Goal: Information Seeking & Learning: Learn about a topic

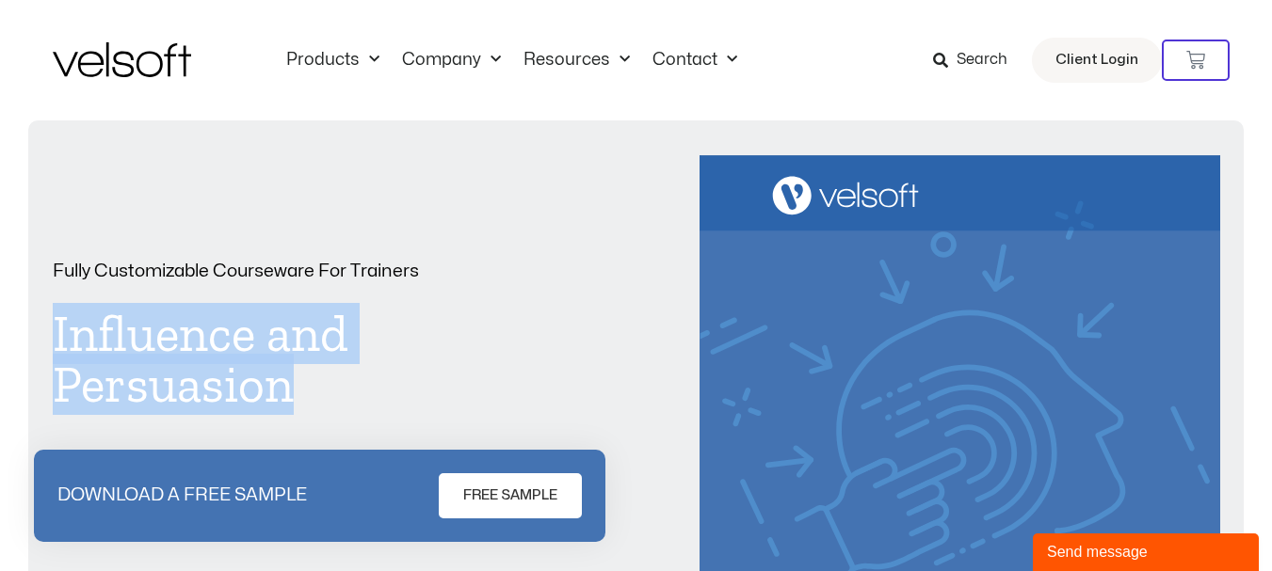
drag, startPoint x: 307, startPoint y: 391, endPoint x: 40, endPoint y: 328, distance: 273.7
click at [40, 328] on div "Fully Customizable Courseware For Trainers Influence and Persuasion DOWNLOAD A …" at bounding box center [635, 539] width 1215 height 839
copy h1 "Influence and Persuasion"
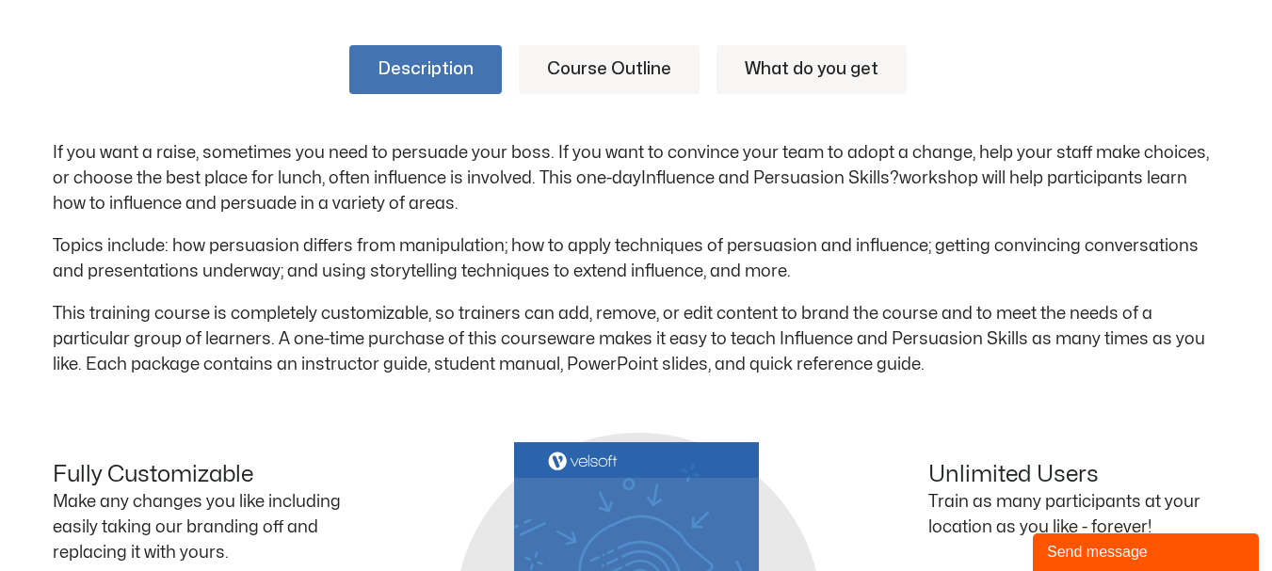
scroll to position [1035, 0]
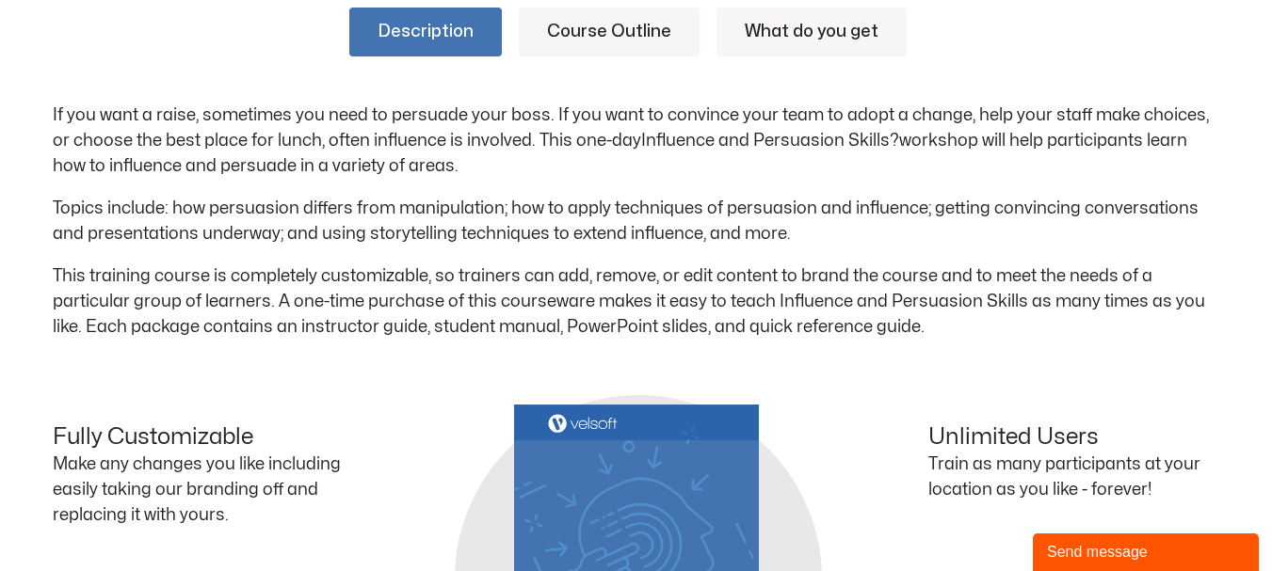
click at [51, 114] on div "Description Course Outline What do you get If you want a raise, sometimes you n…" at bounding box center [636, 445] width 1272 height 989
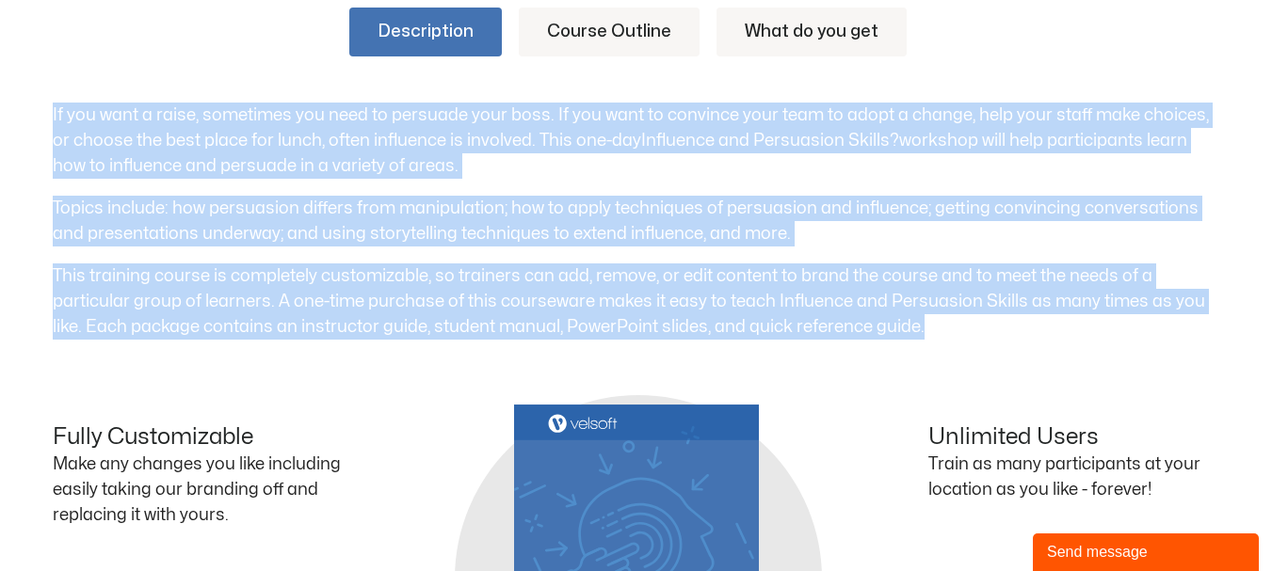
drag, startPoint x: 51, startPoint y: 109, endPoint x: 947, endPoint y: 315, distance: 919.5
click at [947, 315] on div "Description Course Outline What do you get If you want a raise, sometimes you n…" at bounding box center [636, 445] width 1272 height 989
copy div "If you want a raise, sometimes you need to persuade your boss. If you want to c…"
click at [592, 46] on link "Course Outline" at bounding box center [609, 32] width 181 height 49
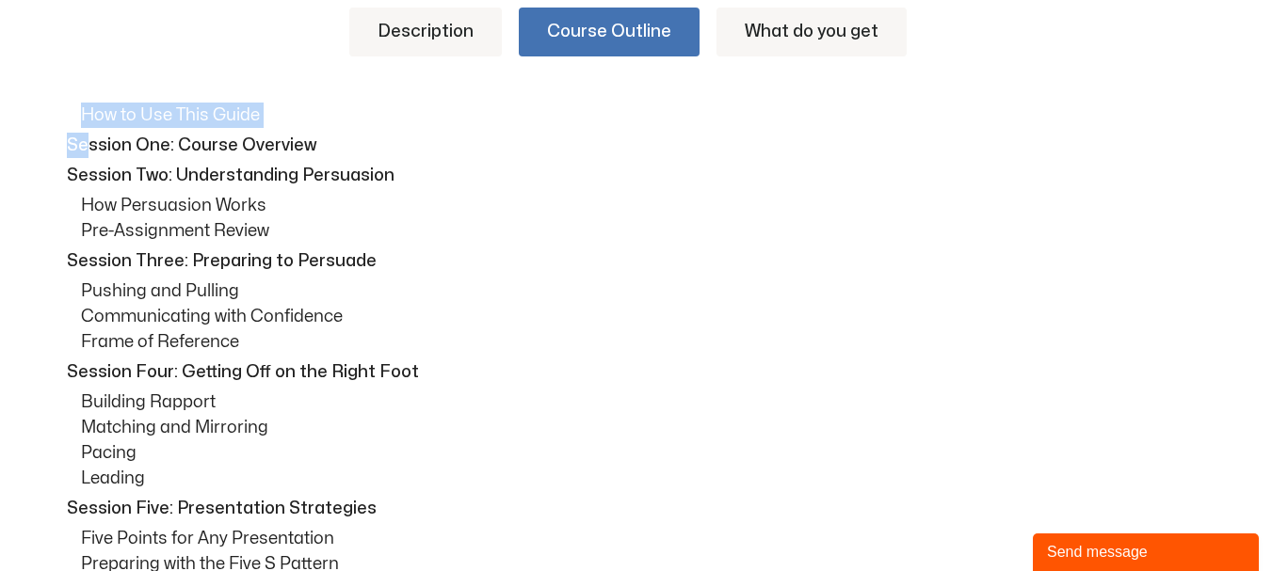
drag, startPoint x: 79, startPoint y: 111, endPoint x: 83, endPoint y: 136, distance: 24.8
click at [83, 136] on div "How to Use This Guide Session One: Course Overview Session Two: Understanding P…" at bounding box center [636, 515] width 1167 height 824
click at [71, 139] on p "Session One: Course Overview" at bounding box center [641, 145] width 1148 height 25
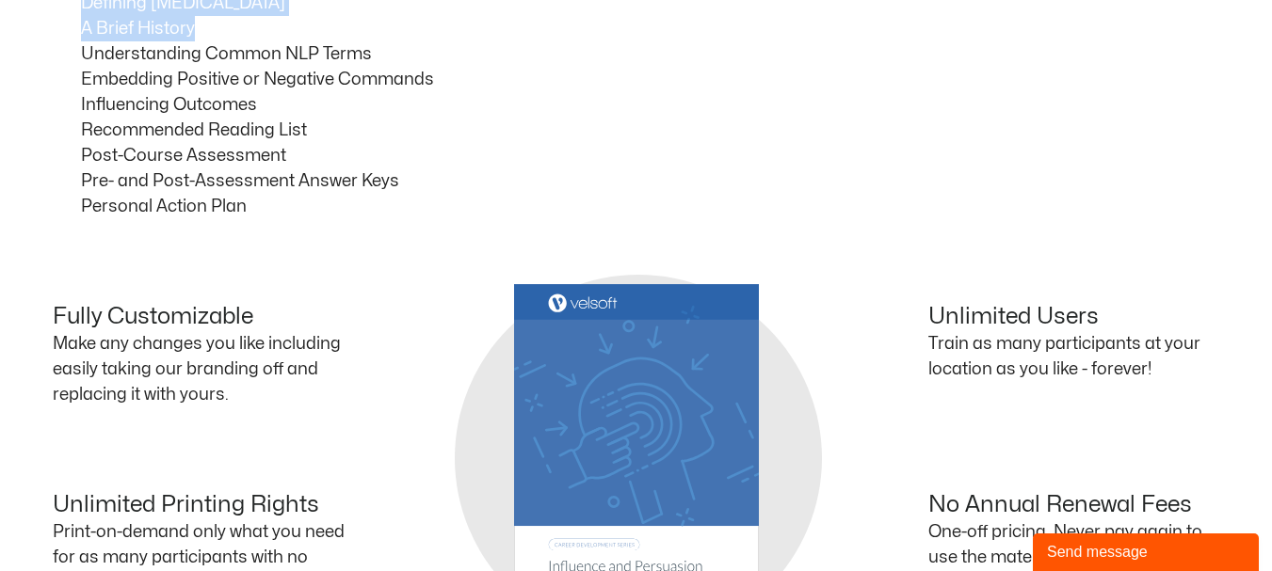
scroll to position [1717, 0]
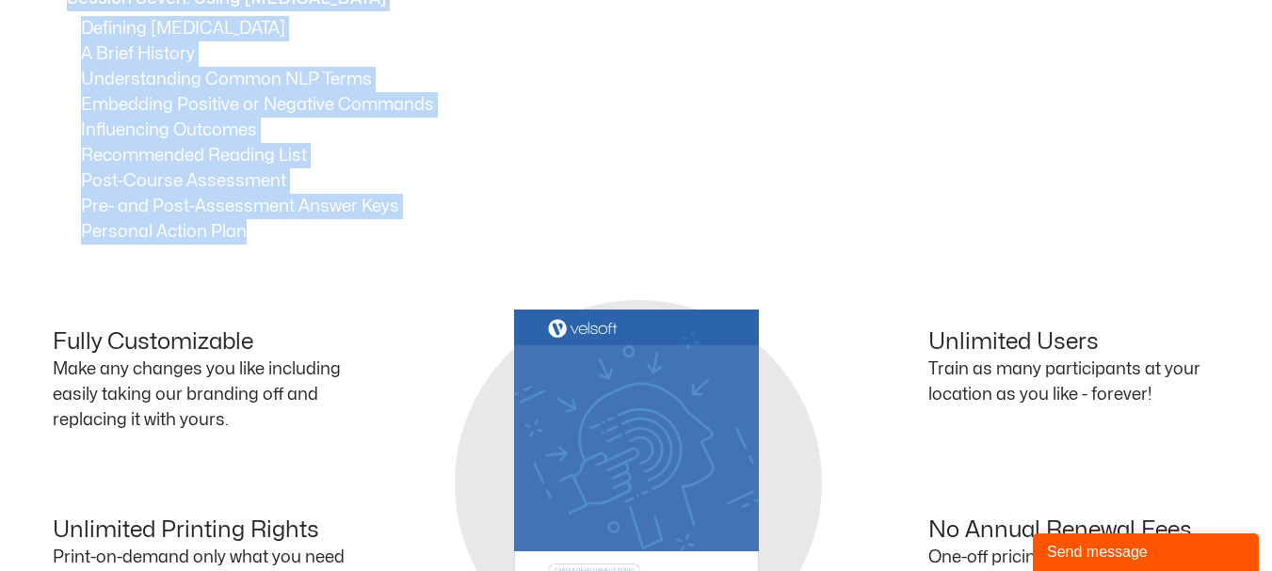
drag, startPoint x: 67, startPoint y: 142, endPoint x: 259, endPoint y: 227, distance: 209.9
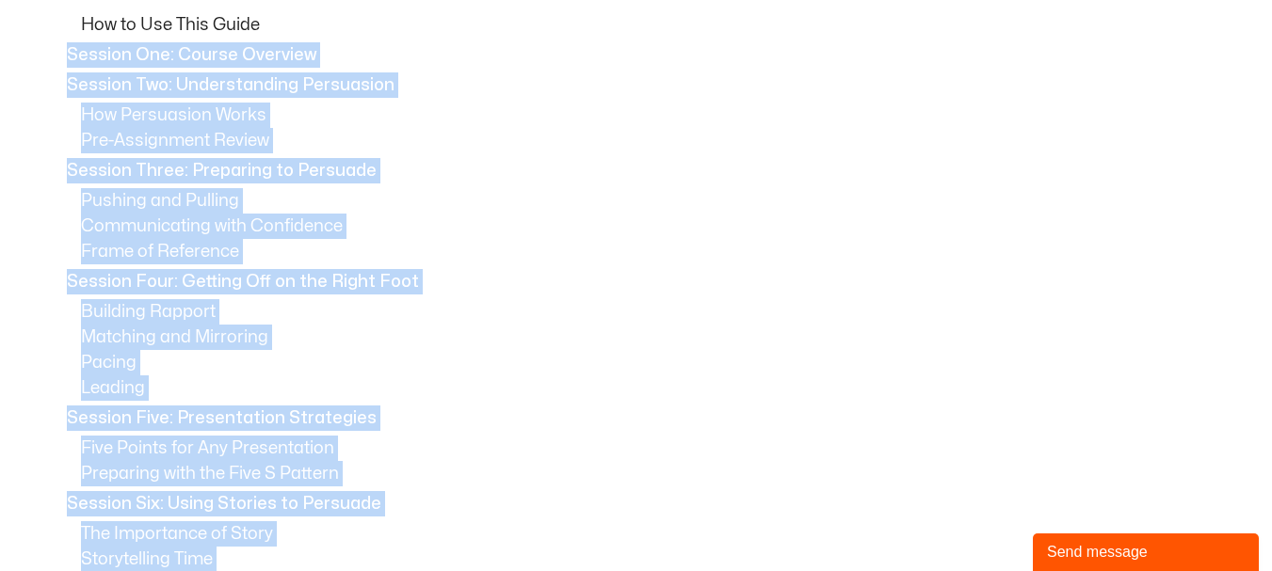
scroll to position [1058, 0]
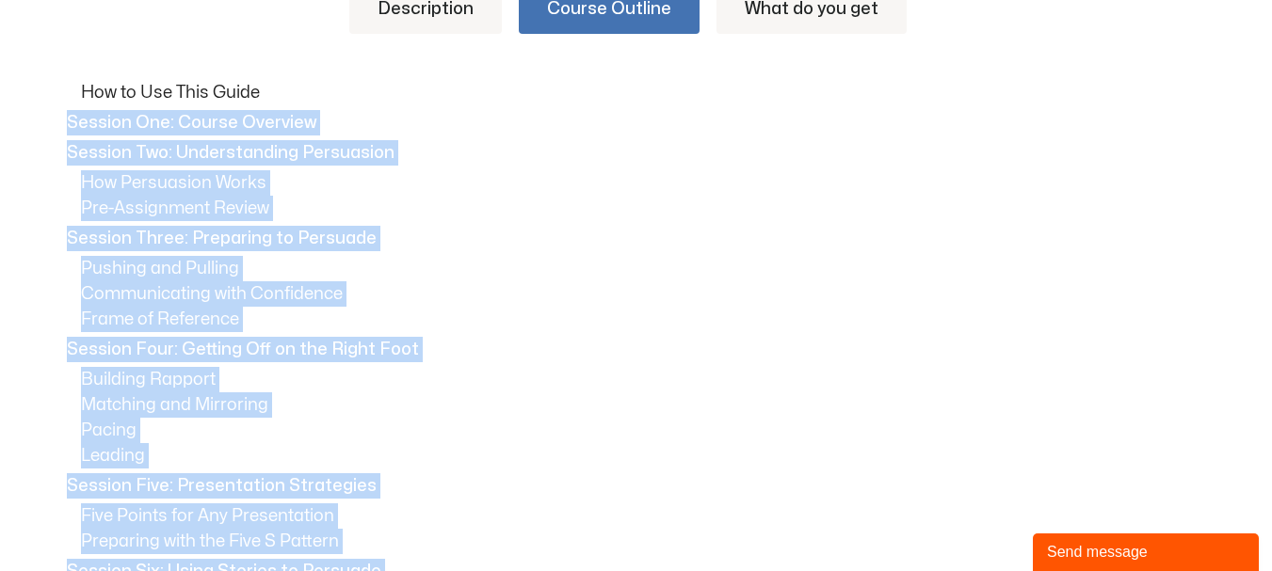
copy div "Session One: Course Overview Session Two: Understanding Persuasion How Persuasi…"
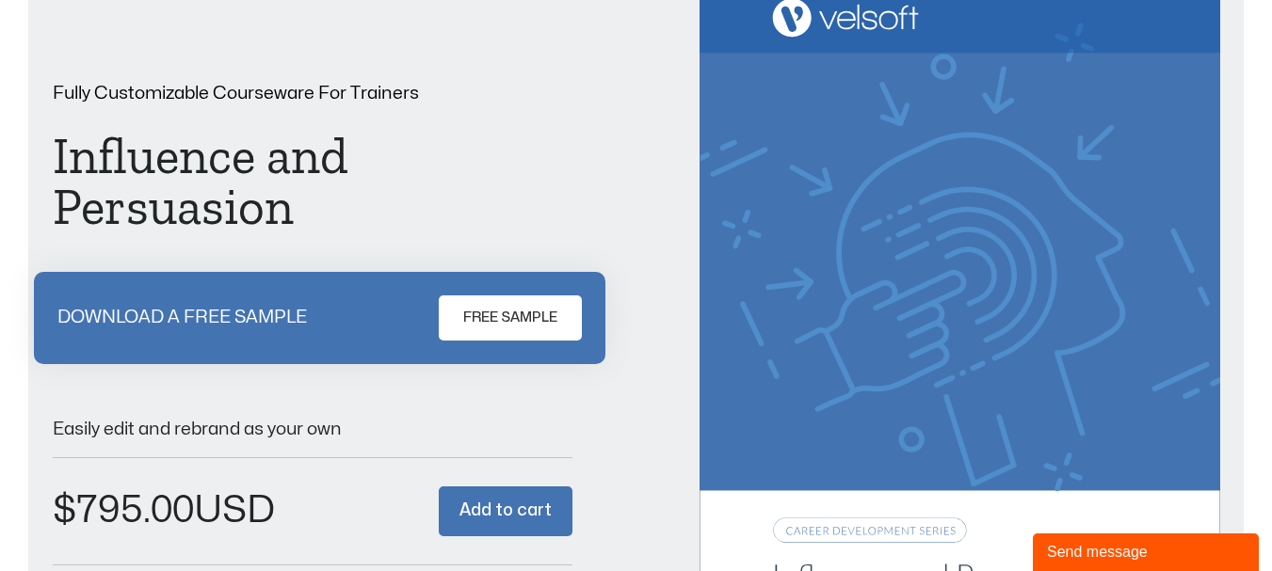
scroll to position [0, 0]
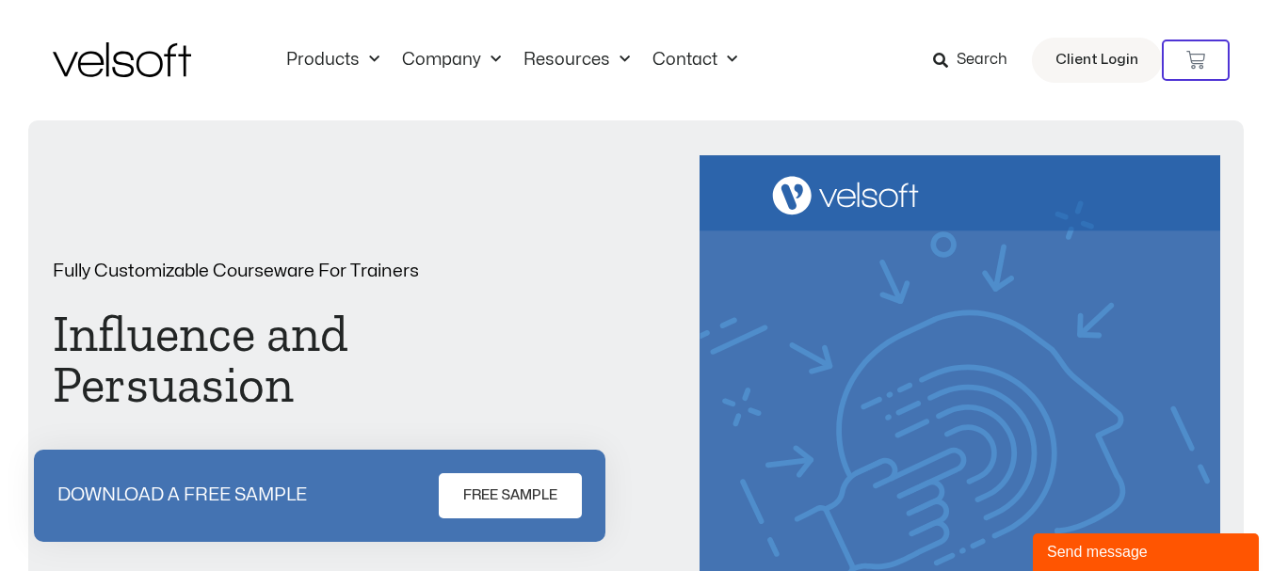
click at [948, 60] on icon at bounding box center [940, 60] width 15 height 15
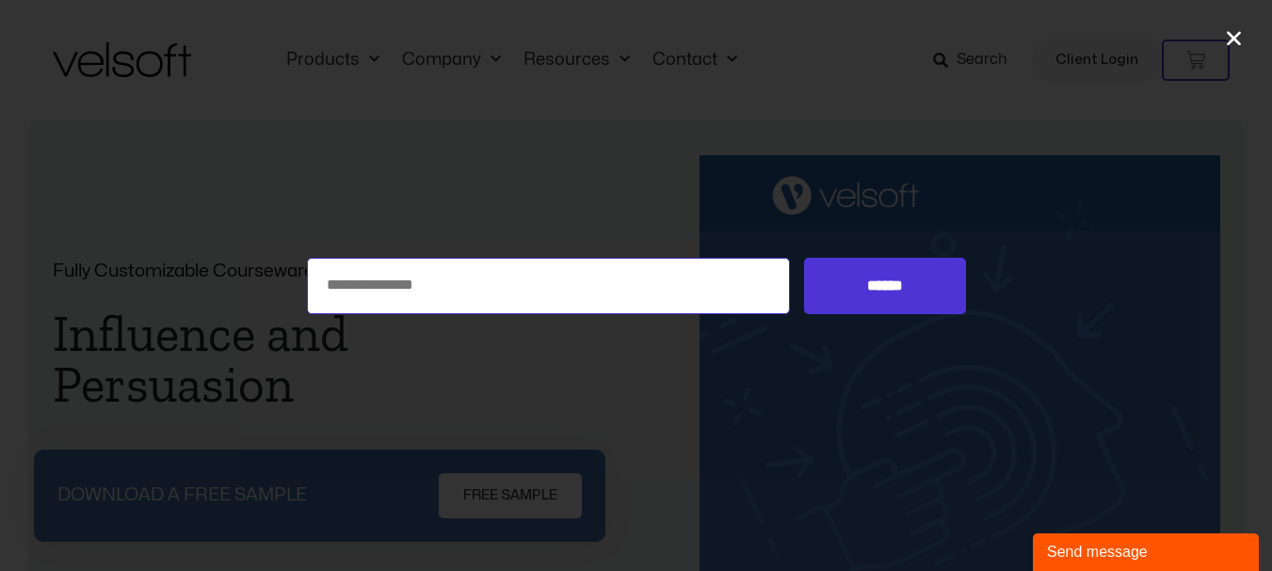
click at [430, 282] on input "Search for:" at bounding box center [549, 286] width 484 height 56
type input "**********"
click at [804, 258] on input "******" at bounding box center [884, 286] width 161 height 56
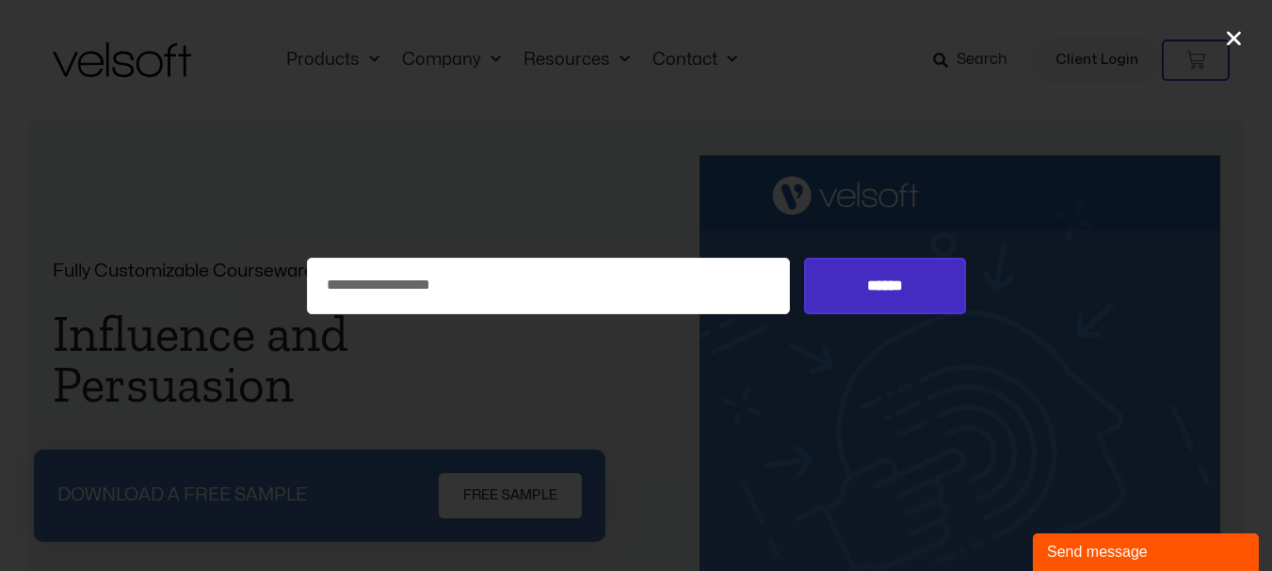
click at [878, 291] on input "******" at bounding box center [884, 286] width 161 height 56
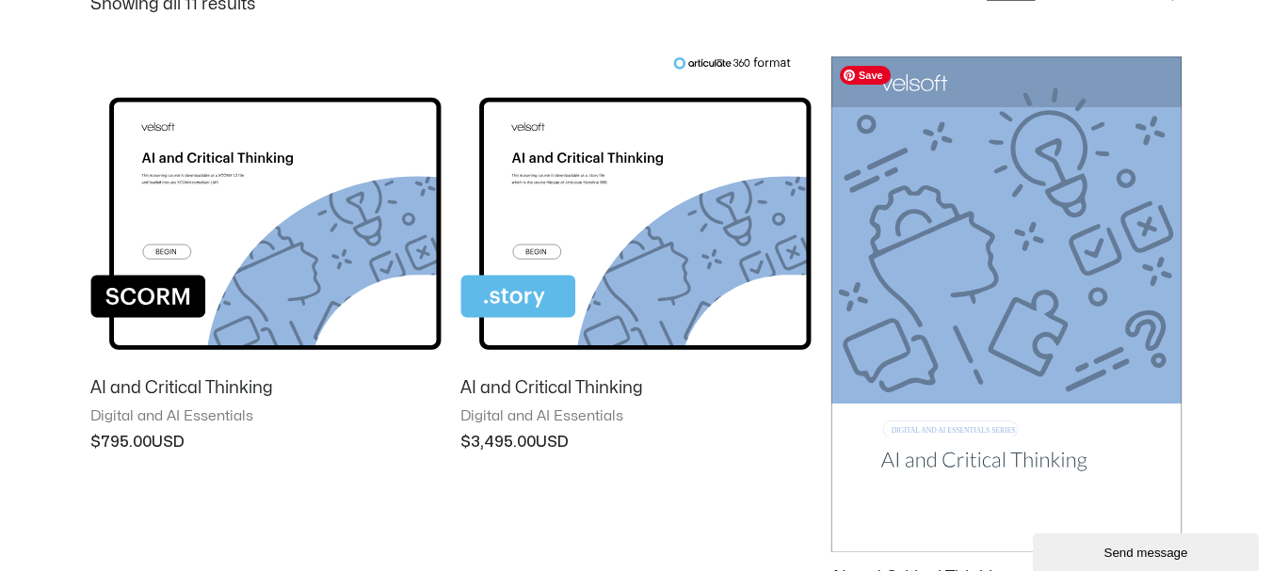
scroll to position [659, 0]
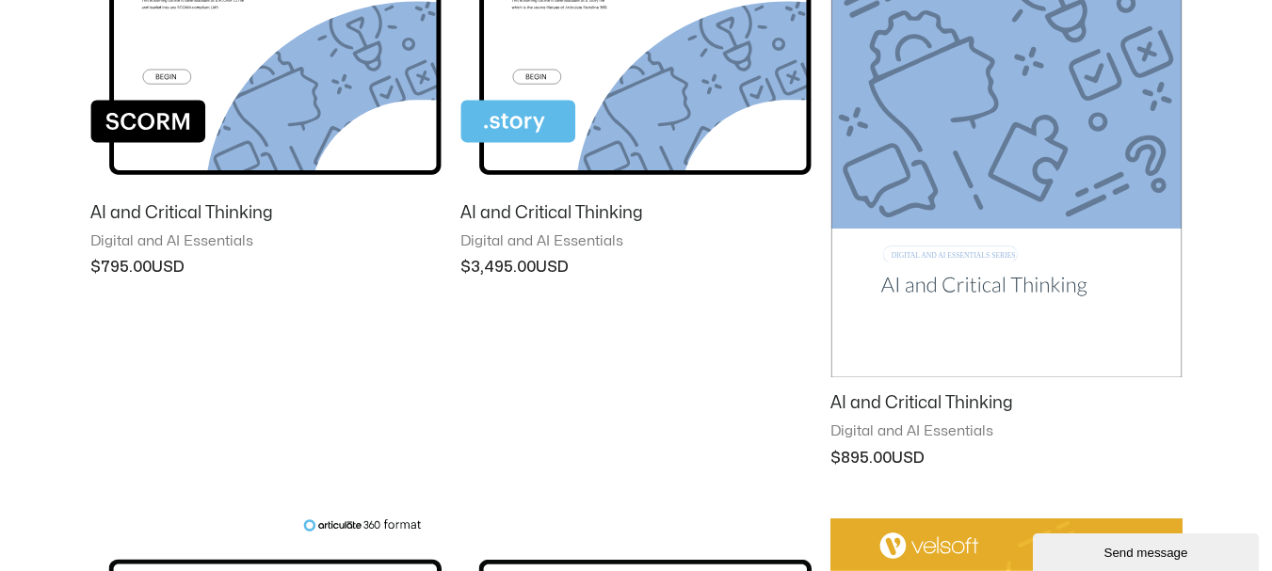
click at [976, 271] on img at bounding box center [1005, 128] width 351 height 495
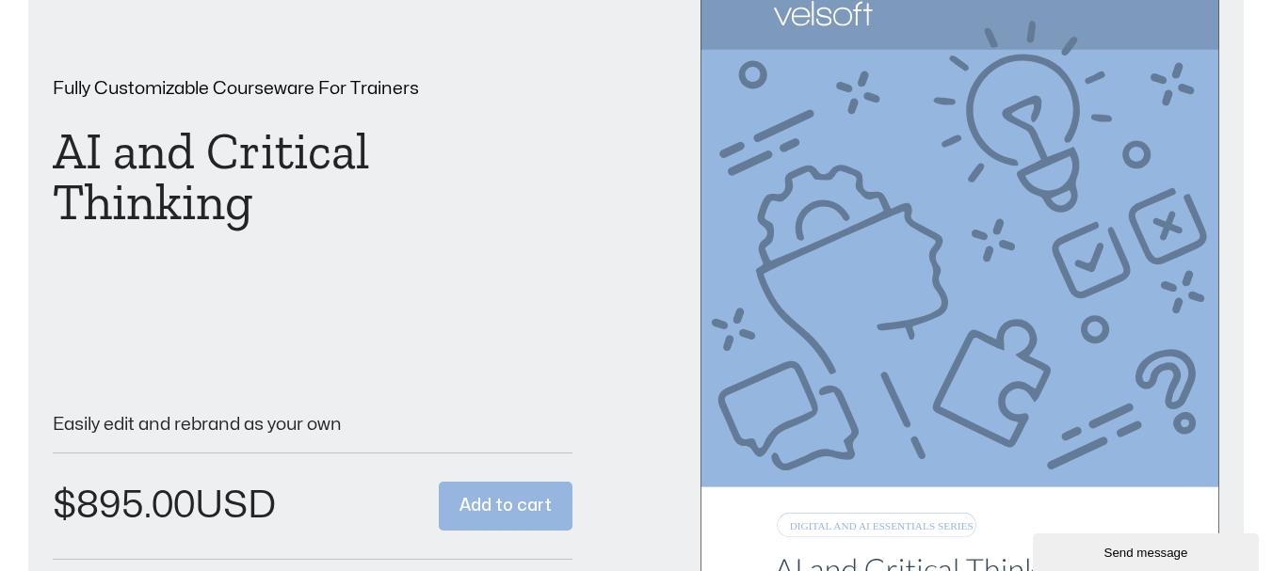
scroll to position [188, 0]
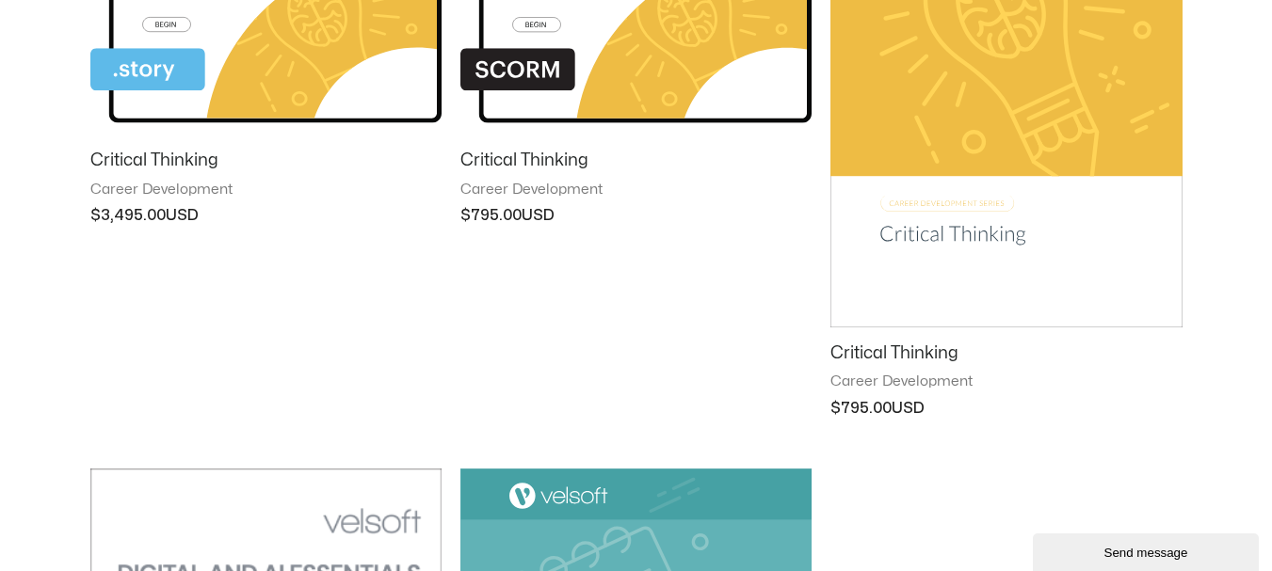
scroll to position [1412, 0]
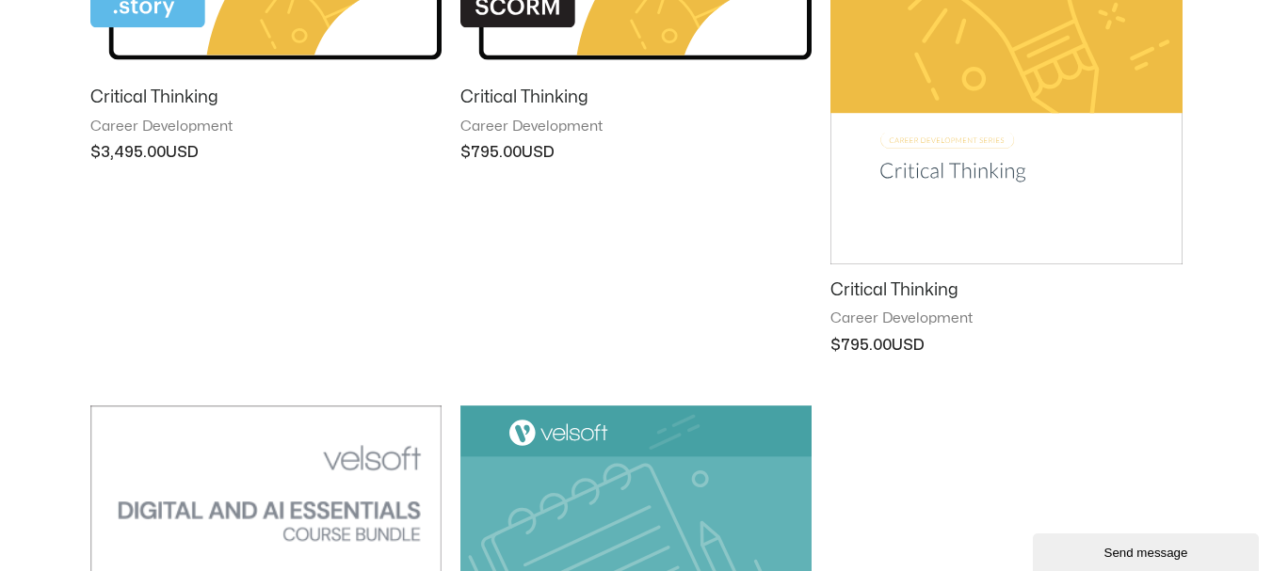
click at [929, 282] on h2 "Critical Thinking" at bounding box center [1005, 291] width 351 height 22
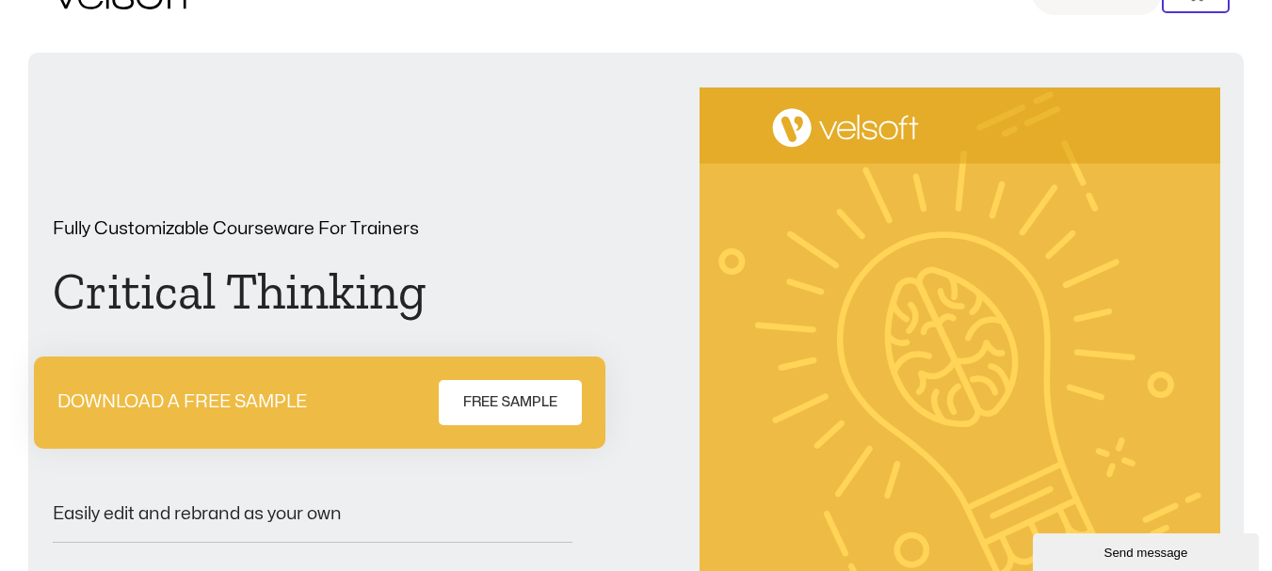
scroll to position [94, 0]
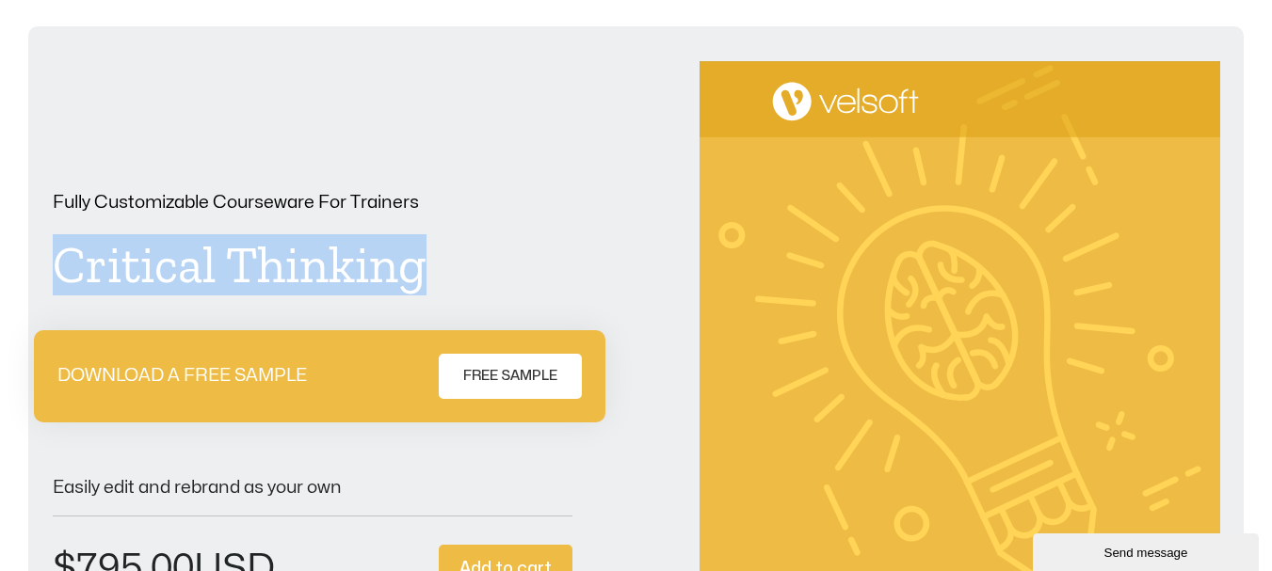
drag, startPoint x: 437, startPoint y: 268, endPoint x: 60, endPoint y: 255, distance: 376.7
click at [60, 255] on h1 "Critical Thinking" at bounding box center [313, 265] width 520 height 51
copy h1 "Critical Thinking"
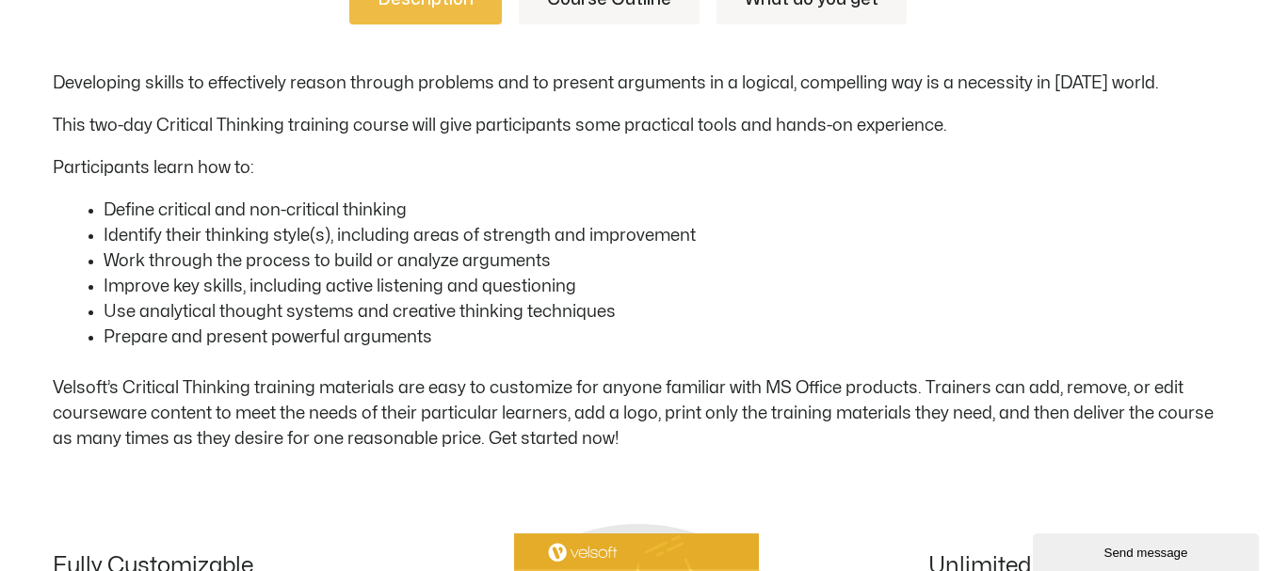
scroll to position [1035, 0]
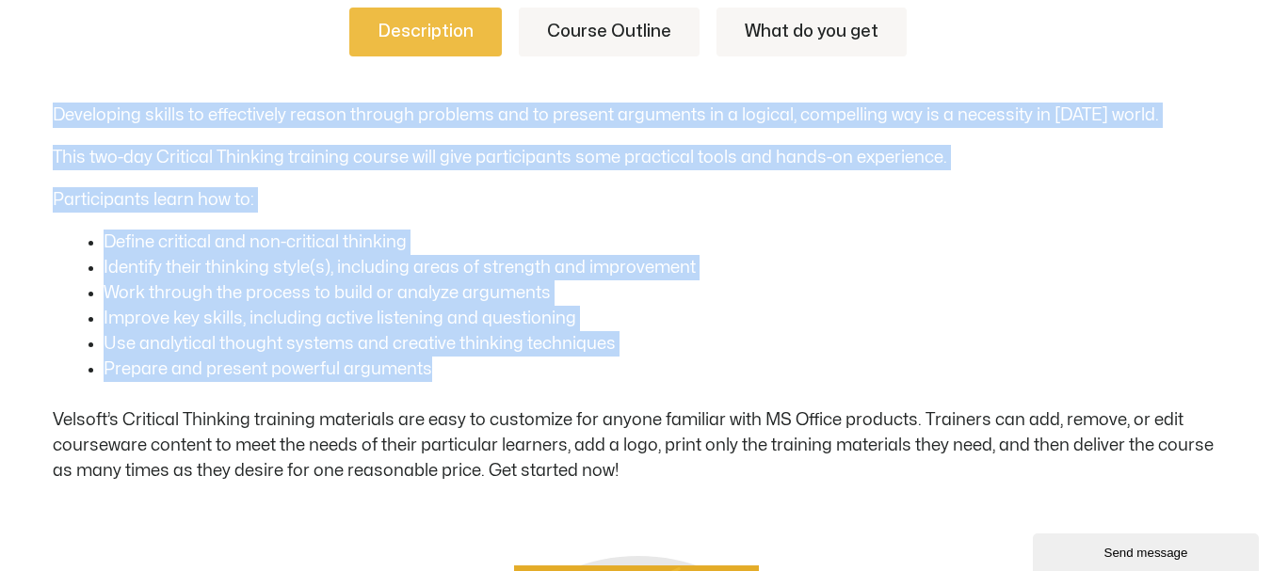
drag, startPoint x: 48, startPoint y: 109, endPoint x: 458, endPoint y: 365, distance: 483.7
click at [458, 365] on div "Description Course Outline What do you get Developing skills to effectively rea…" at bounding box center [636, 526] width 1272 height 1150
copy div "Developing skills to effectively reason through problems and to present argumen…"
click at [585, 32] on link "Course Outline" at bounding box center [609, 32] width 181 height 49
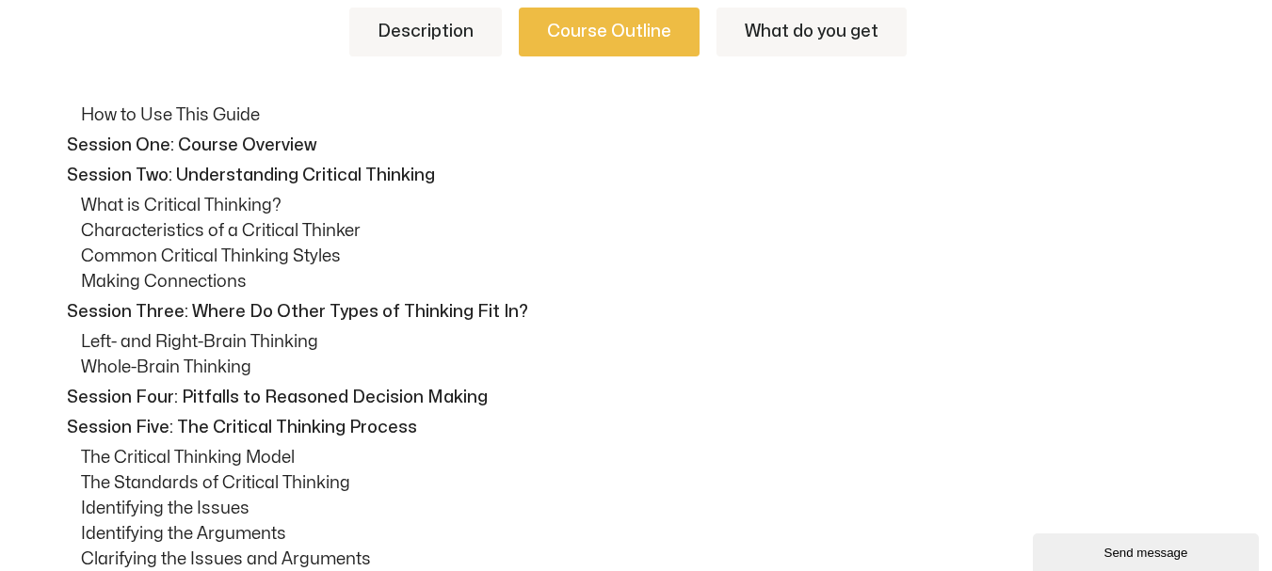
click at [430, 37] on link "Description" at bounding box center [425, 32] width 152 height 49
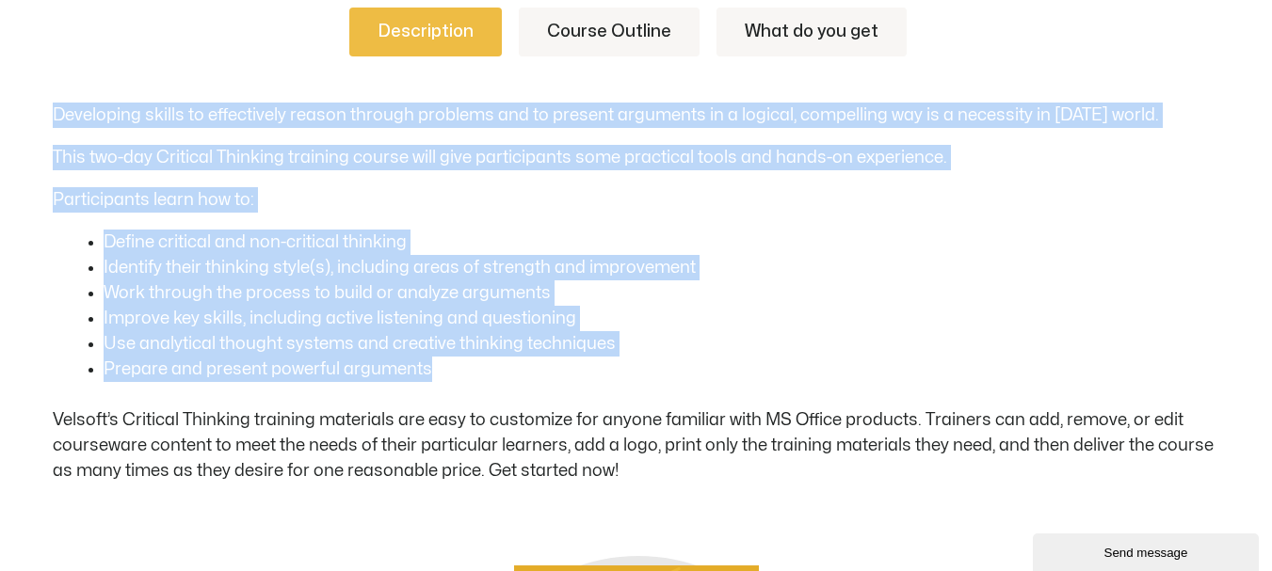
click at [629, 36] on link "Course Outline" at bounding box center [609, 32] width 181 height 49
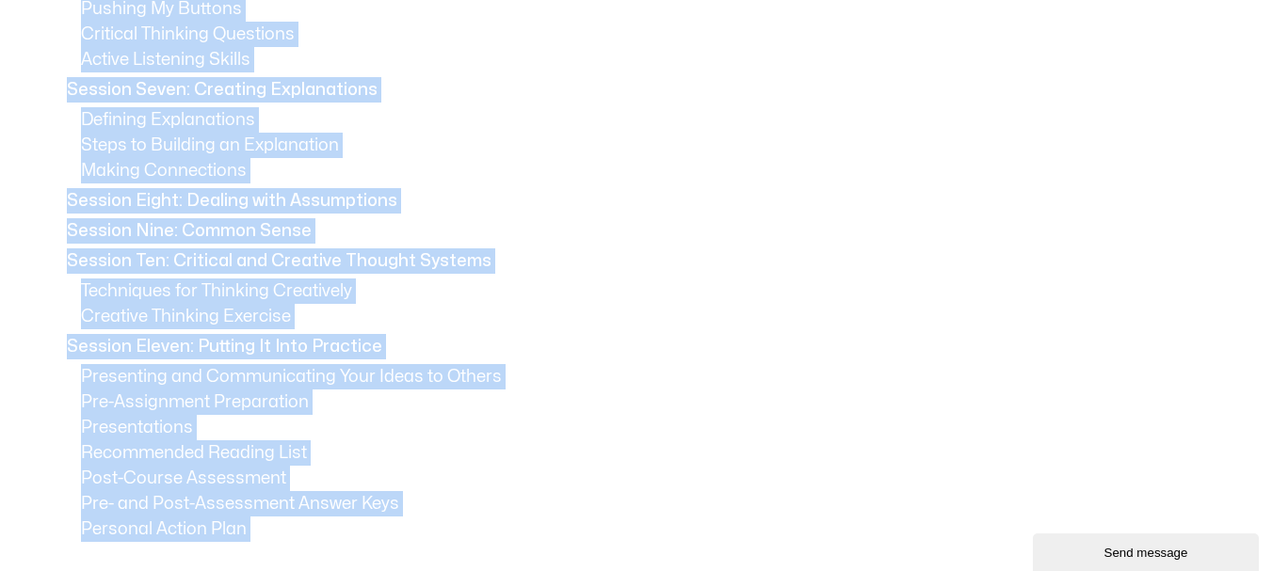
scroll to position [1850, 0]
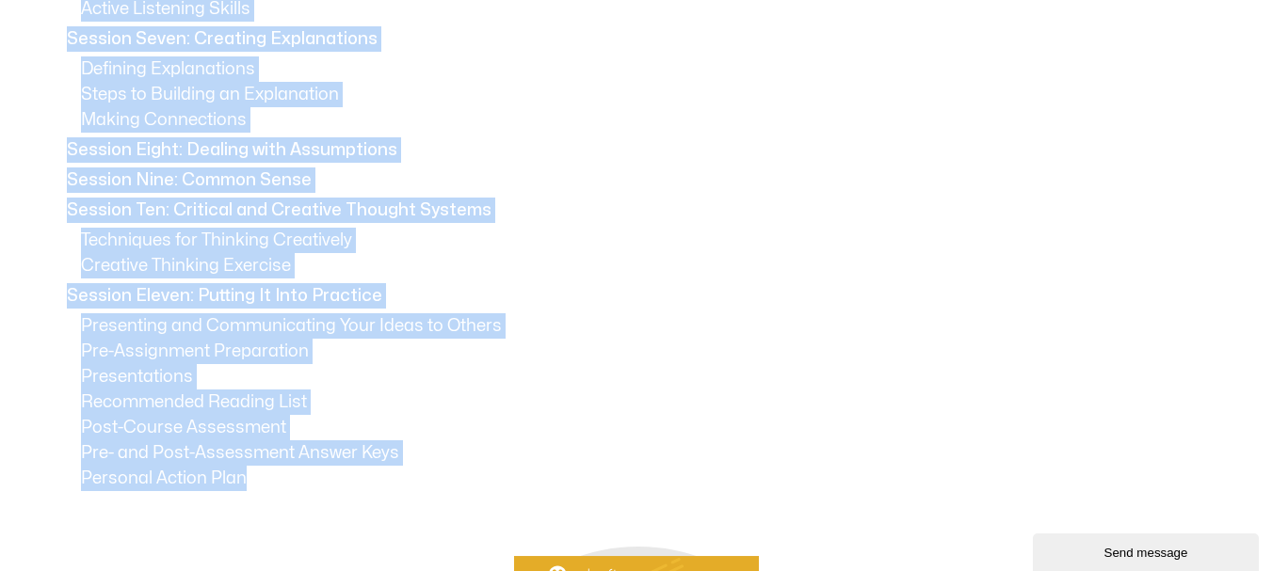
drag, startPoint x: 66, startPoint y: 142, endPoint x: 291, endPoint y: 475, distance: 402.0
drag, startPoint x: 149, startPoint y: 188, endPoint x: 89, endPoint y: 168, distance: 62.8
click at [89, 168] on p "Session Nine: Common Sense" at bounding box center [641, 180] width 1148 height 25
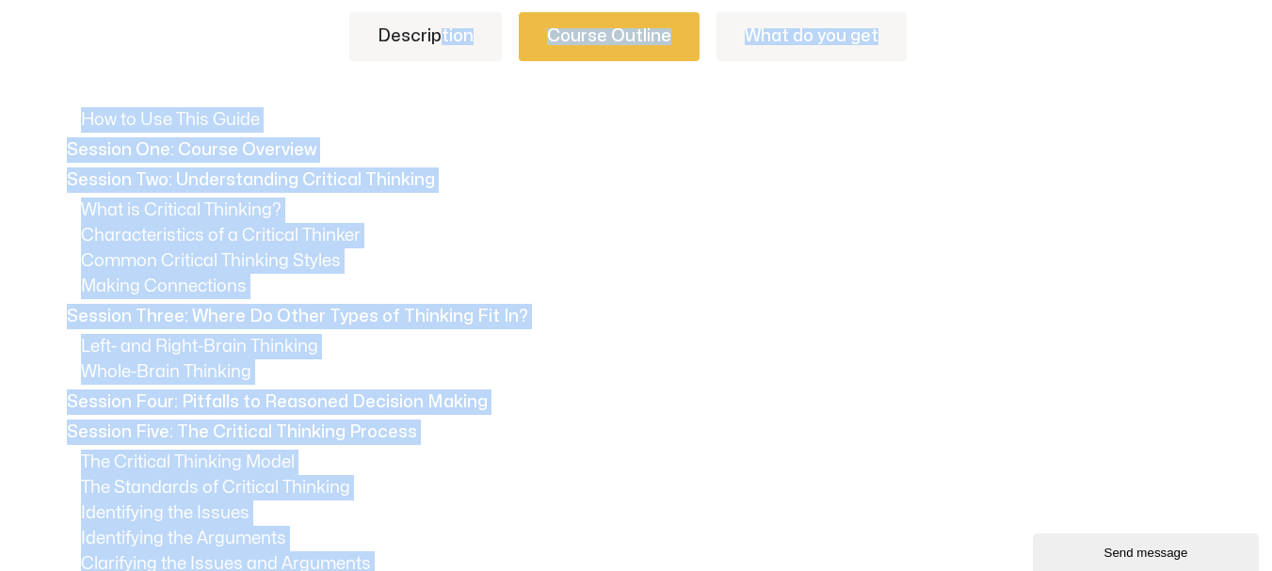
scroll to position [1002, 0]
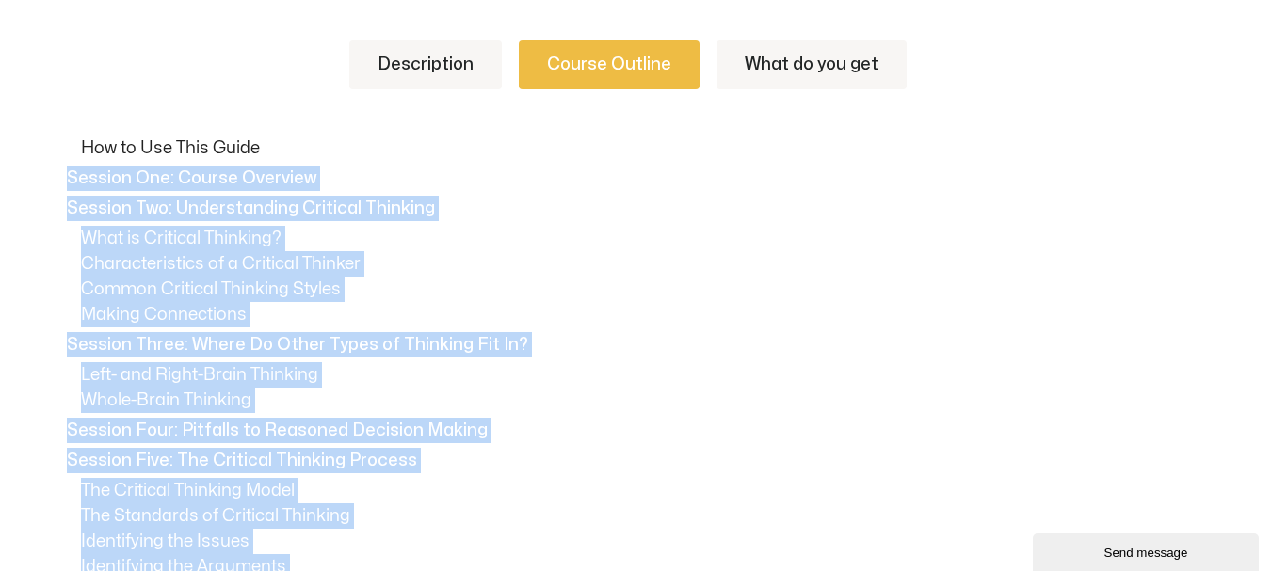
drag, startPoint x: 295, startPoint y: 422, endPoint x: 67, endPoint y: 172, distance: 337.8
copy div "Session One: Course Overview Session Two: Understanding Critical Thinking What …"
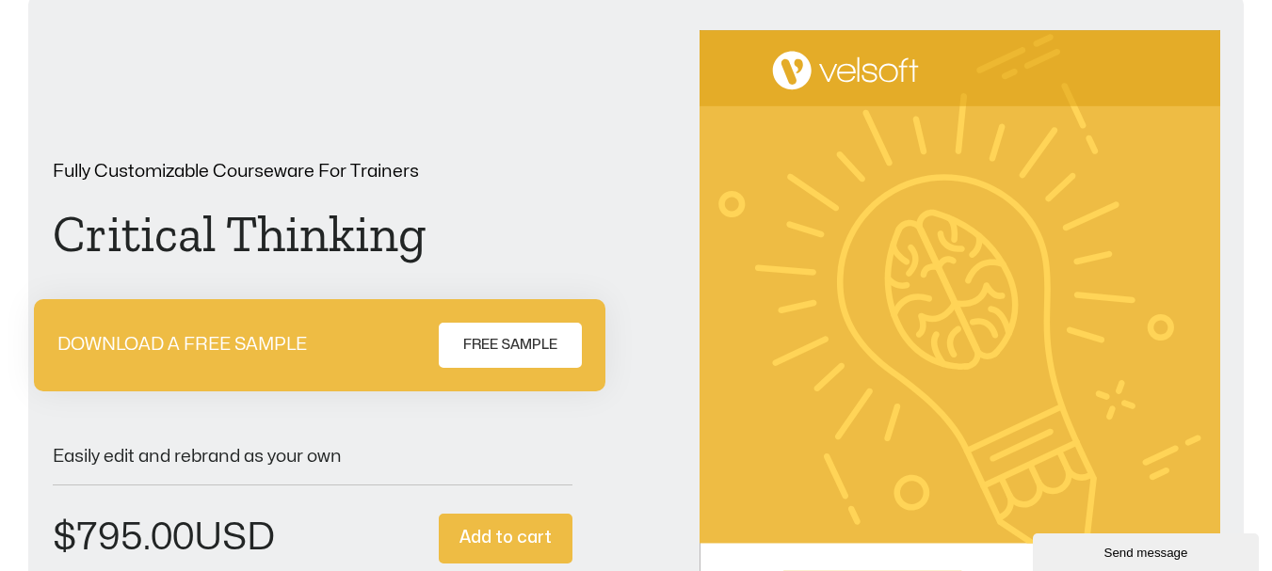
scroll to position [0, 0]
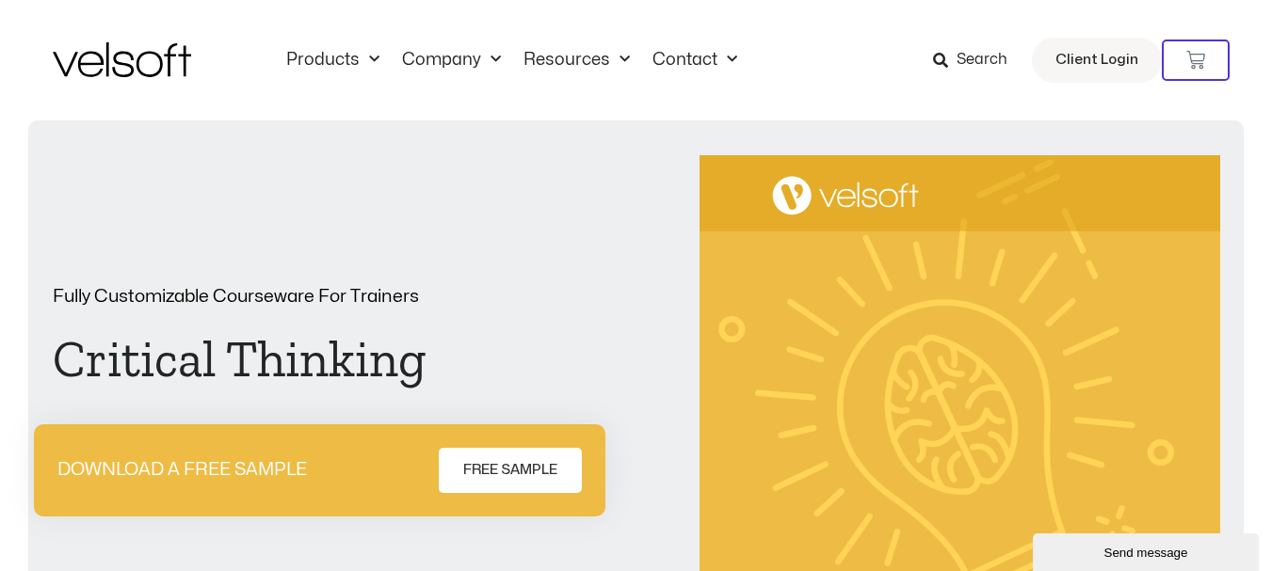
click at [948, 54] on icon at bounding box center [940, 60] width 15 height 15
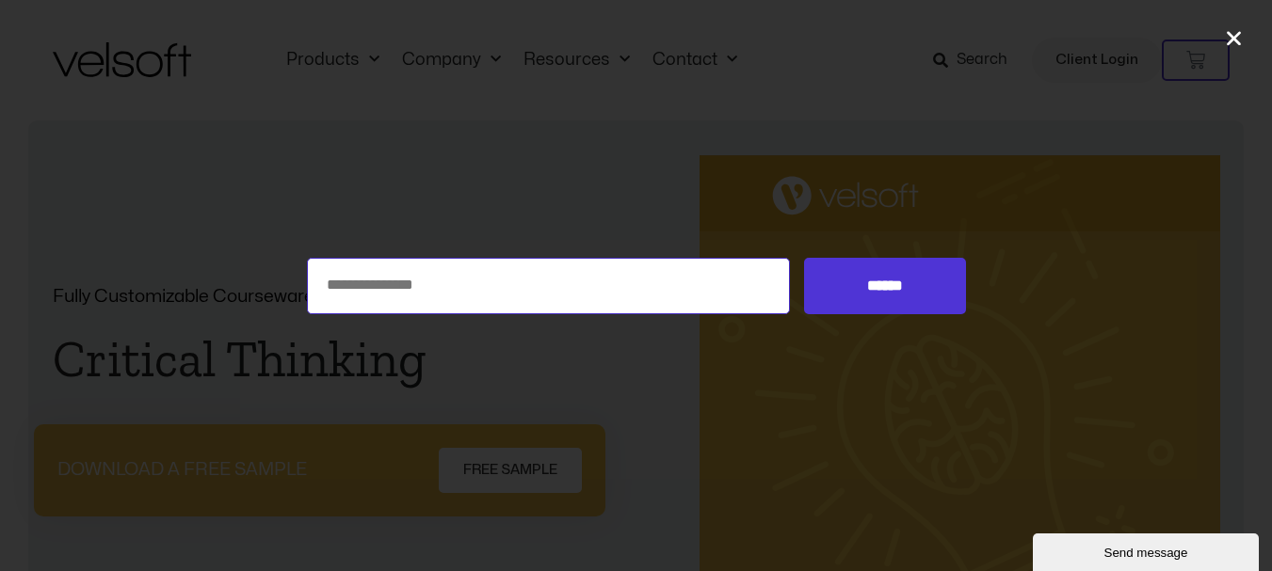
click at [522, 268] on input "Search for:" at bounding box center [549, 286] width 484 height 56
type input "**********"
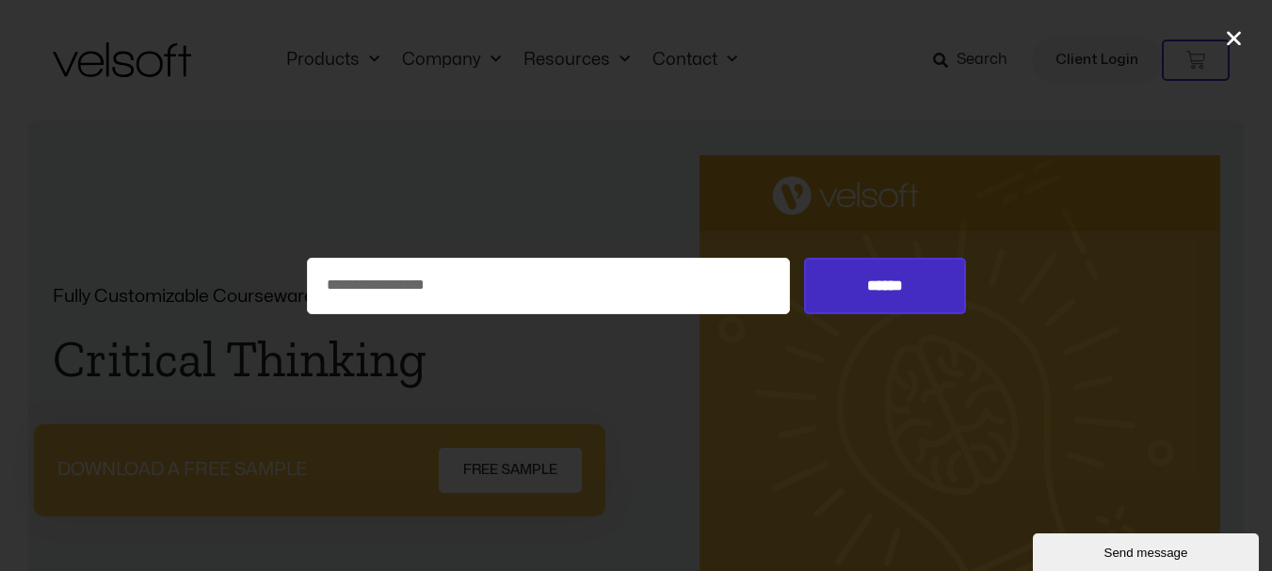
click at [871, 282] on input "******" at bounding box center [884, 286] width 161 height 56
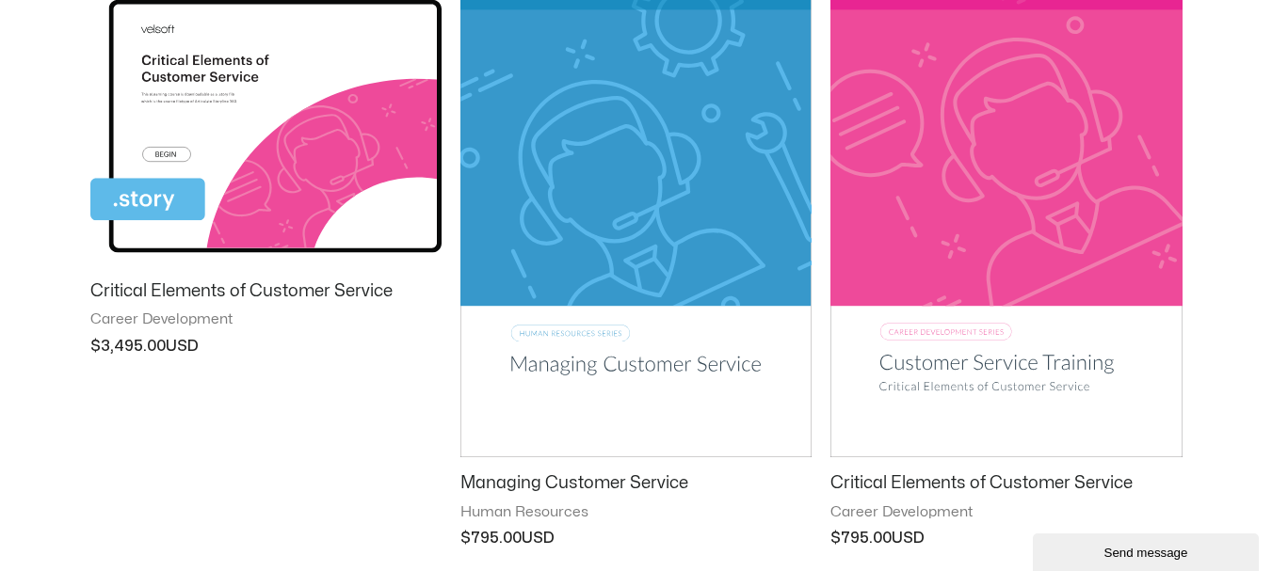
scroll to position [1506, 0]
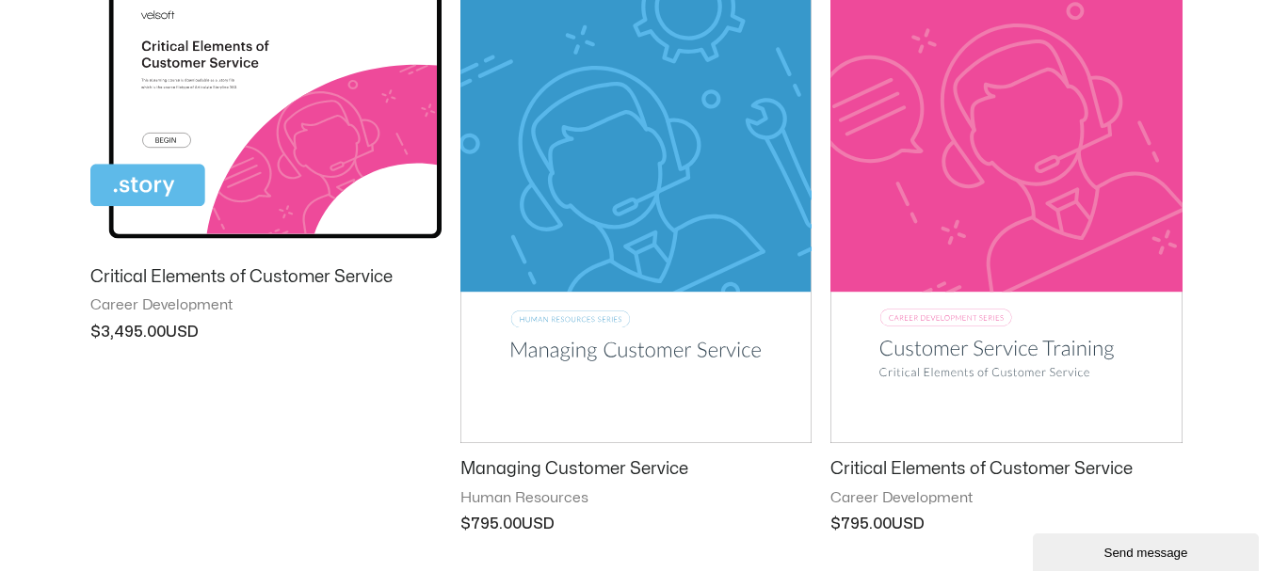
click at [950, 462] on h2 "Critical Elements of Customer Service" at bounding box center [1005, 469] width 351 height 22
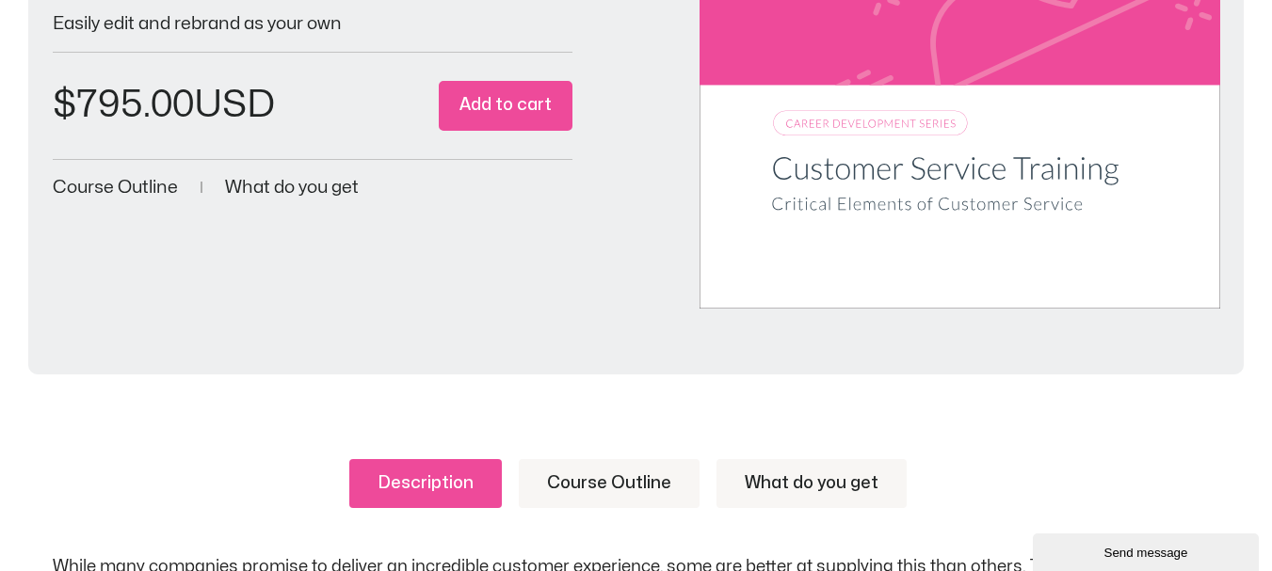
scroll to position [941, 0]
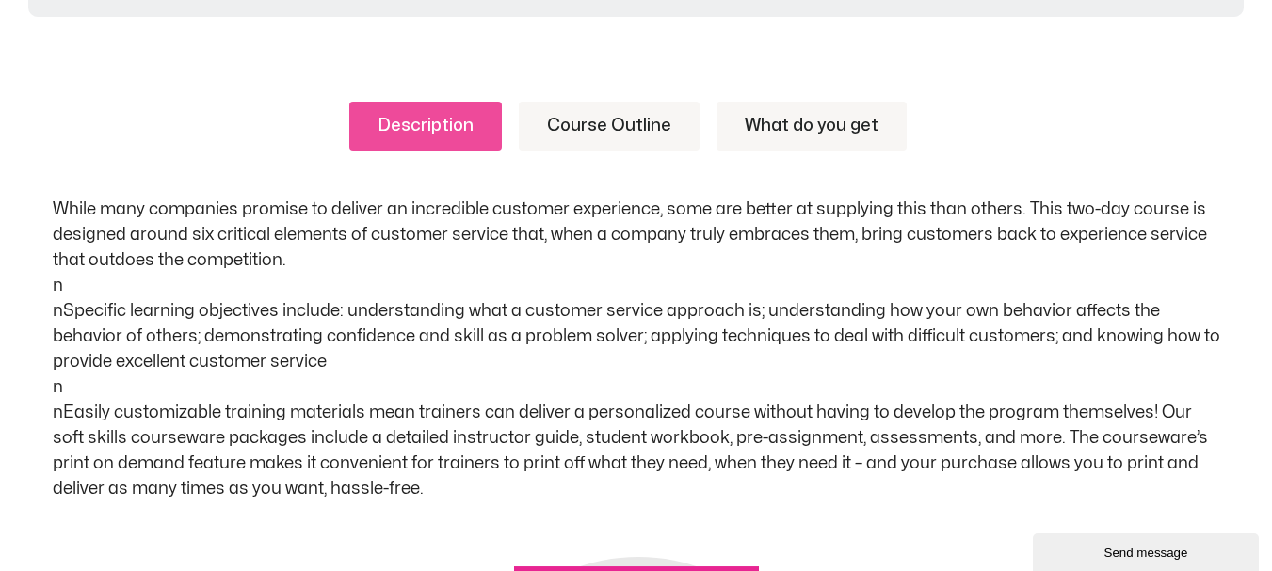
drag, startPoint x: 50, startPoint y: 202, endPoint x: 319, endPoint y: 354, distance: 308.9
click at [319, 354] on div "Description Course Outline What do you get While many companies promise to deli…" at bounding box center [636, 573] width 1272 height 1057
copy p "While many companies promise to deliver an incredible customer experience, some…"
click at [639, 116] on link "Course Outline" at bounding box center [609, 126] width 181 height 49
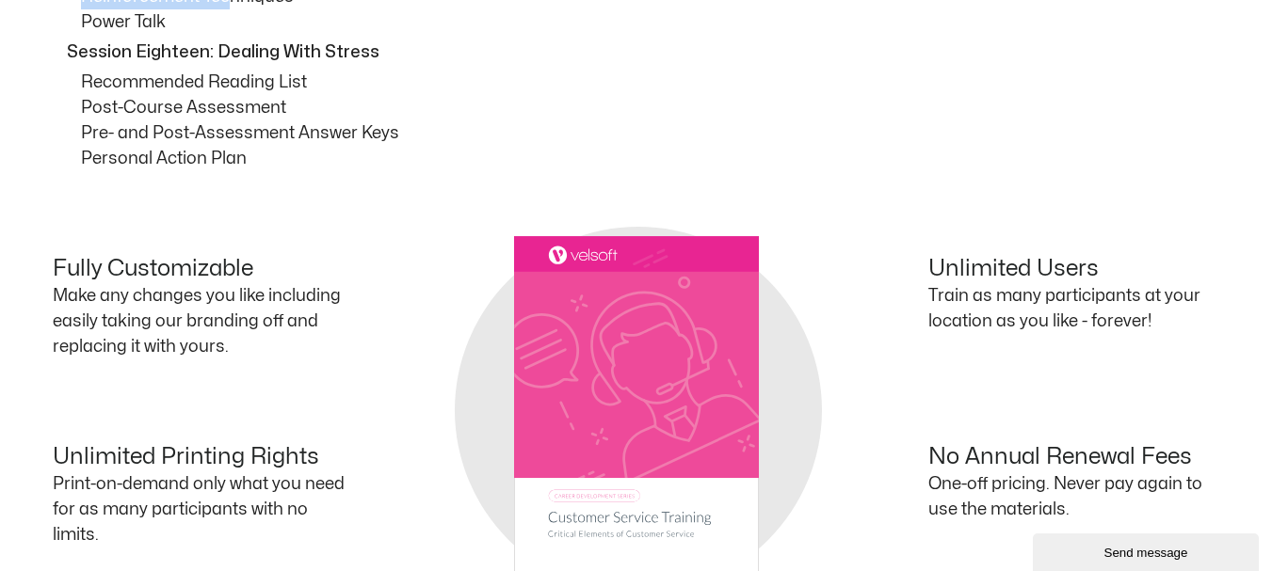
scroll to position [2363, 0]
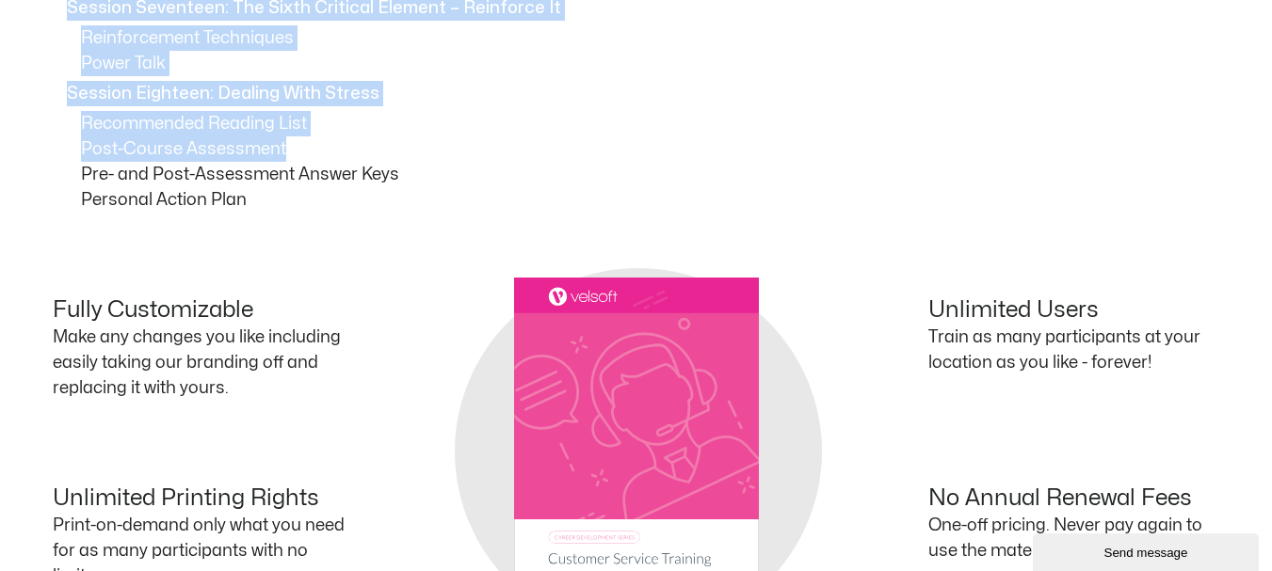
drag, startPoint x: 68, startPoint y: 235, endPoint x: 290, endPoint y: 137, distance: 242.8
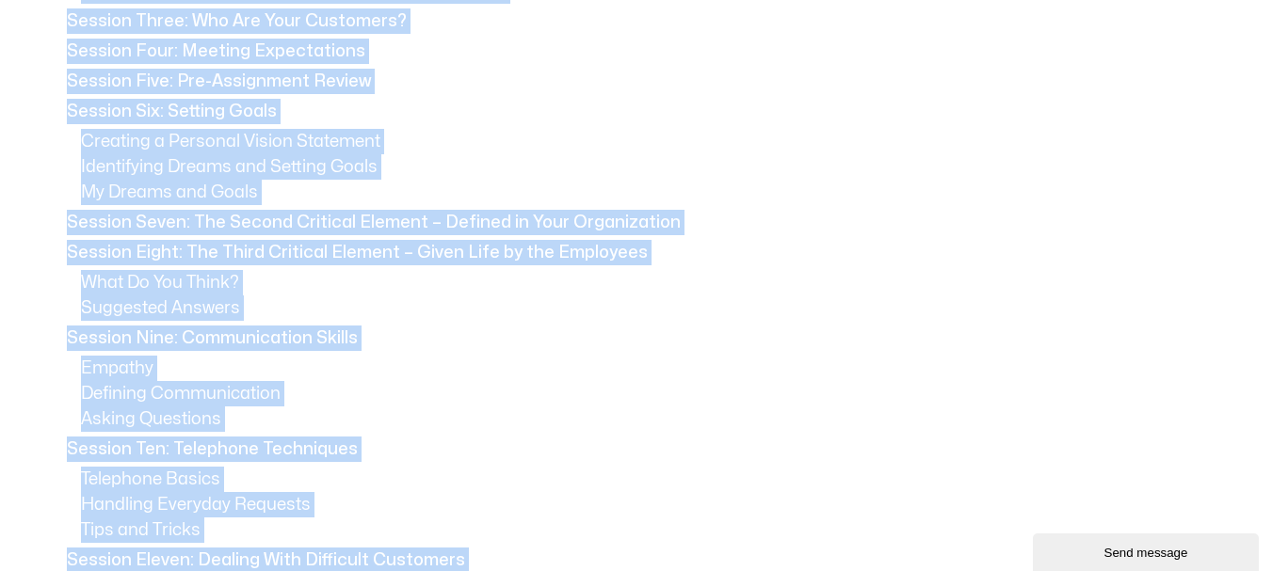
scroll to position [1233, 0]
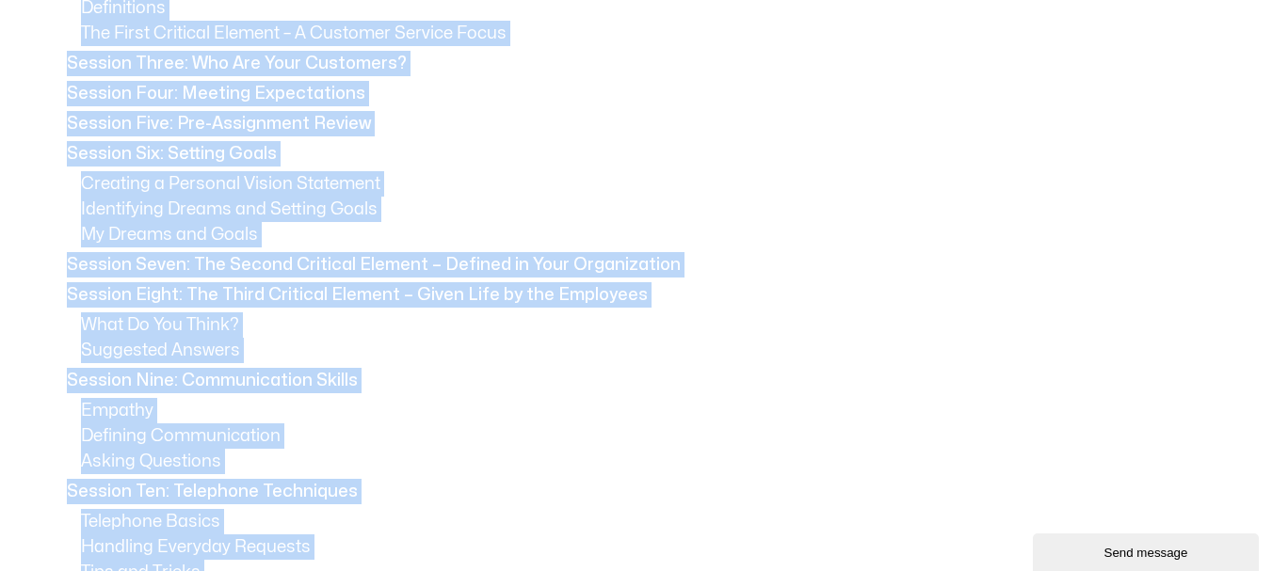
copy div "Session One: Course Overview Session Two: What is Customer Service? Definitions…"
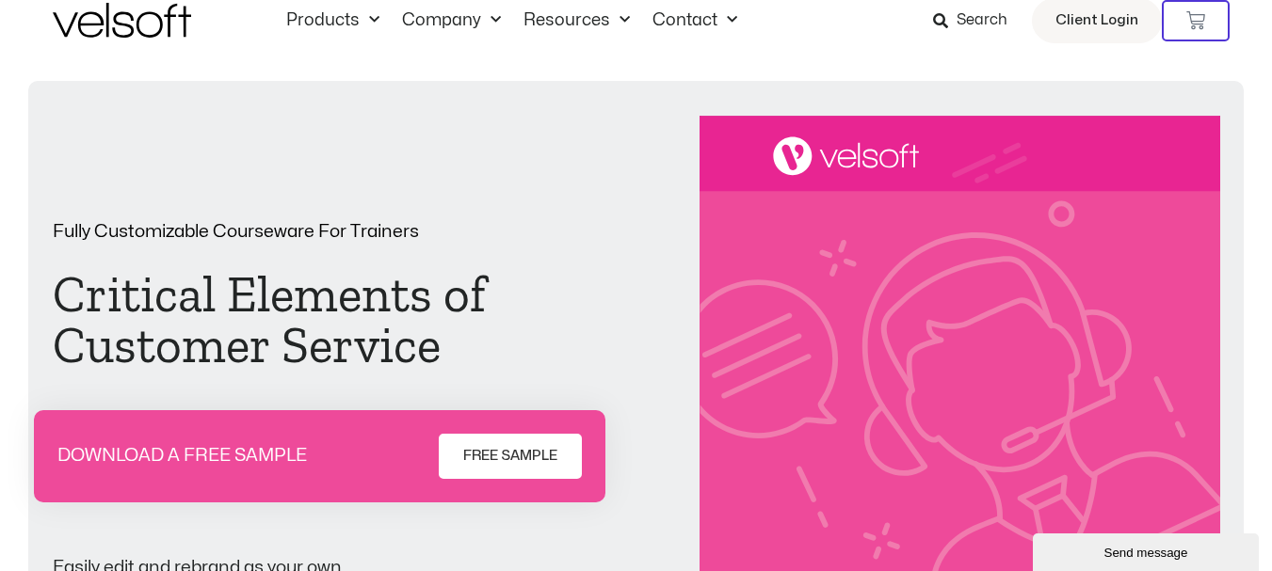
scroll to position [0, 0]
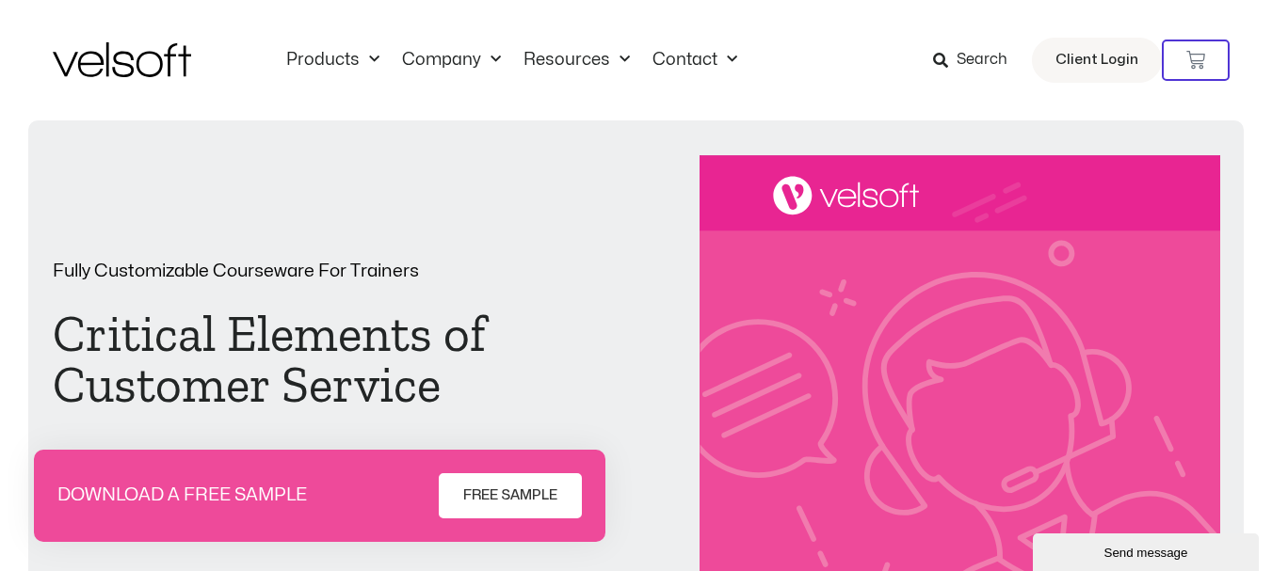
click at [939, 56] on icon at bounding box center [940, 60] width 15 height 15
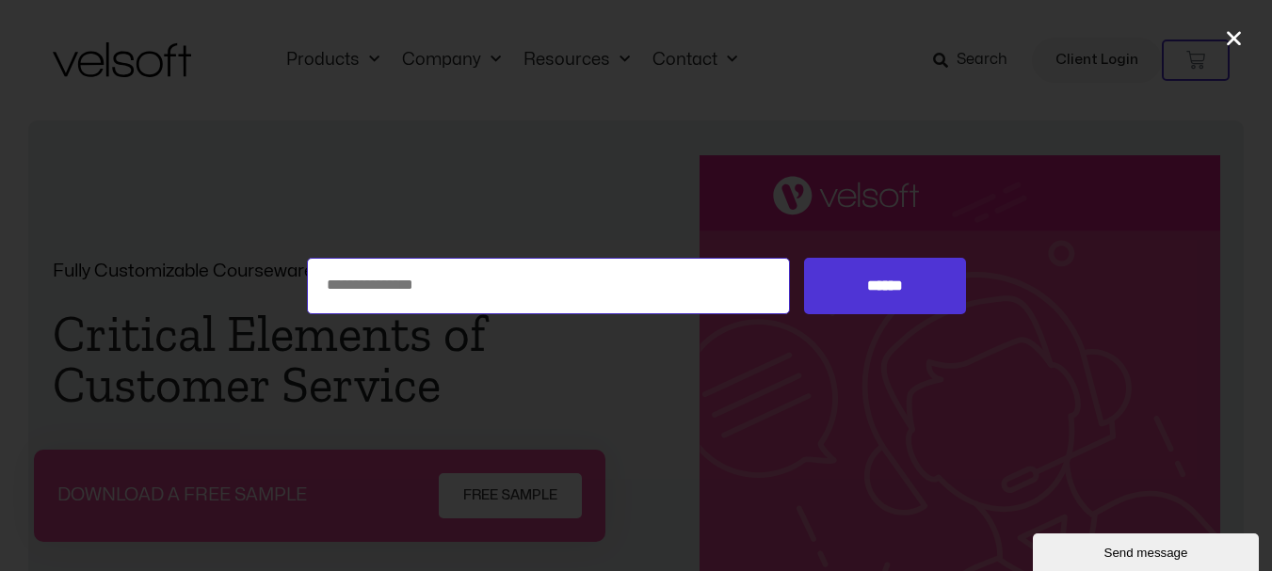
click at [409, 292] on input "Search for:" at bounding box center [549, 286] width 484 height 56
type input "**********"
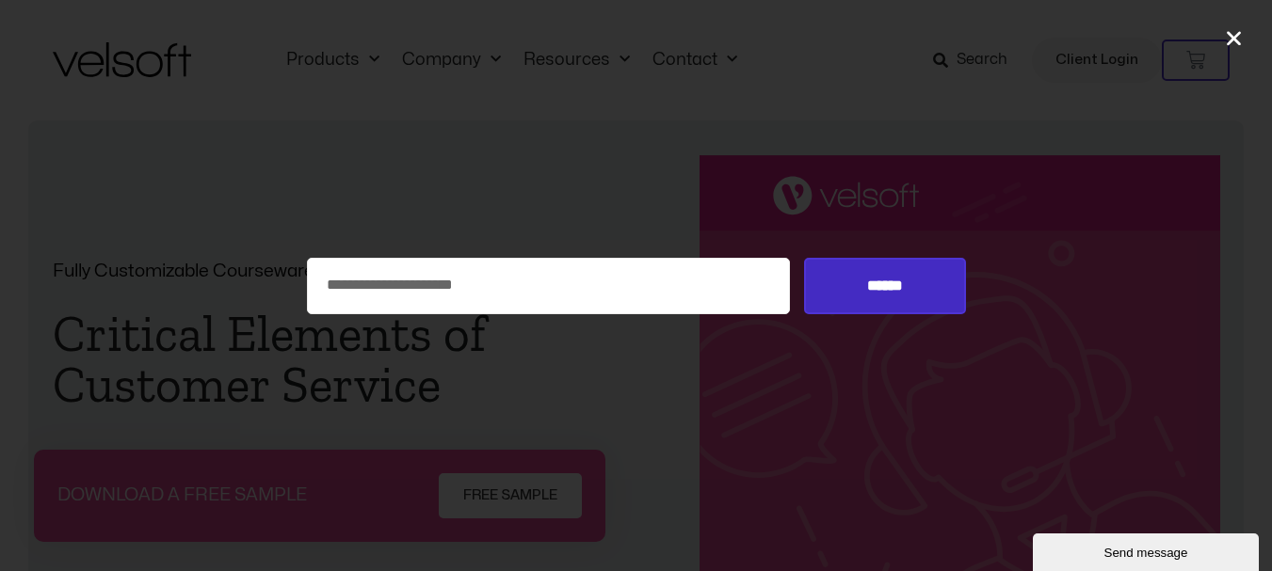
click at [865, 272] on input "******" at bounding box center [884, 286] width 161 height 56
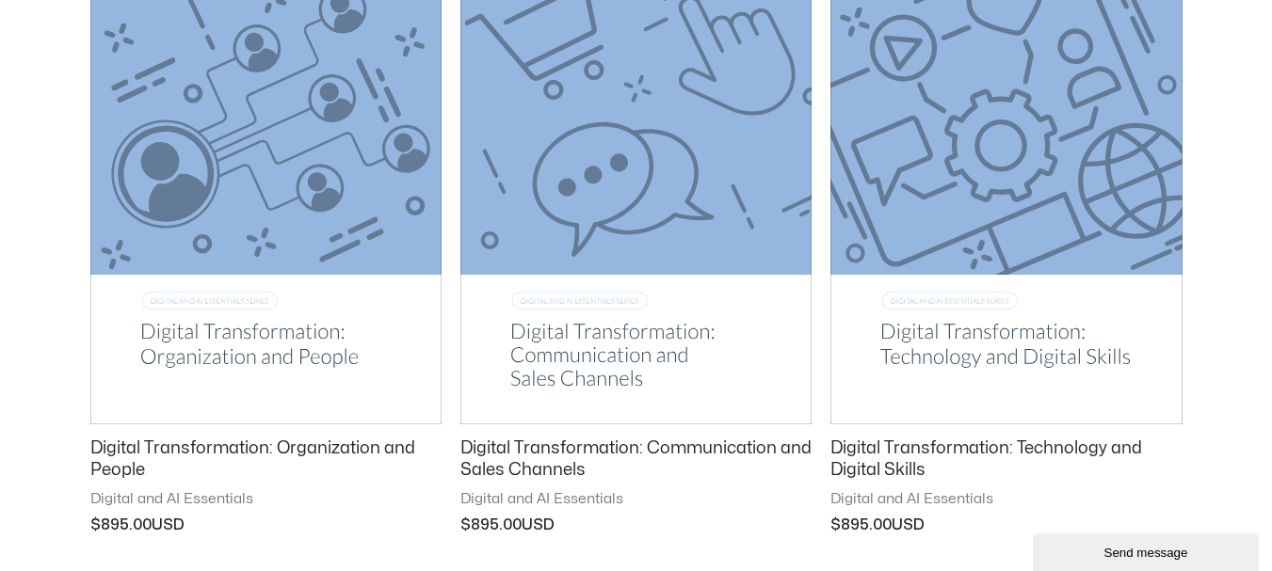
scroll to position [2259, 0]
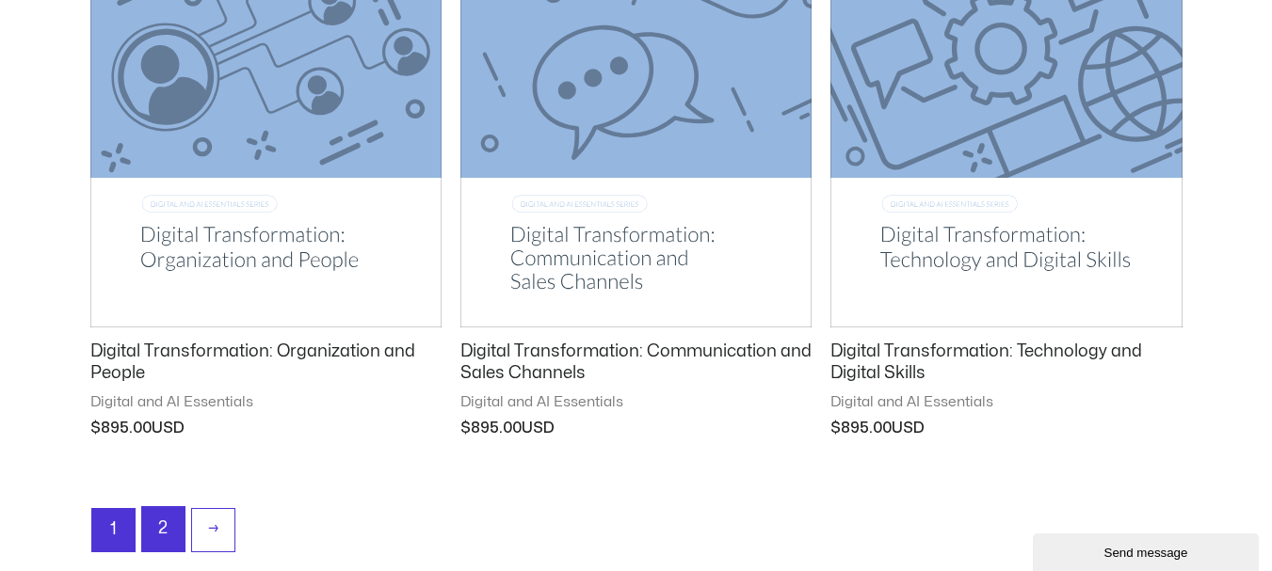
click at [157, 521] on link "2" at bounding box center [163, 529] width 42 height 44
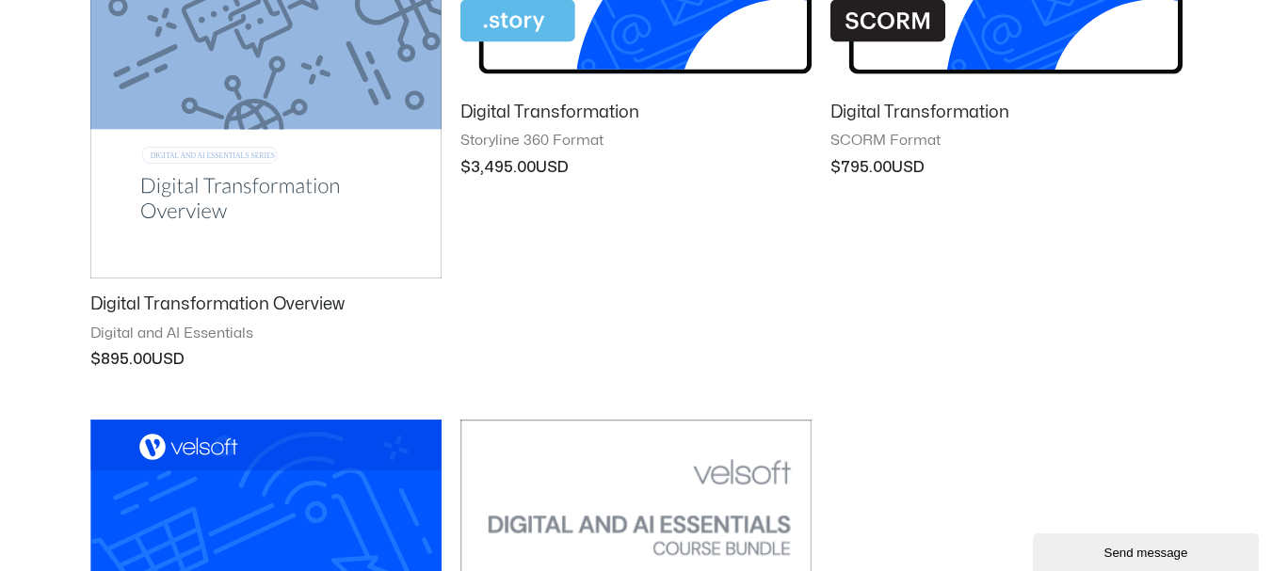
scroll to position [565, 0]
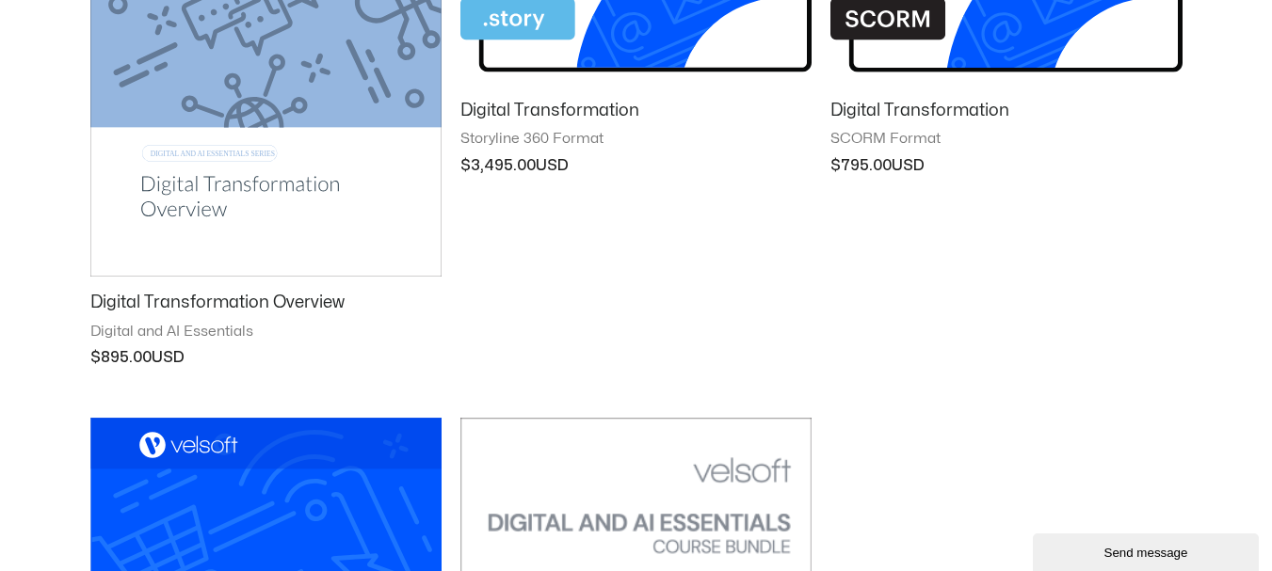
click at [161, 303] on h2 "Digital Transformation Overview" at bounding box center [265, 303] width 351 height 22
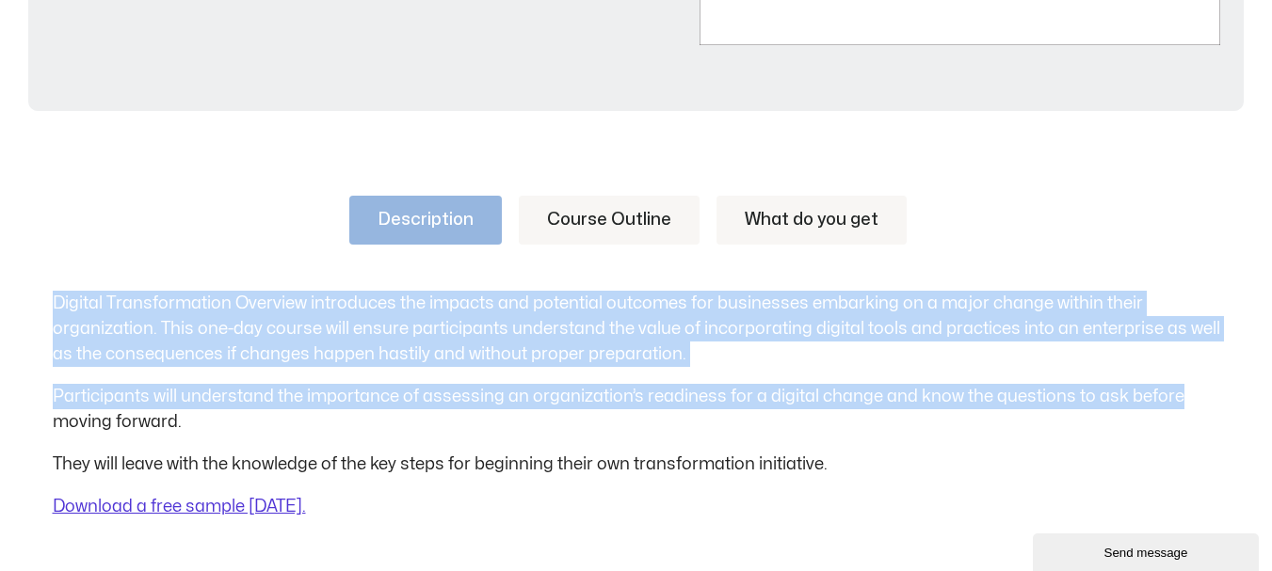
drag, startPoint x: 54, startPoint y: 297, endPoint x: 1181, endPoint y: 390, distance: 1131.4
click at [1181, 390] on div "Digital Transformation Overview introduces the impacts and potential outcomes f…" at bounding box center [636, 405] width 1167 height 229
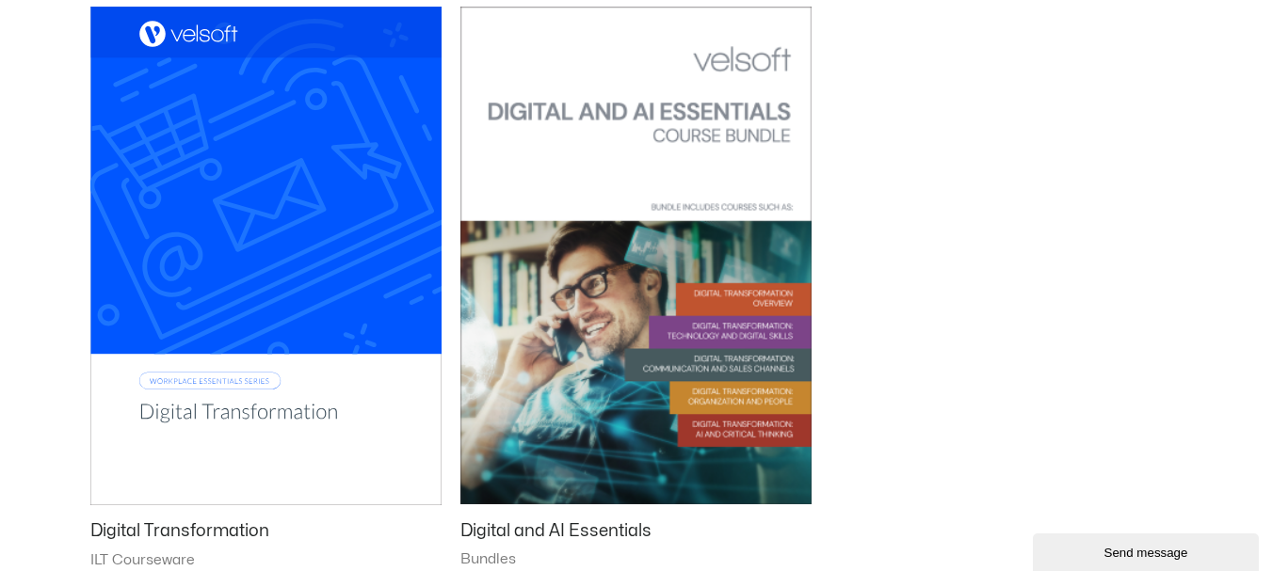
scroll to position [1318, 0]
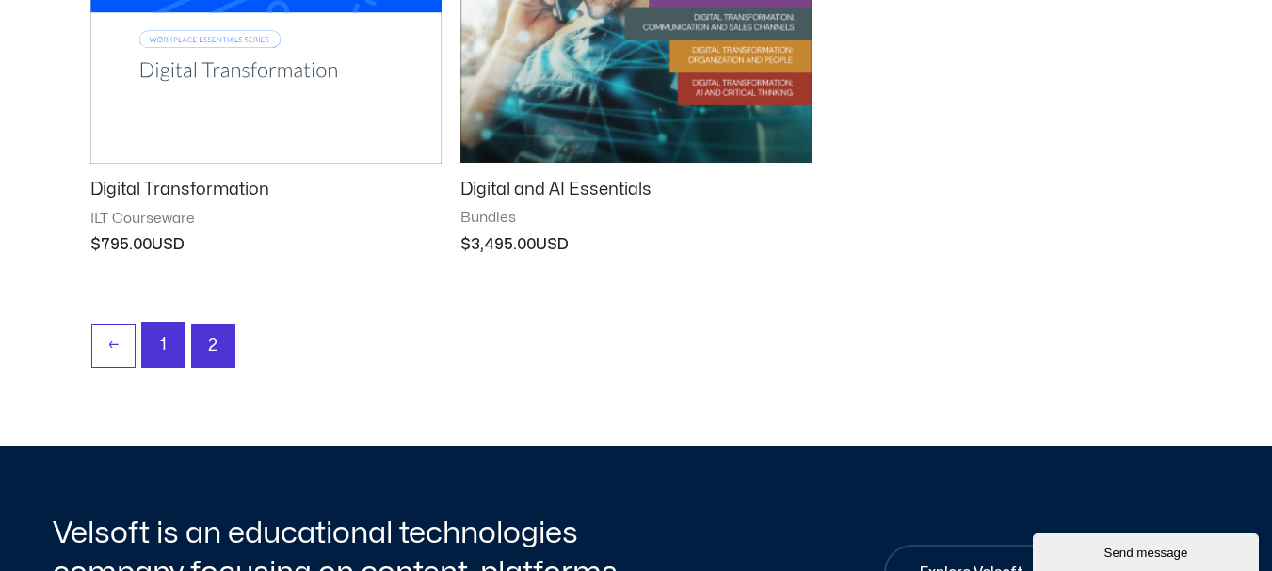
click at [156, 347] on link "1" at bounding box center [163, 345] width 42 height 44
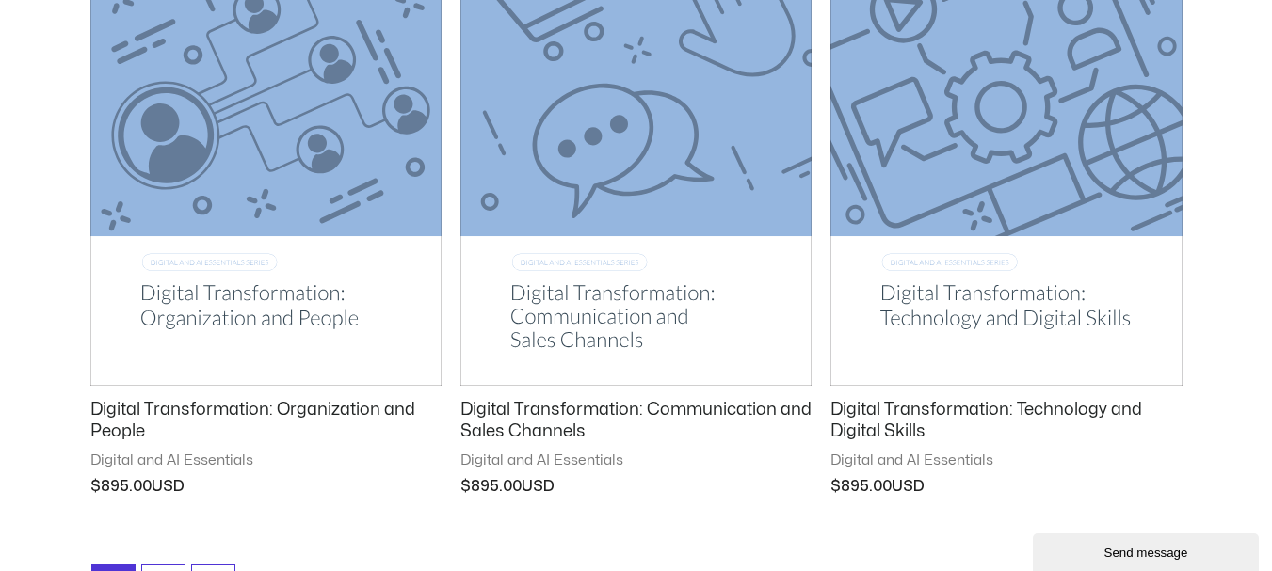
scroll to position [2259, 0]
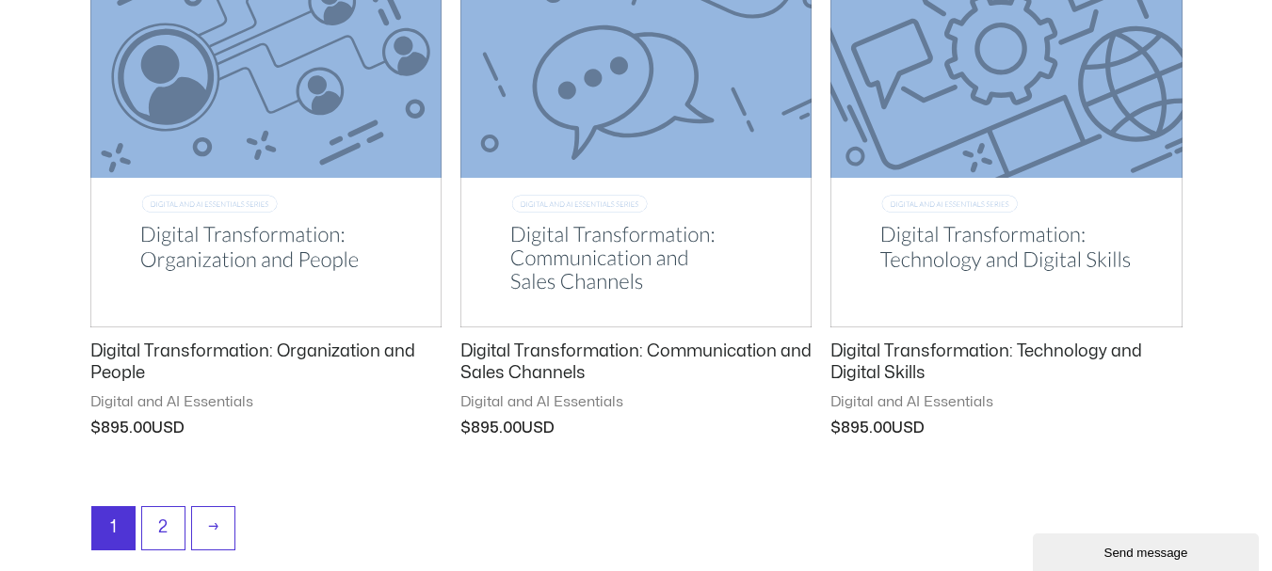
click at [891, 366] on h2 "Digital Transformation: Technology and Digital Skills" at bounding box center [1005, 363] width 351 height 44
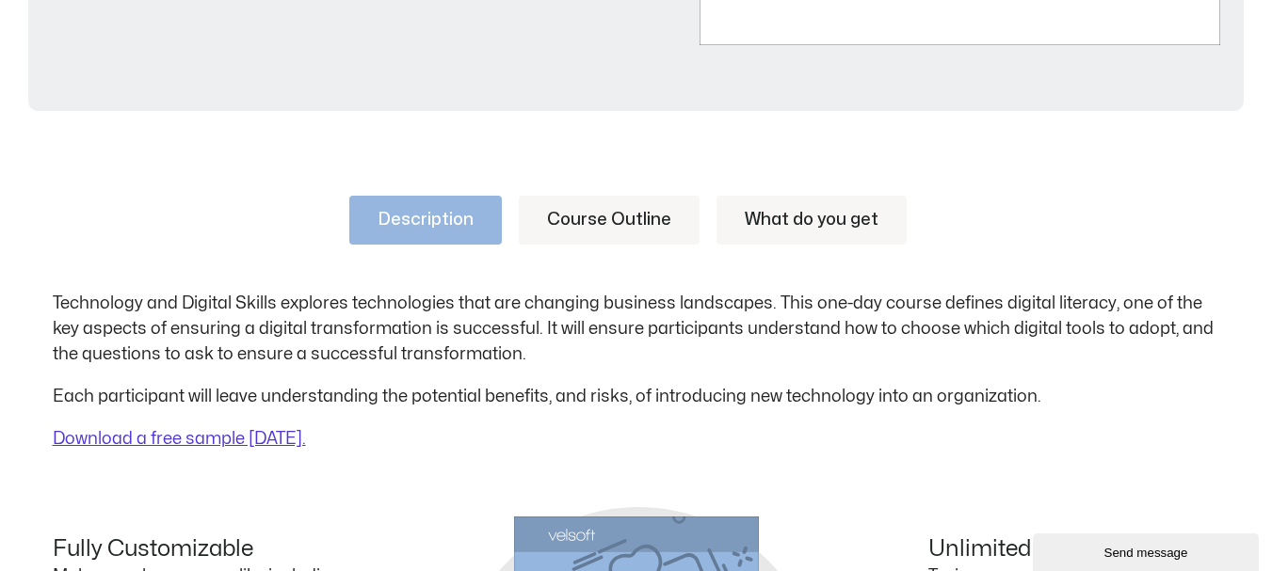
scroll to position [941, 0]
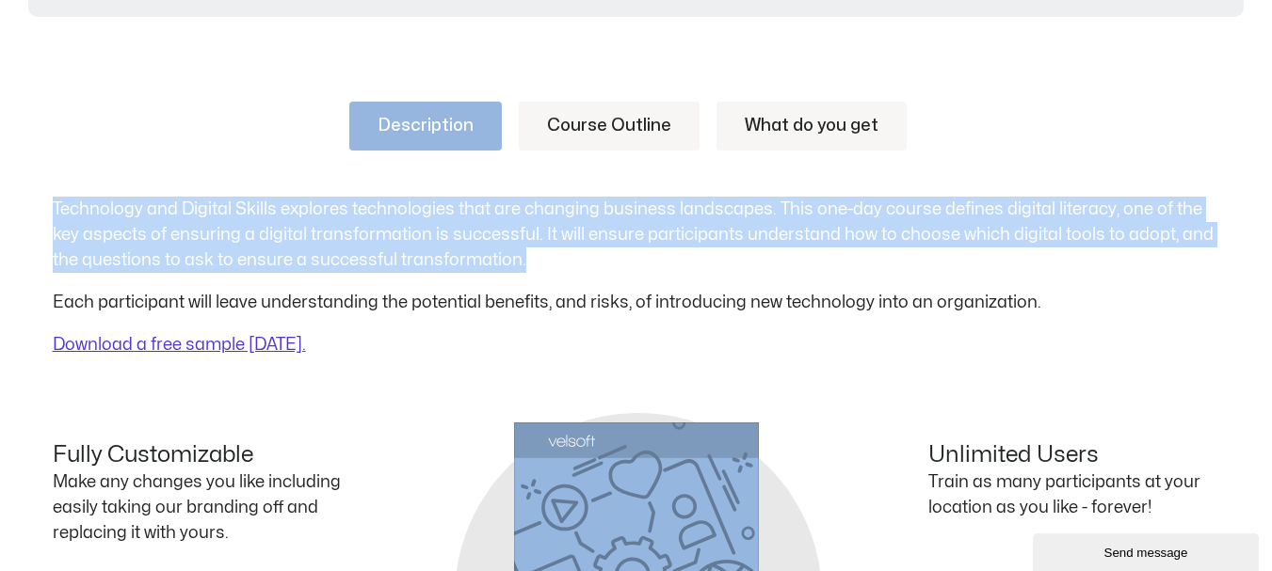
drag, startPoint x: 523, startPoint y: 261, endPoint x: 46, endPoint y: 212, distance: 479.7
click at [46, 212] on div "Description Course Outline What do you get Technology and Digital Skills explor…" at bounding box center [636, 501] width 1272 height 913
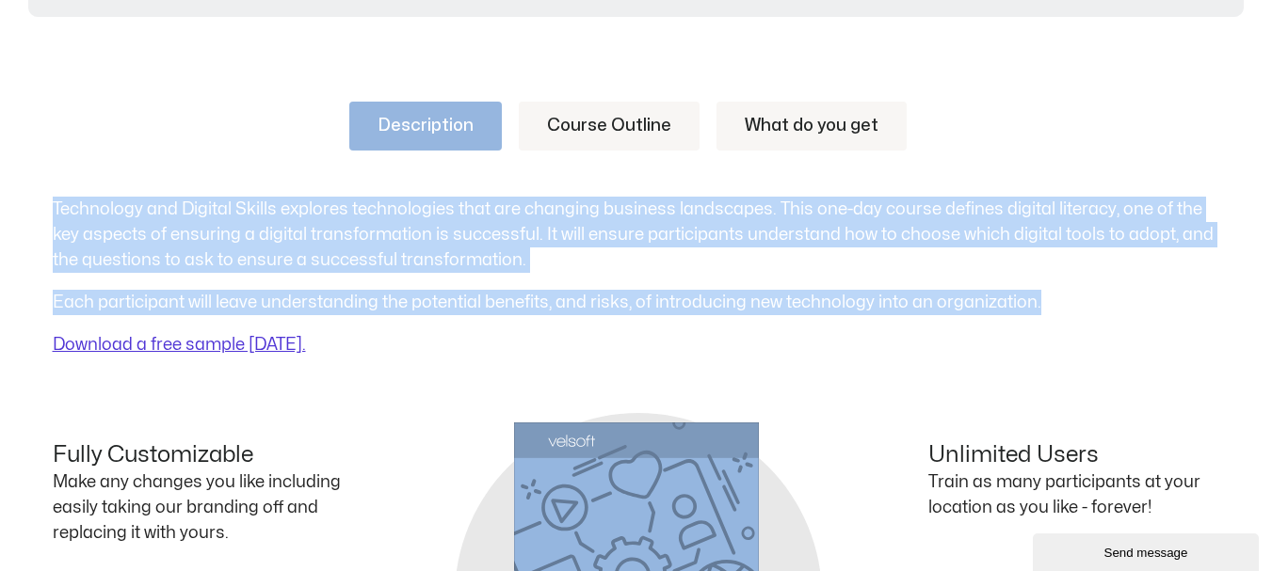
drag, startPoint x: 1064, startPoint y: 292, endPoint x: 56, endPoint y: 206, distance: 1011.7
click at [56, 206] on div "Technology and Digital Skills explores technologies that are changing business …" at bounding box center [636, 277] width 1167 height 161
copy div "Technology and Digital Skills explores technologies that are changing business …"
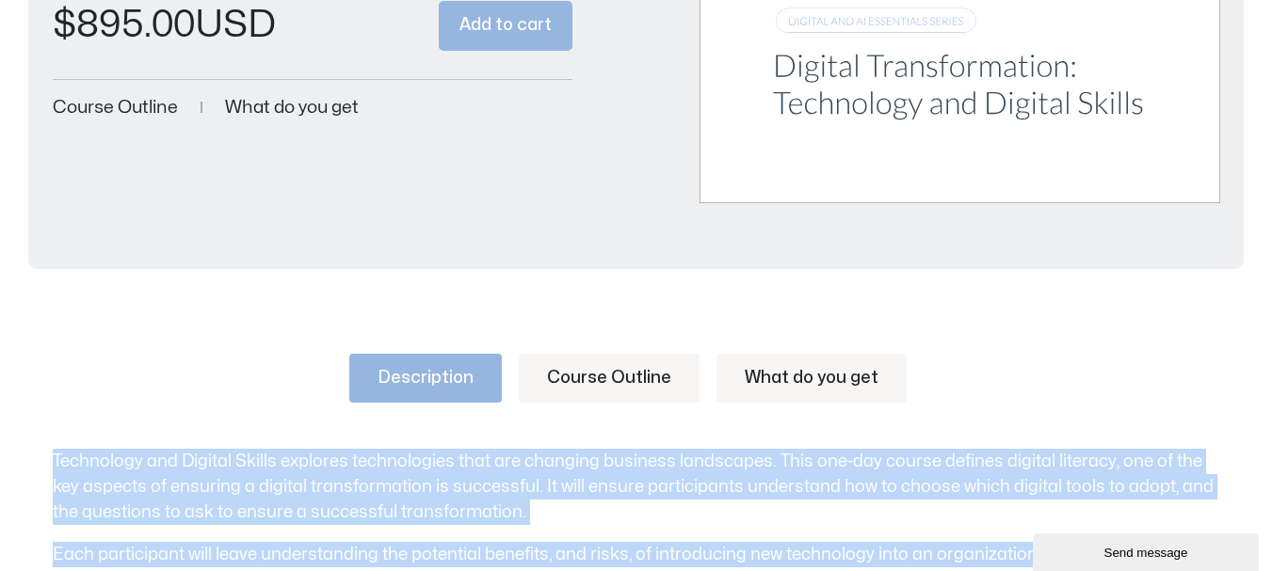
scroll to position [188, 0]
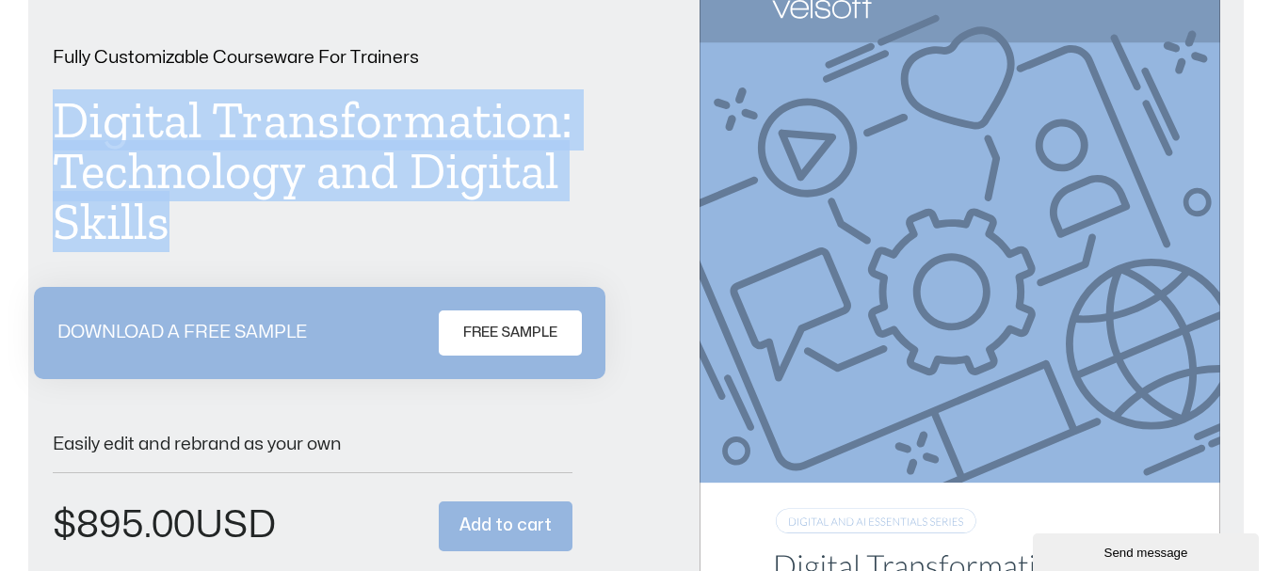
drag, startPoint x: 175, startPoint y: 232, endPoint x: 56, endPoint y: 115, distance: 167.1
click at [56, 115] on h1 "Digital Transformation: Technology and Digital Skills" at bounding box center [313, 171] width 520 height 152
copy h1 "Digital Transformation: Technology and Digital Skills"
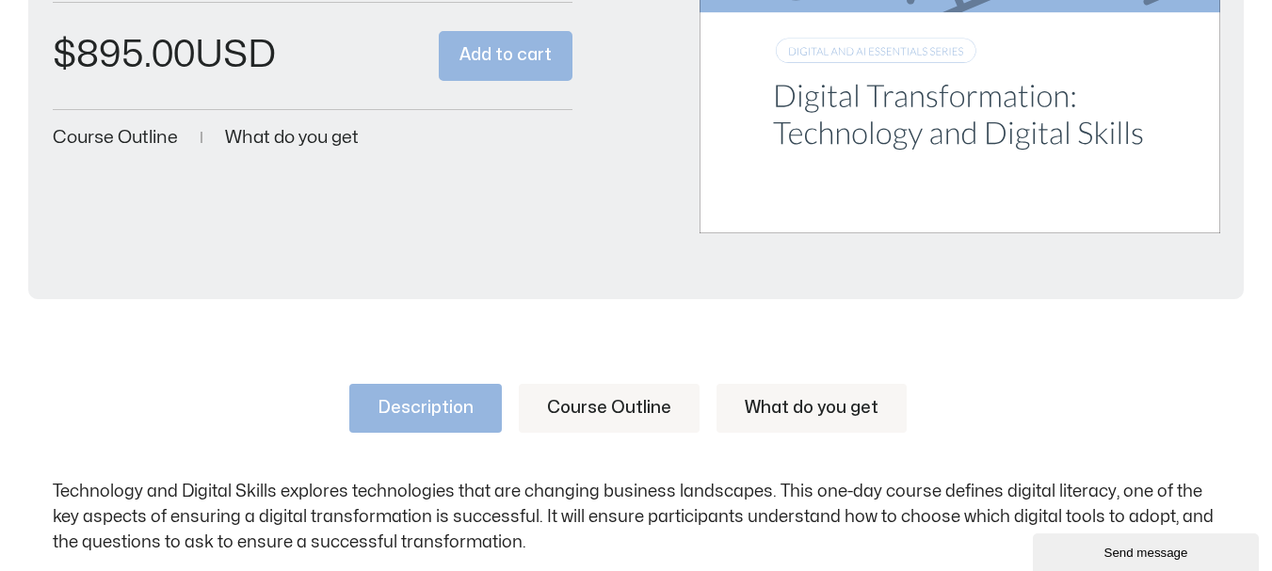
scroll to position [941, 0]
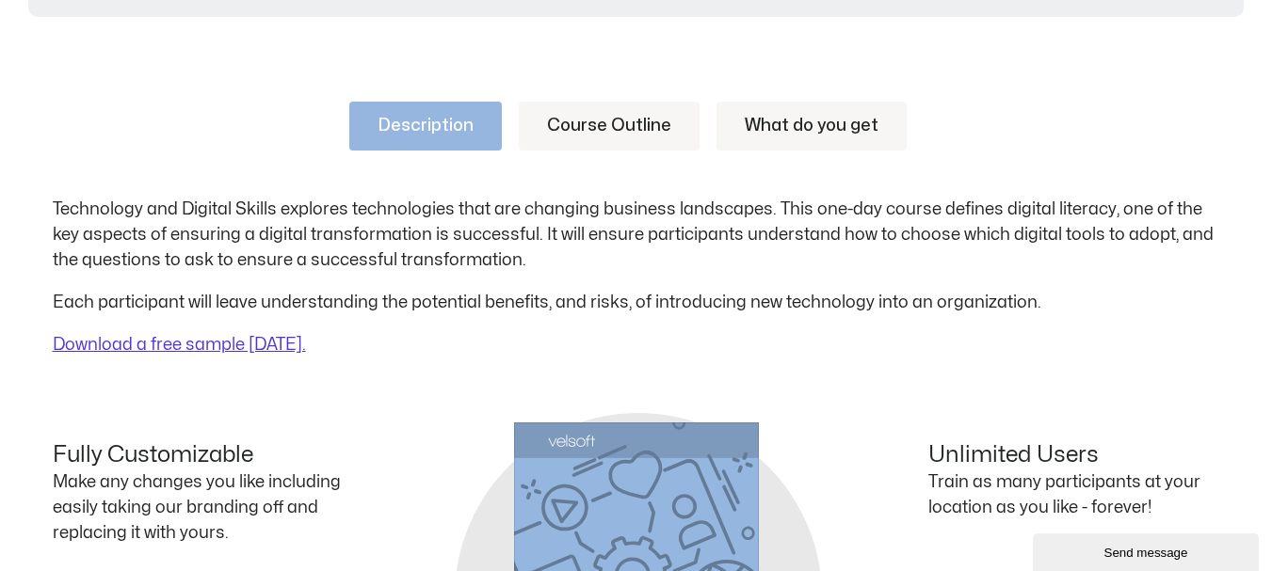
click at [585, 120] on link "Course Outline" at bounding box center [609, 126] width 181 height 49
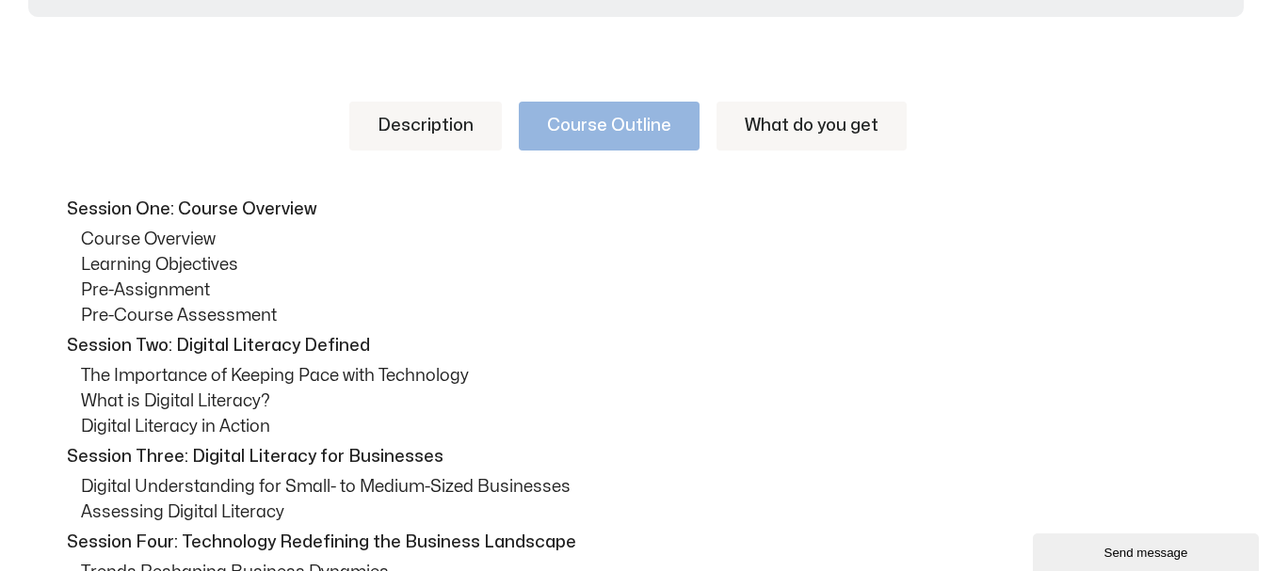
click at [377, 134] on link "Description" at bounding box center [425, 126] width 152 height 49
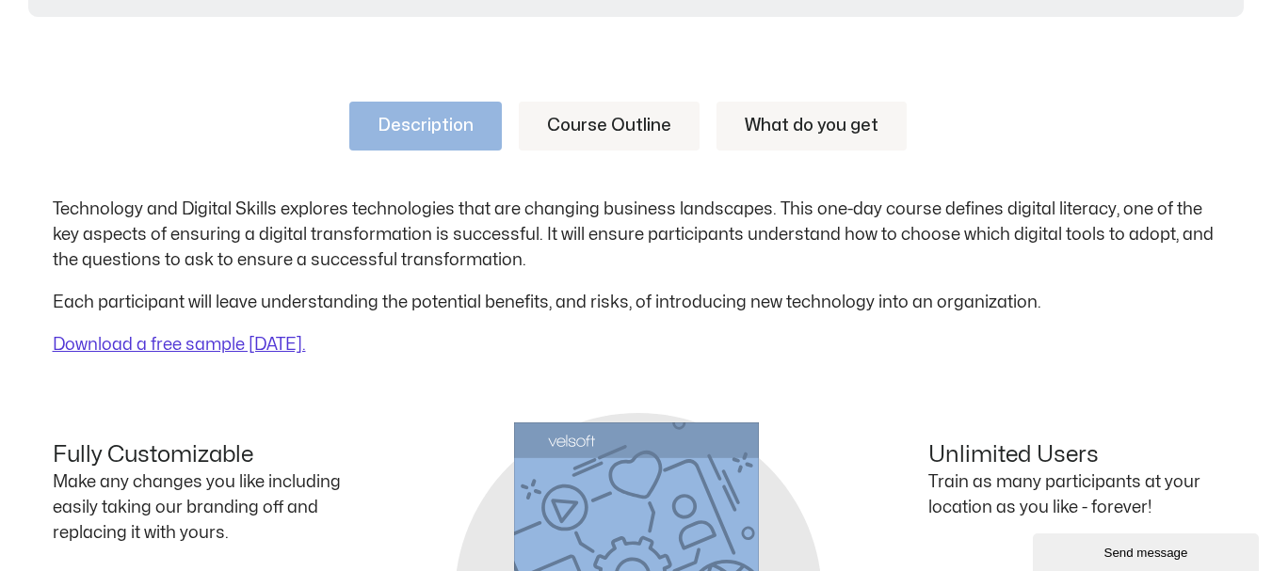
click at [612, 131] on link "Course Outline" at bounding box center [609, 126] width 181 height 49
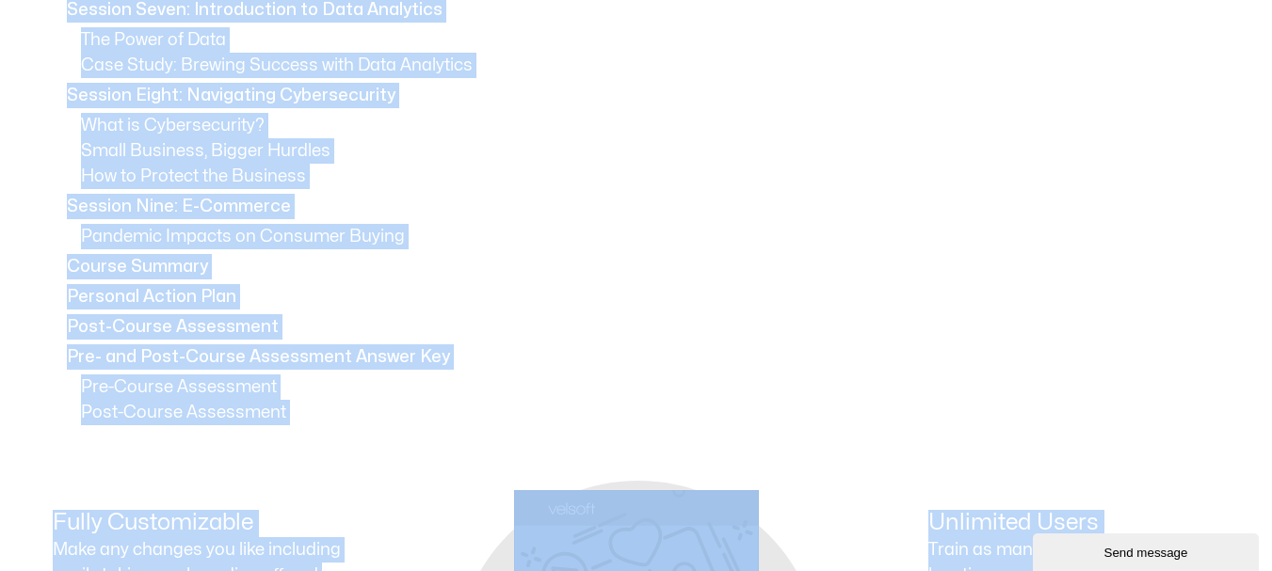
scroll to position [2068, 0]
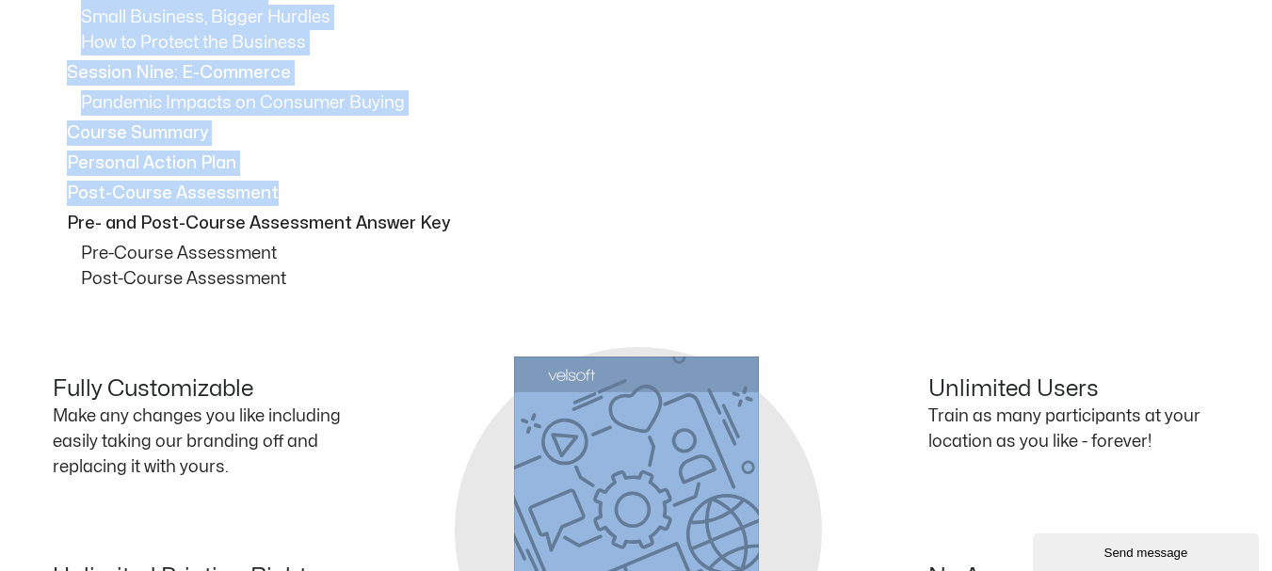
drag, startPoint x: 67, startPoint y: 207, endPoint x: 277, endPoint y: 196, distance: 210.2
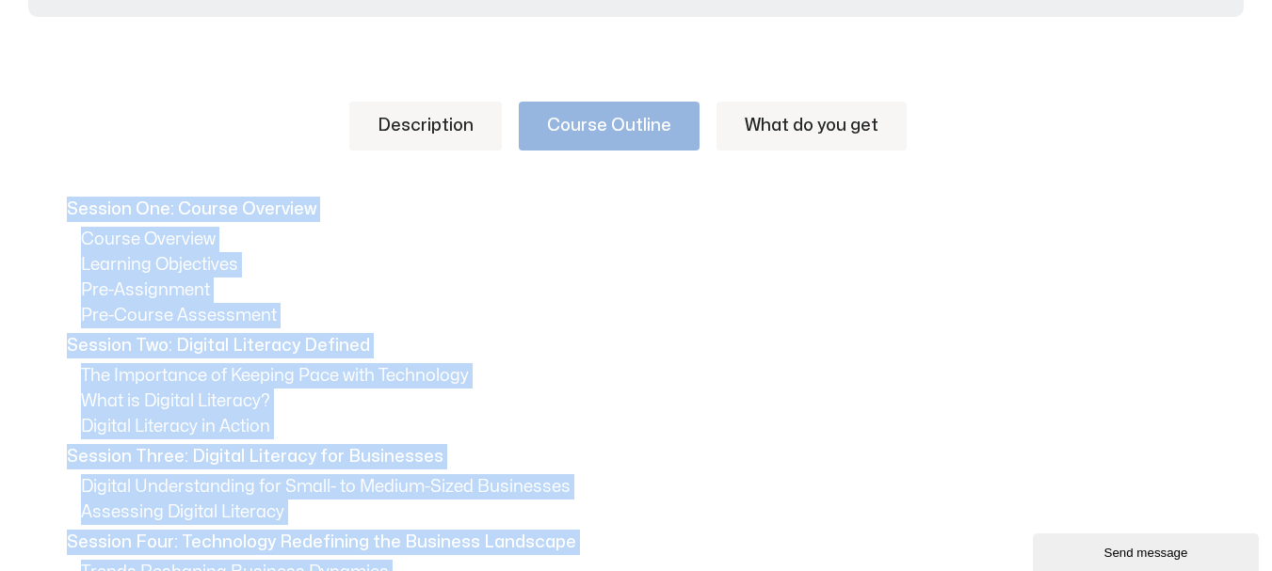
scroll to position [938, 0]
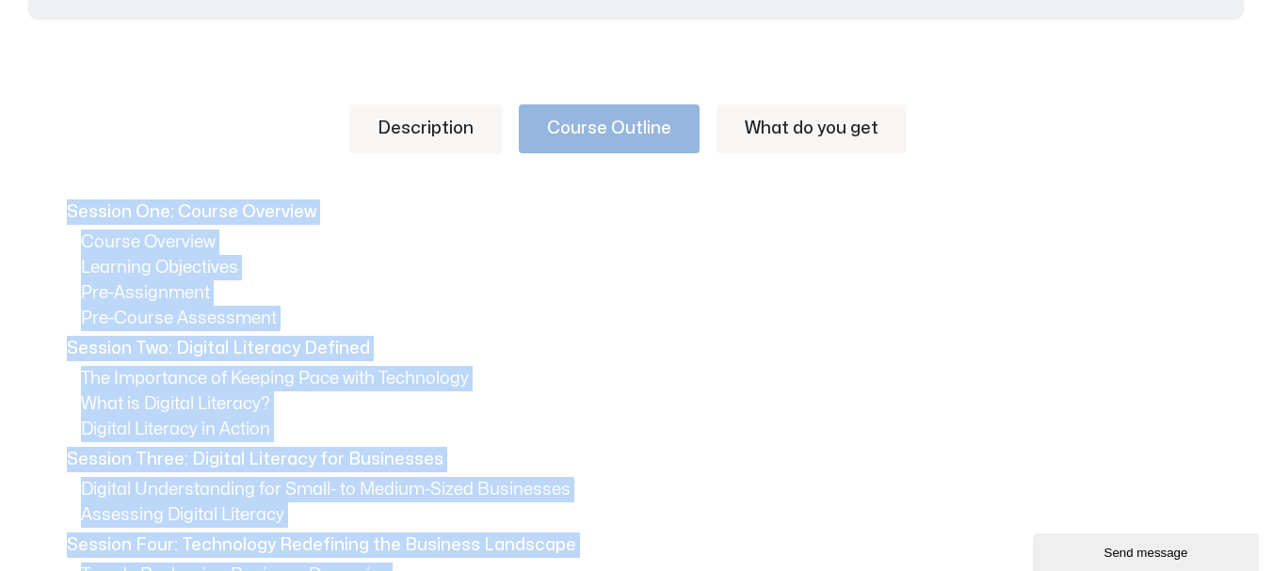
copy div "Session One: Course Overview Course Overview Learning Objectives Pre-Assignment…"
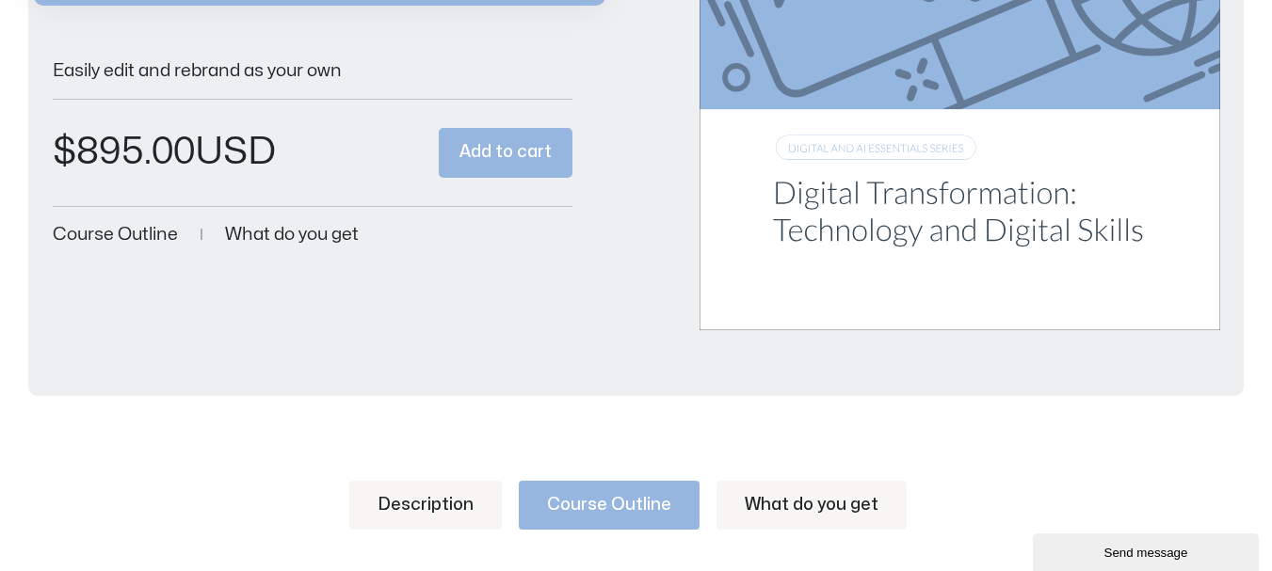
scroll to position [0, 0]
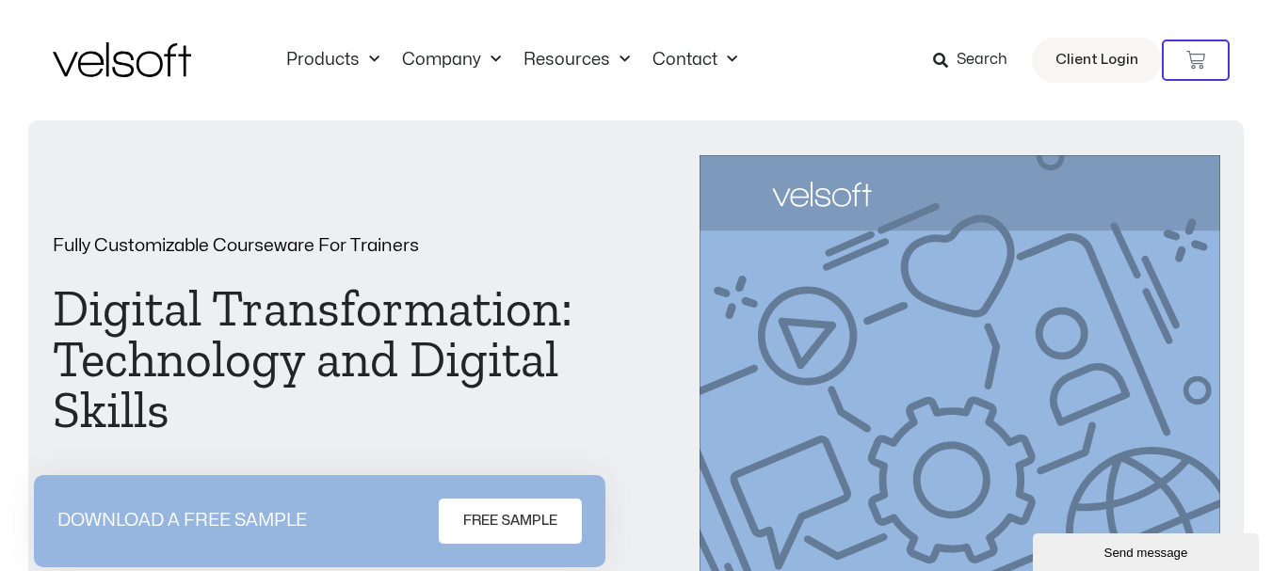
click at [942, 60] on icon at bounding box center [940, 60] width 15 height 15
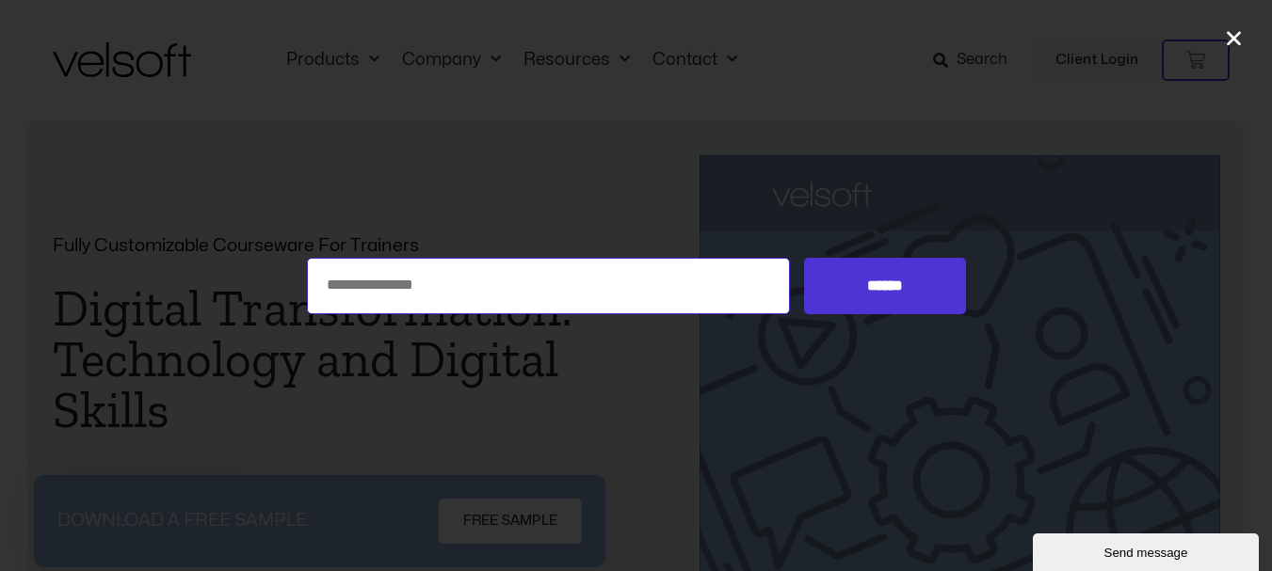
click at [580, 296] on input "Search for:" at bounding box center [549, 286] width 484 height 56
type input "**********"
click at [804, 258] on input "******" at bounding box center [884, 286] width 161 height 56
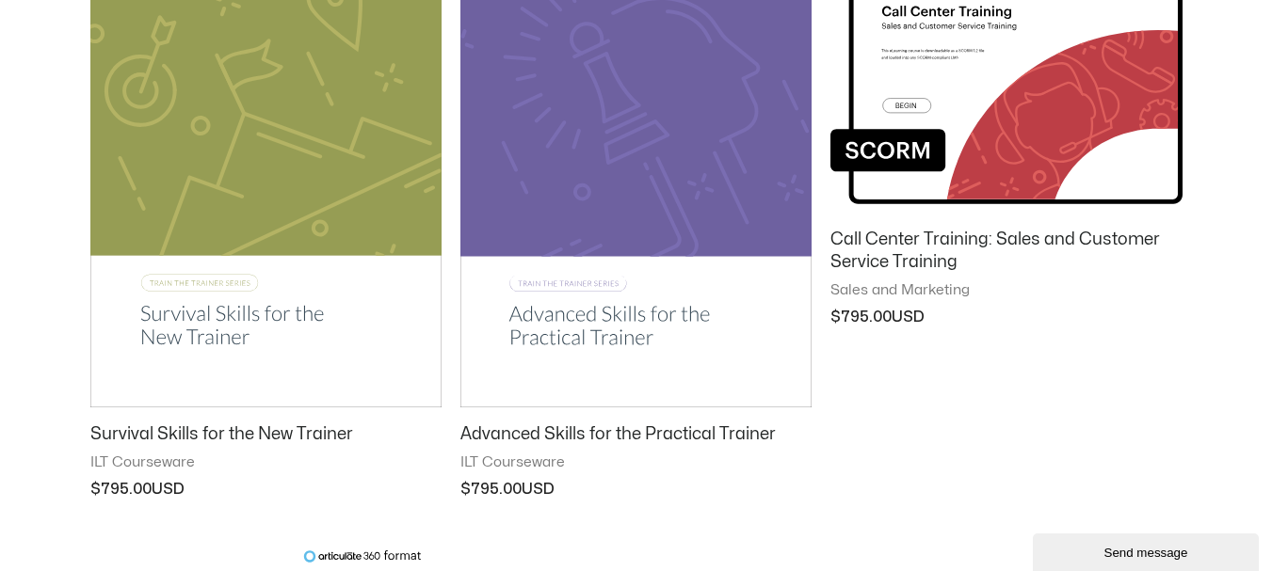
scroll to position [1600, 0]
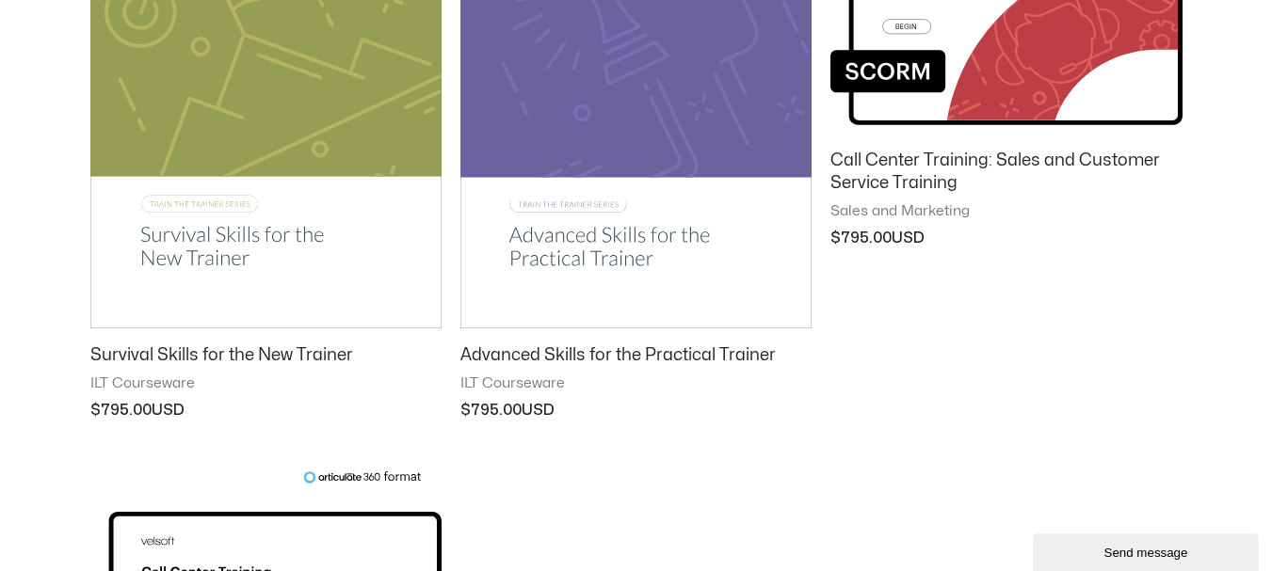
click at [560, 357] on h2 "Advanced Skills for the Practical Trainer" at bounding box center [635, 356] width 351 height 22
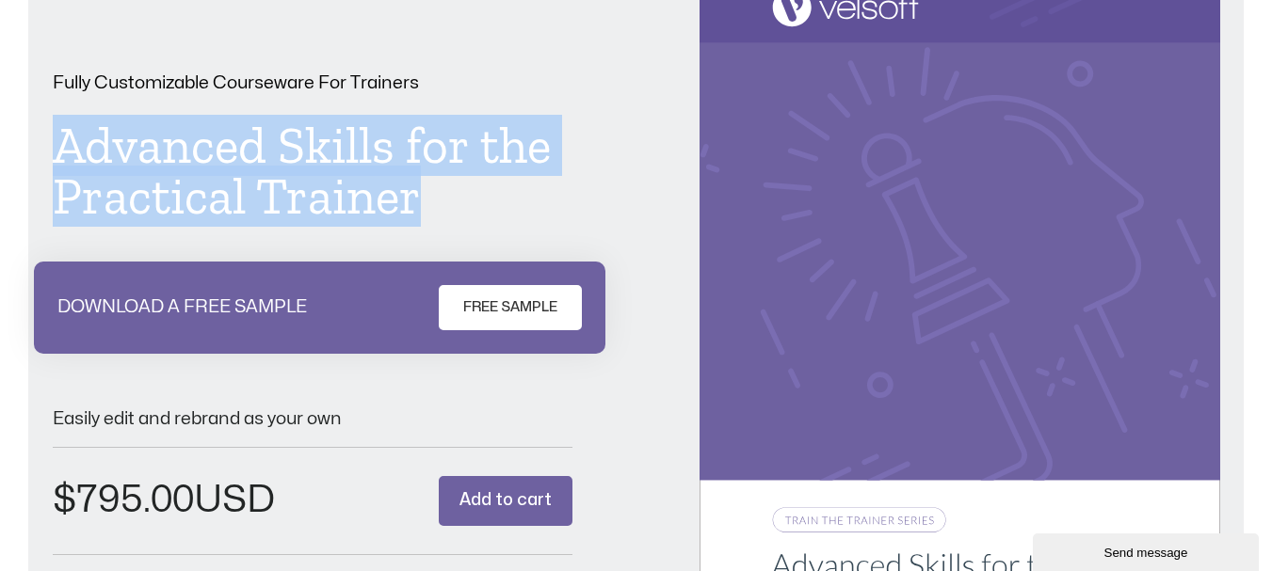
drag, startPoint x: 430, startPoint y: 202, endPoint x: 52, endPoint y: 150, distance: 382.0
click at [53, 150] on h1 "Advanced Skills for the Practical Trainer" at bounding box center [313, 171] width 520 height 102
copy h1 "Advanced Skills for the Practical Trainer"
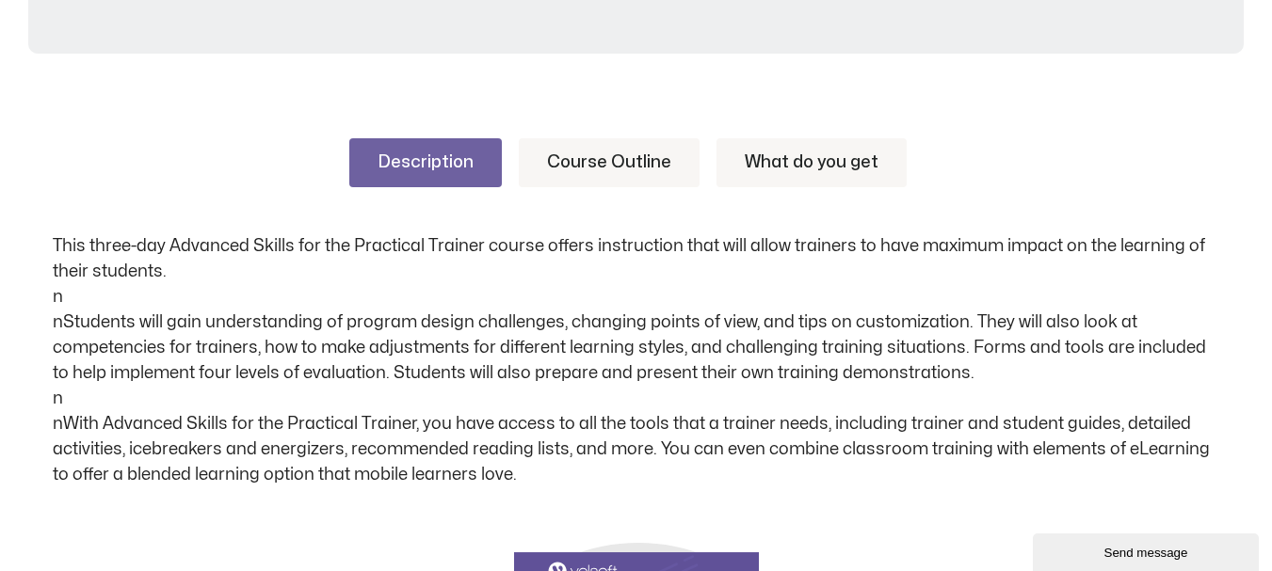
scroll to position [941, 0]
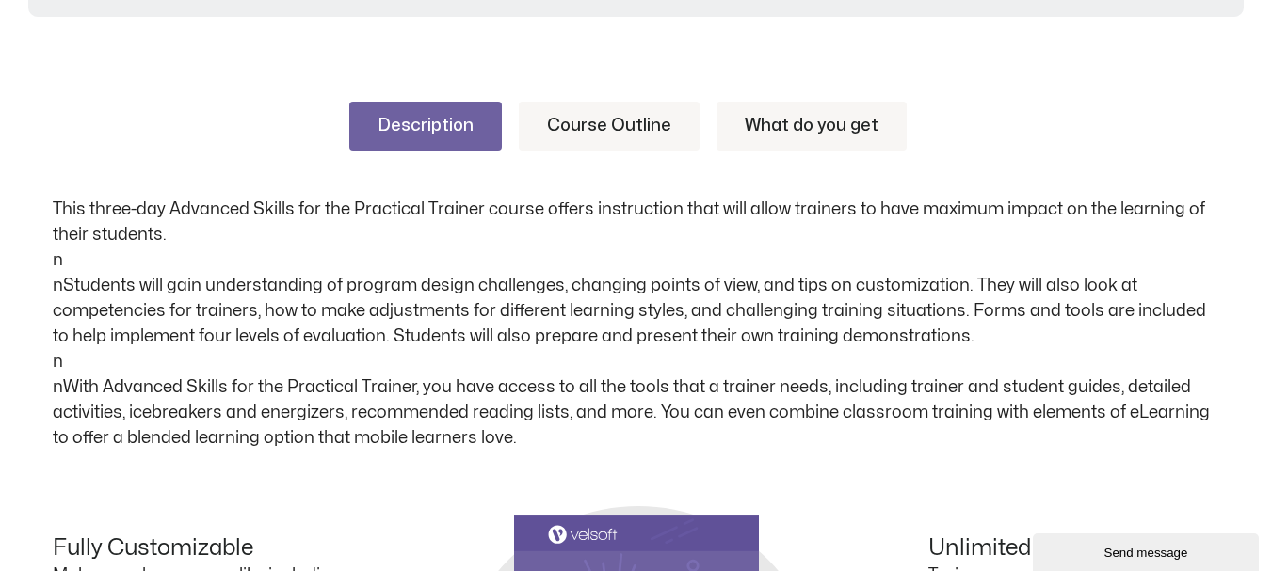
drag, startPoint x: 57, startPoint y: 203, endPoint x: 955, endPoint y: 324, distance: 906.0
click at [955, 324] on p "This three-day Advanced Skills for the Practical Trainer course offers instruct…" at bounding box center [636, 324] width 1167 height 254
copy p "his three-day Advanced Skills for the Practical Trainer course offers instructi…"
click at [618, 124] on link "Course Outline" at bounding box center [609, 126] width 181 height 49
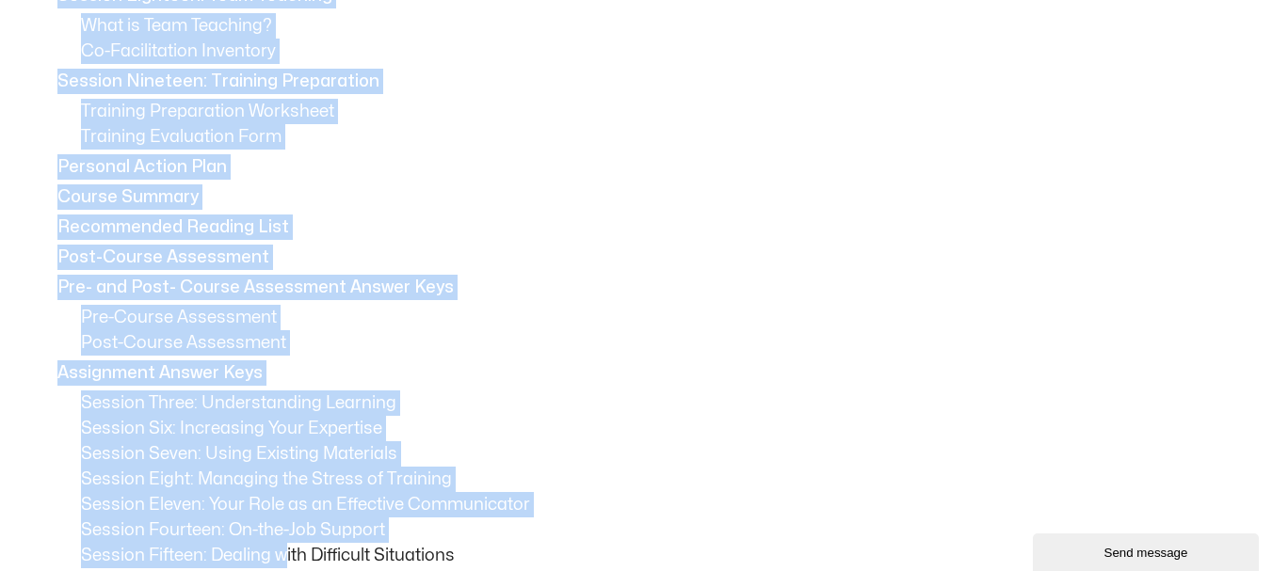
scroll to position [2956, 0]
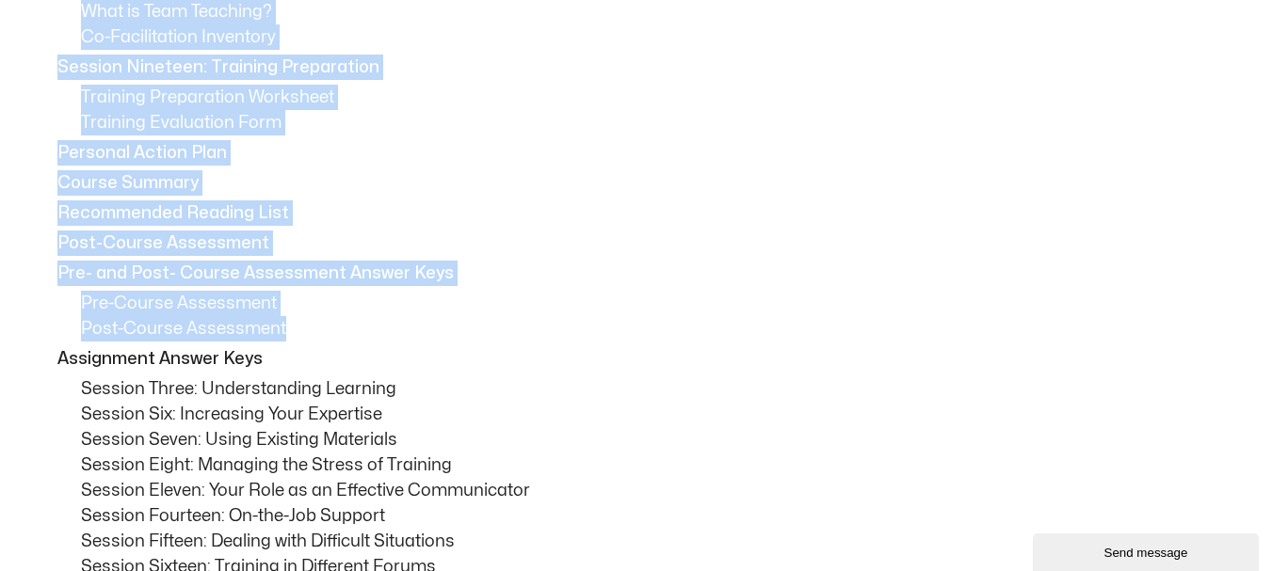
drag, startPoint x: 62, startPoint y: 209, endPoint x: 288, endPoint y: 329, distance: 256.0
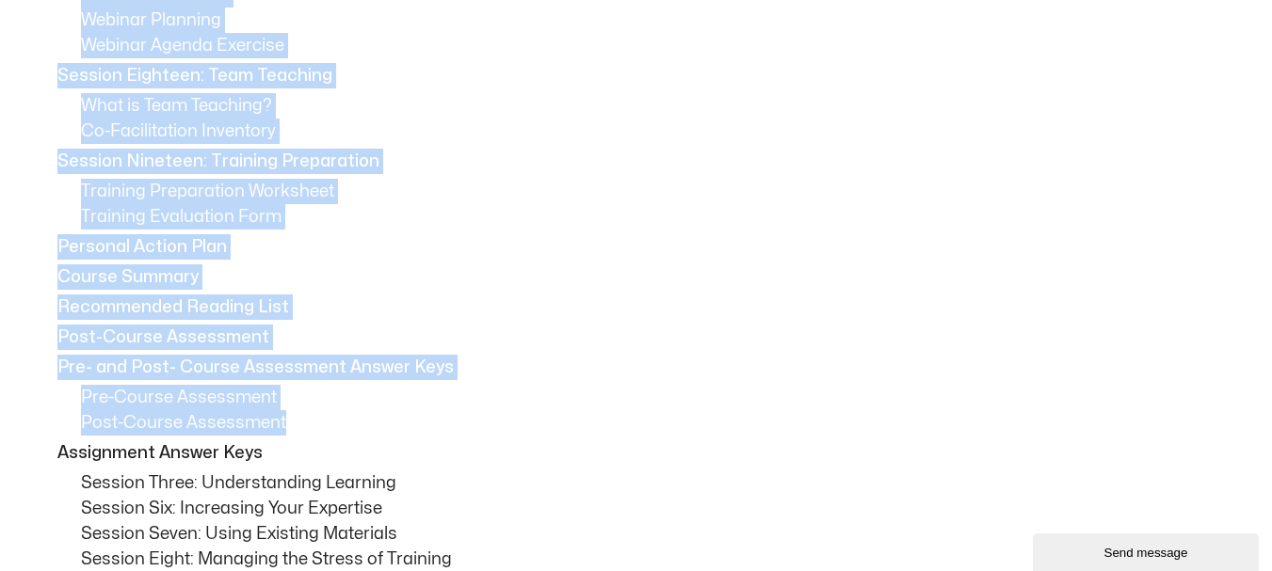
scroll to position [2297, 0]
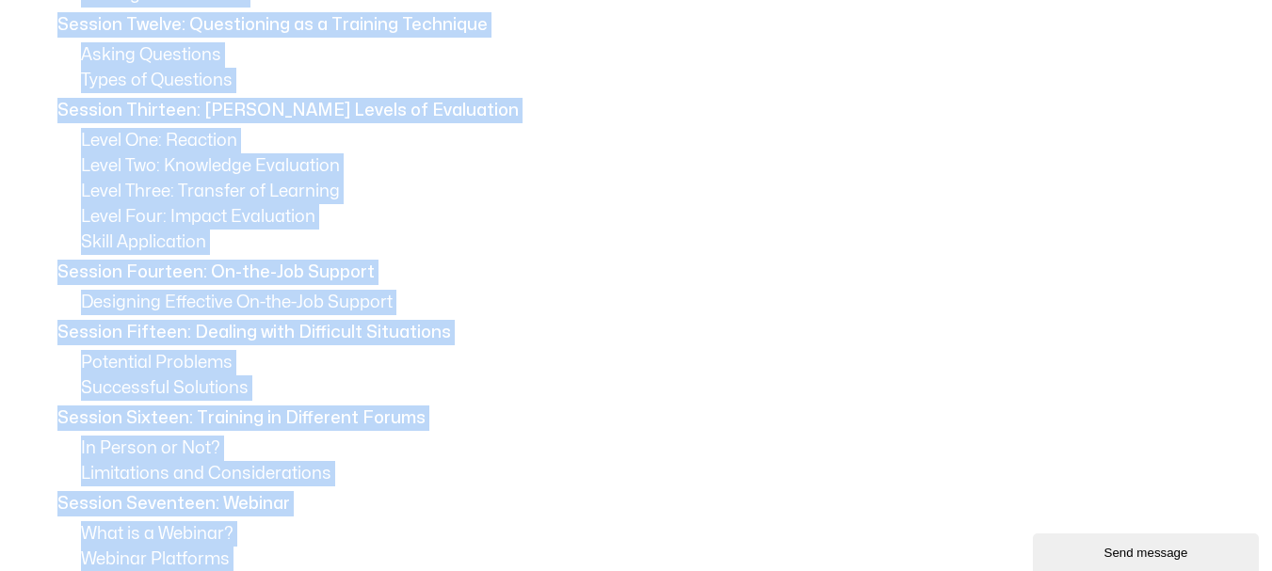
copy div "Session One: Course Overview Course Overview Learning Objectives Pre-Assignment…"
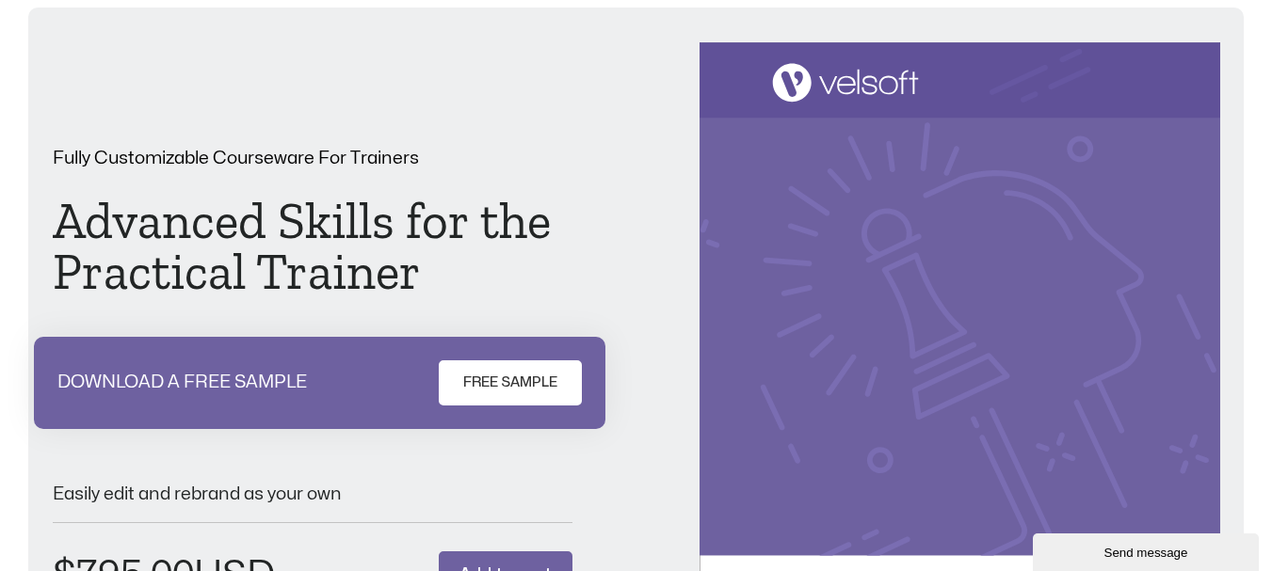
scroll to position [0, 0]
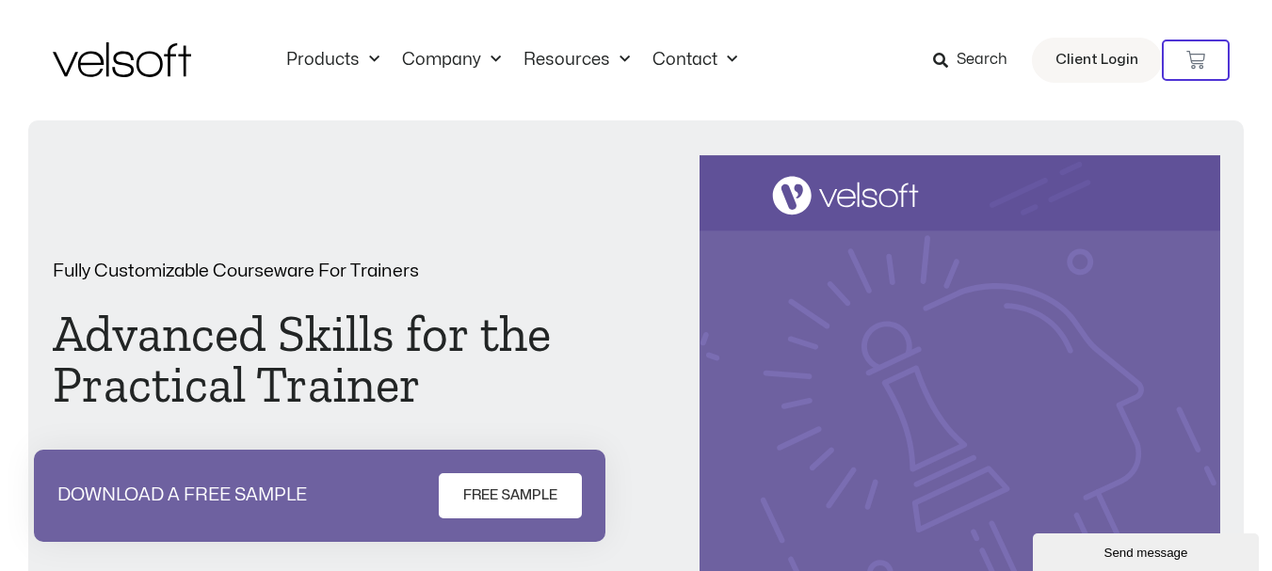
click at [948, 55] on icon at bounding box center [940, 60] width 15 height 15
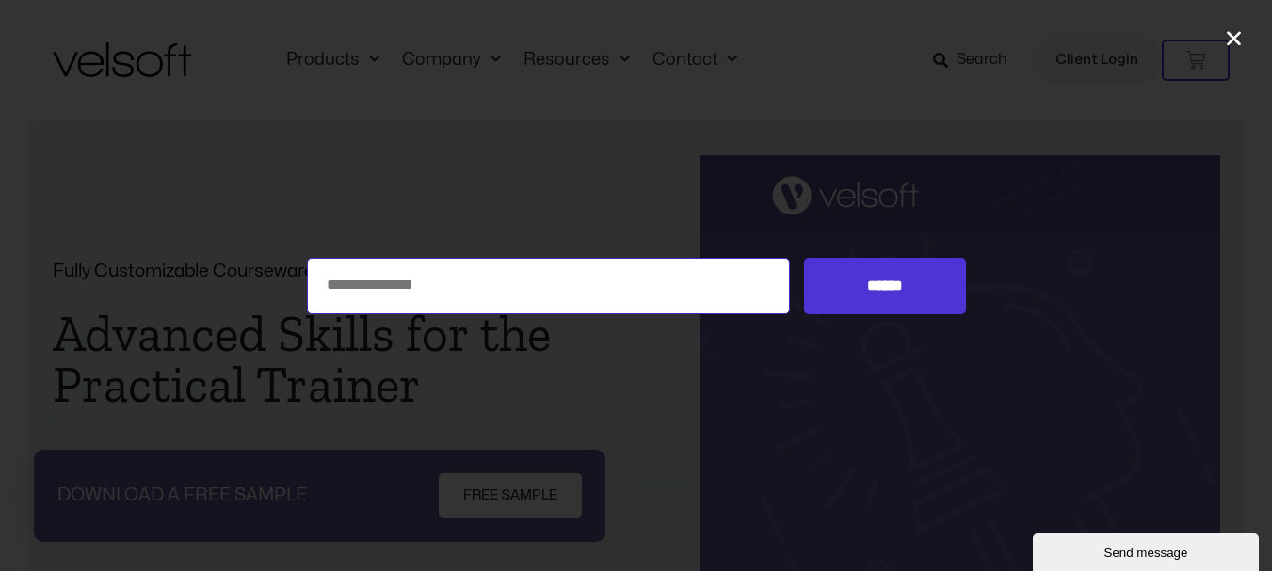
click at [601, 283] on input "Search for:" at bounding box center [549, 286] width 484 height 56
type input "**********"
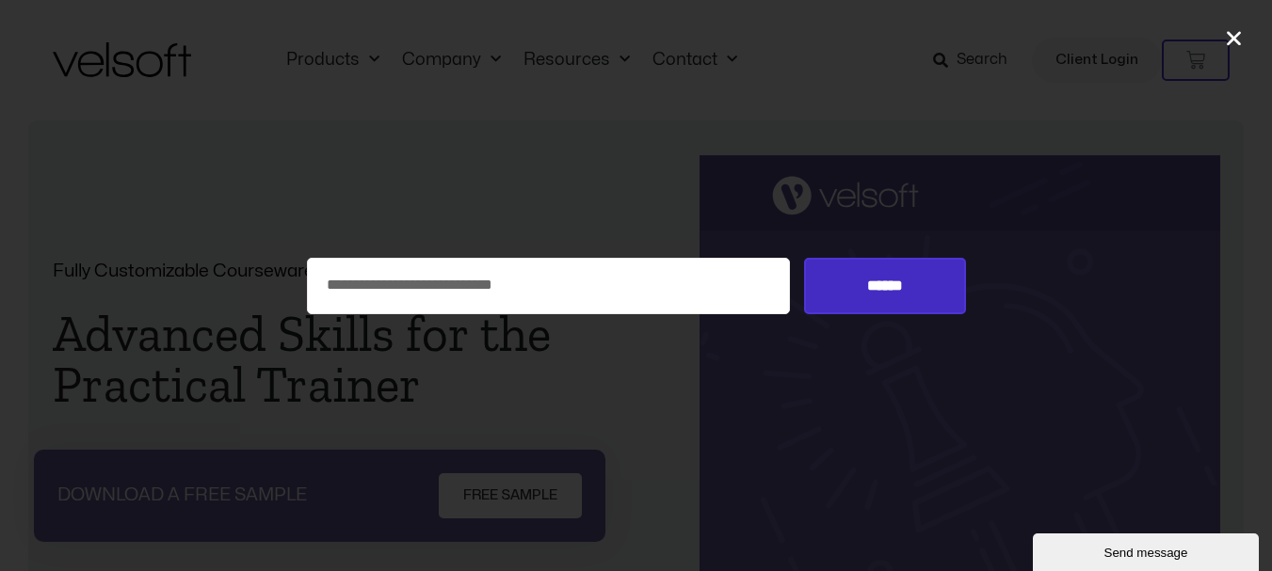
click at [855, 289] on input "******" at bounding box center [884, 286] width 161 height 56
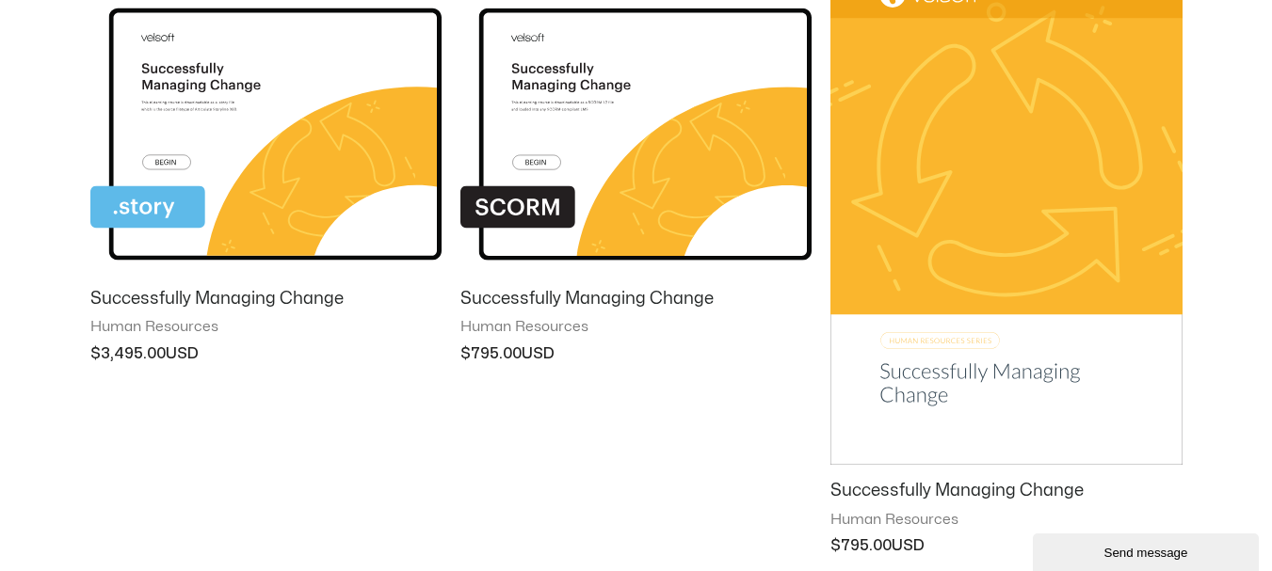
click at [947, 375] on img at bounding box center [1005, 216] width 351 height 499
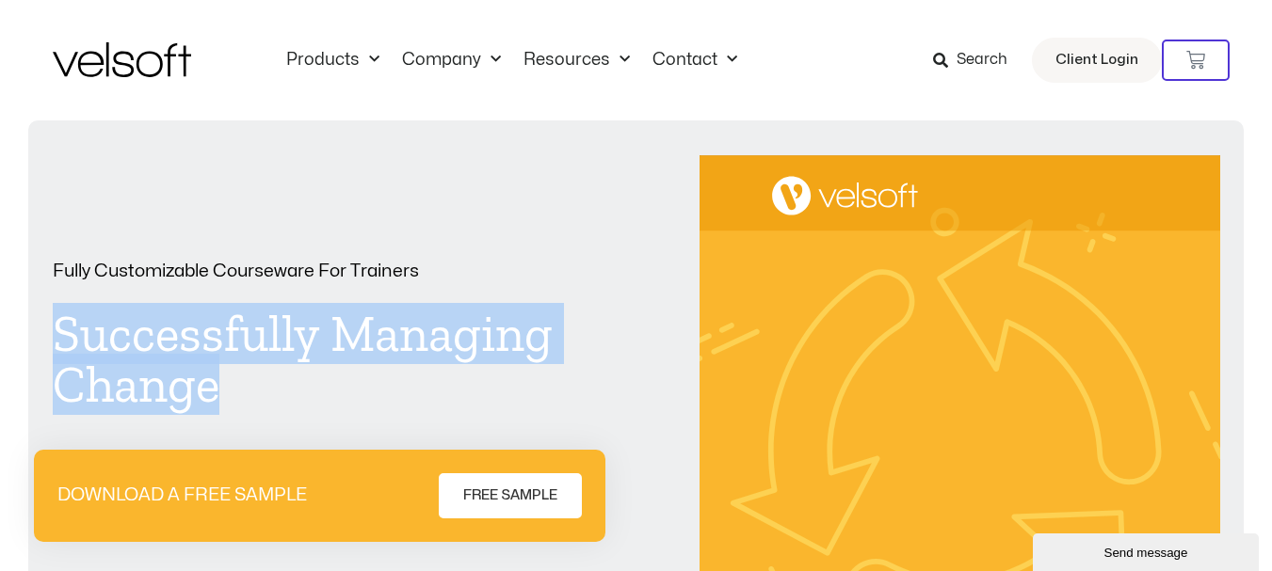
drag, startPoint x: 229, startPoint y: 391, endPoint x: 56, endPoint y: 334, distance: 181.3
click at [56, 334] on h1 "Successfully Managing Change" at bounding box center [313, 360] width 520 height 102
copy h1 "Successfully Managing Change"
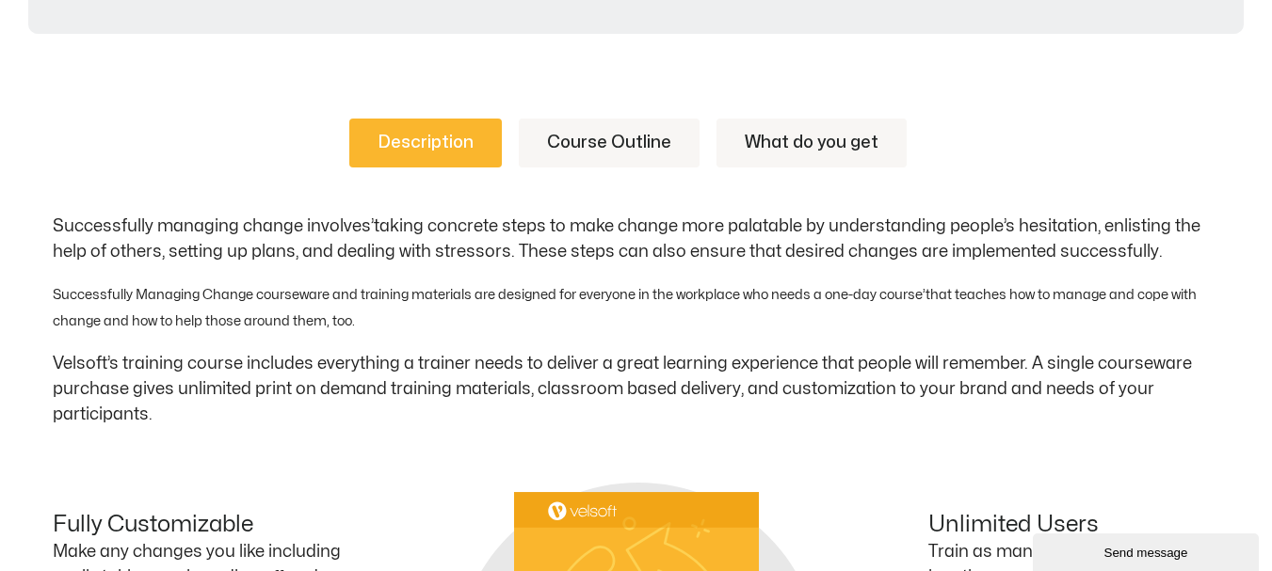
scroll to position [1035, 0]
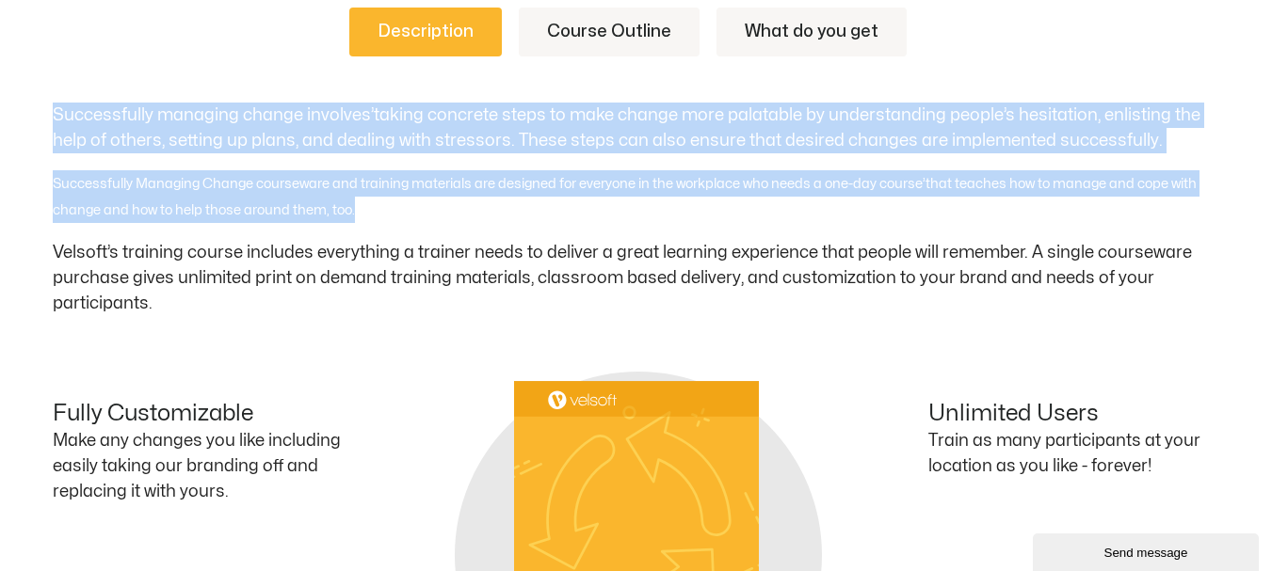
drag, startPoint x: 57, startPoint y: 113, endPoint x: 358, endPoint y: 203, distance: 313.6
click at [358, 203] on div "Successfully managing change involves’taking concrete steps to make change more…" at bounding box center [636, 210] width 1167 height 214
copy div "Successfully managing change involves’taking concrete steps to make change more…"
click at [574, 36] on link "Course Outline" at bounding box center [609, 32] width 181 height 49
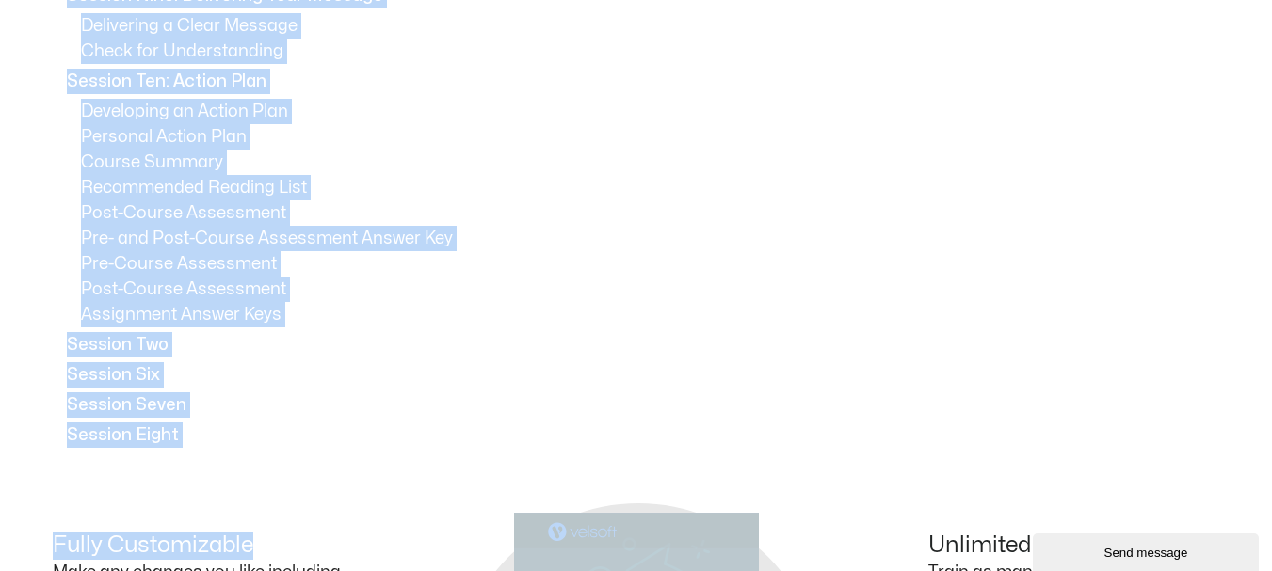
scroll to position [2470, 0]
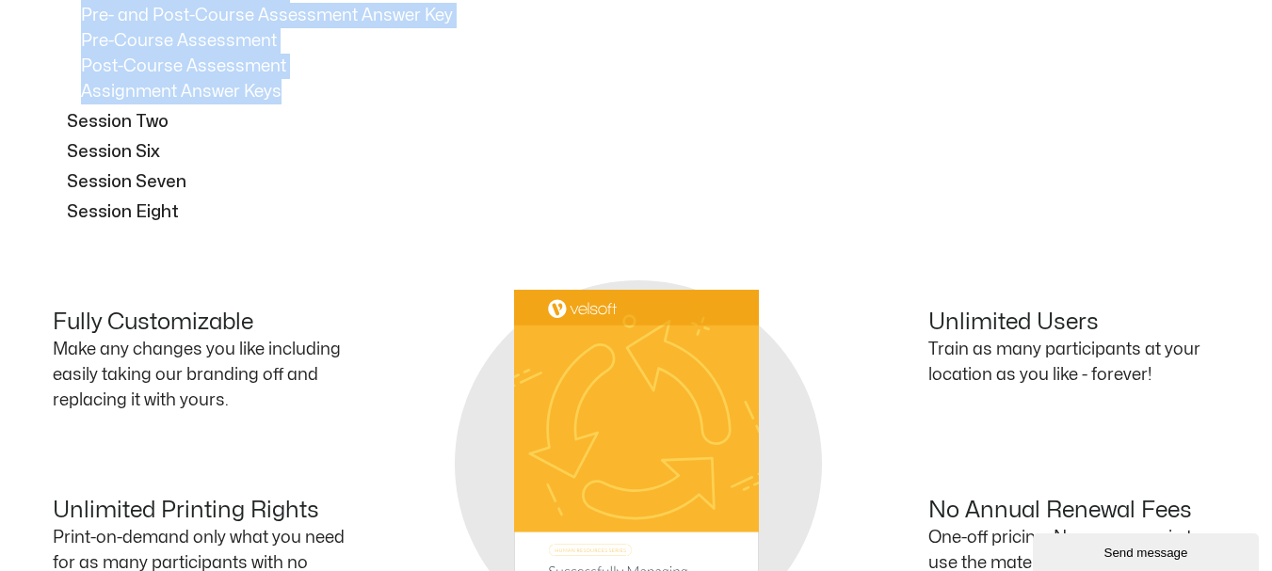
drag, startPoint x: 65, startPoint y: 109, endPoint x: 285, endPoint y: 97, distance: 220.6
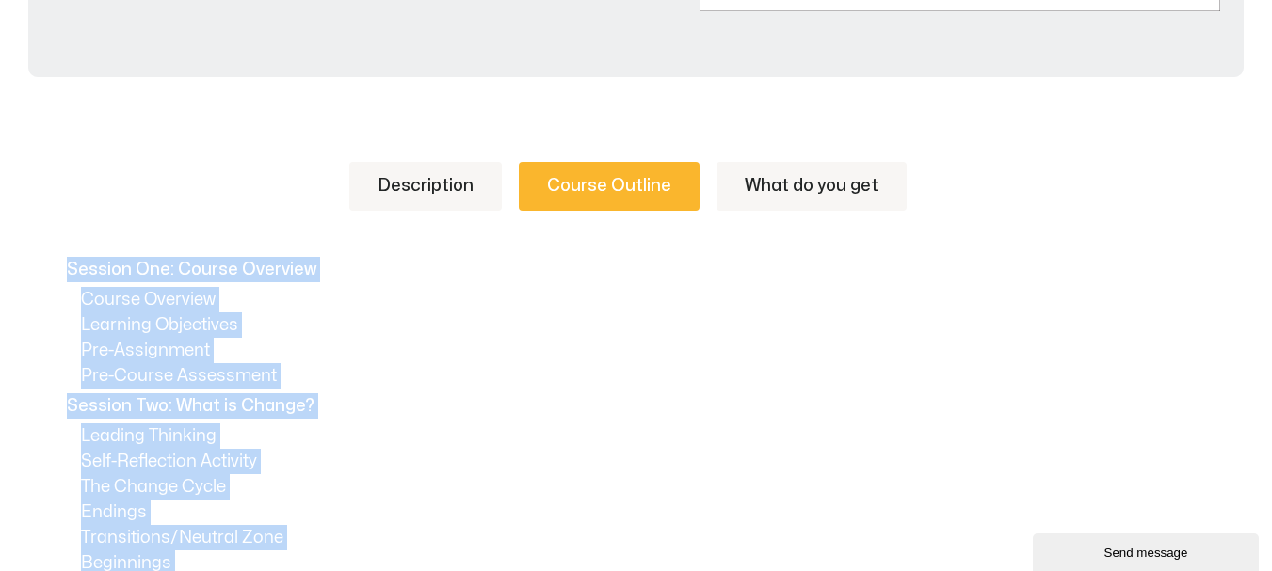
scroll to position [1058, 0]
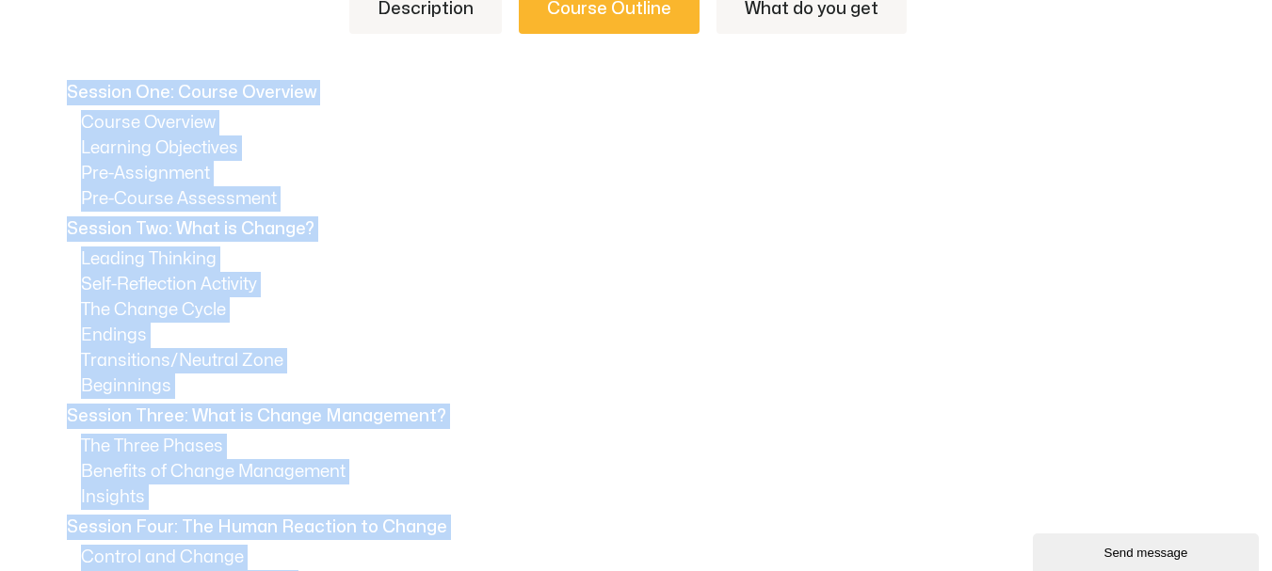
copy div "Session One: Course Overview Course Overview Learning Objectives Pre-Assignment…"
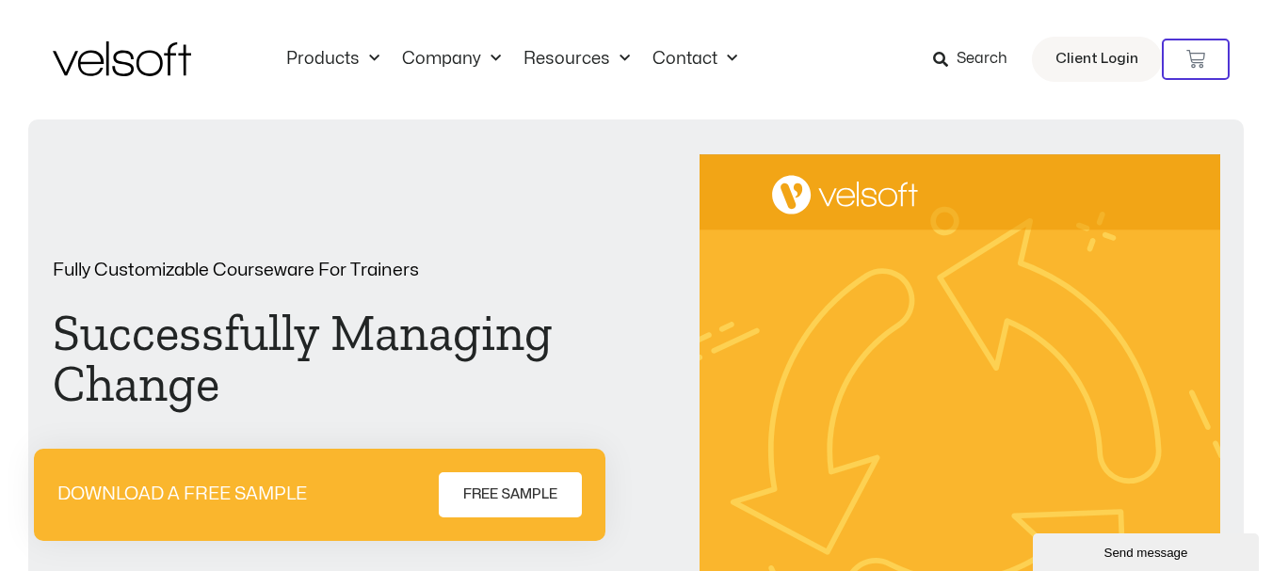
scroll to position [0, 0]
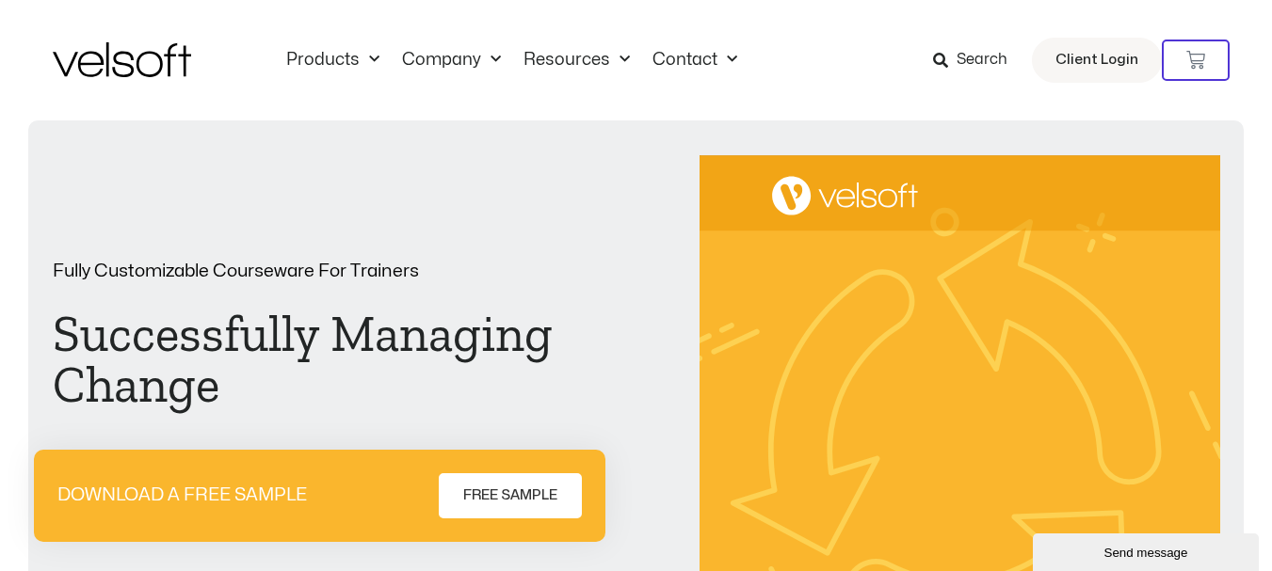
click at [948, 58] on icon at bounding box center [940, 60] width 15 height 15
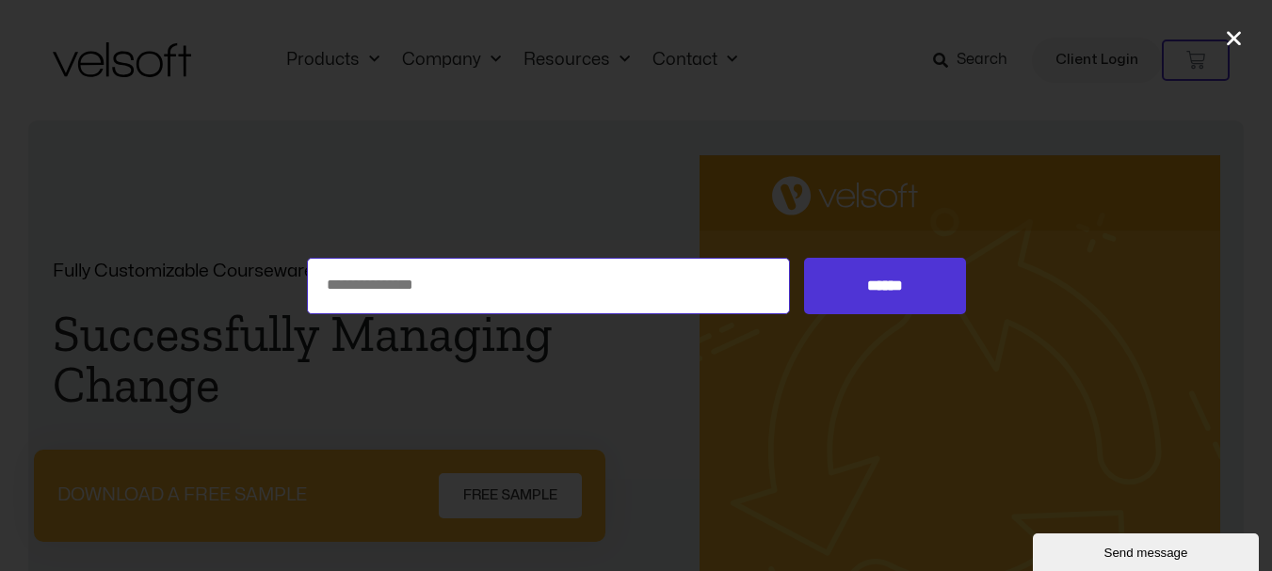
click at [505, 294] on input "Search for:" at bounding box center [549, 286] width 484 height 56
type input "**********"
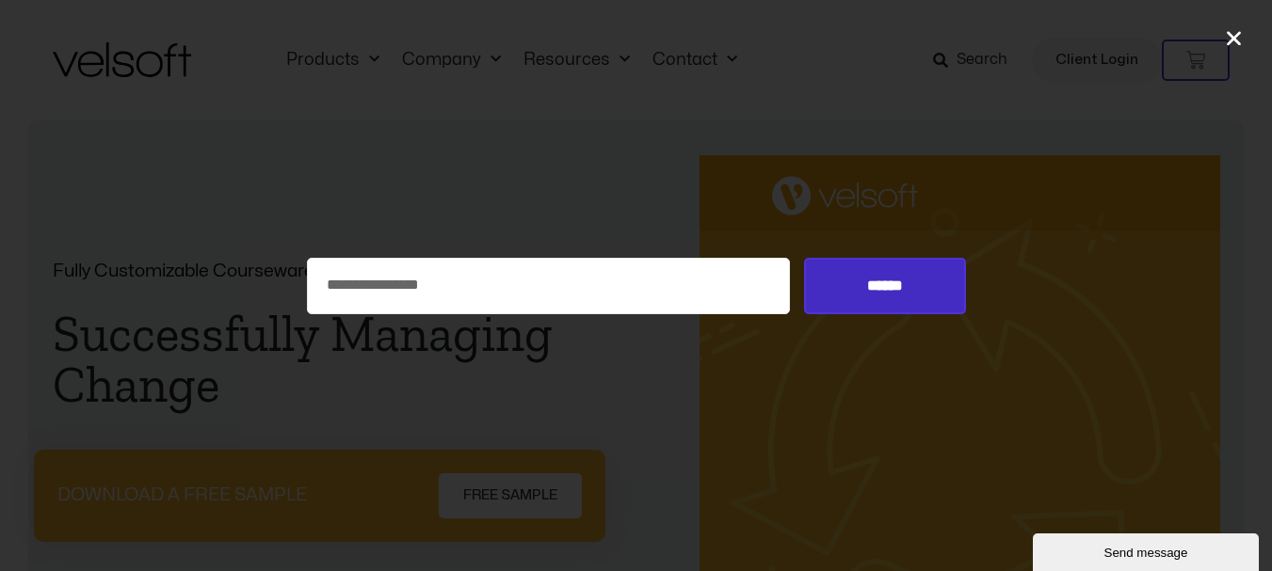
click at [900, 275] on input "******" at bounding box center [884, 286] width 161 height 56
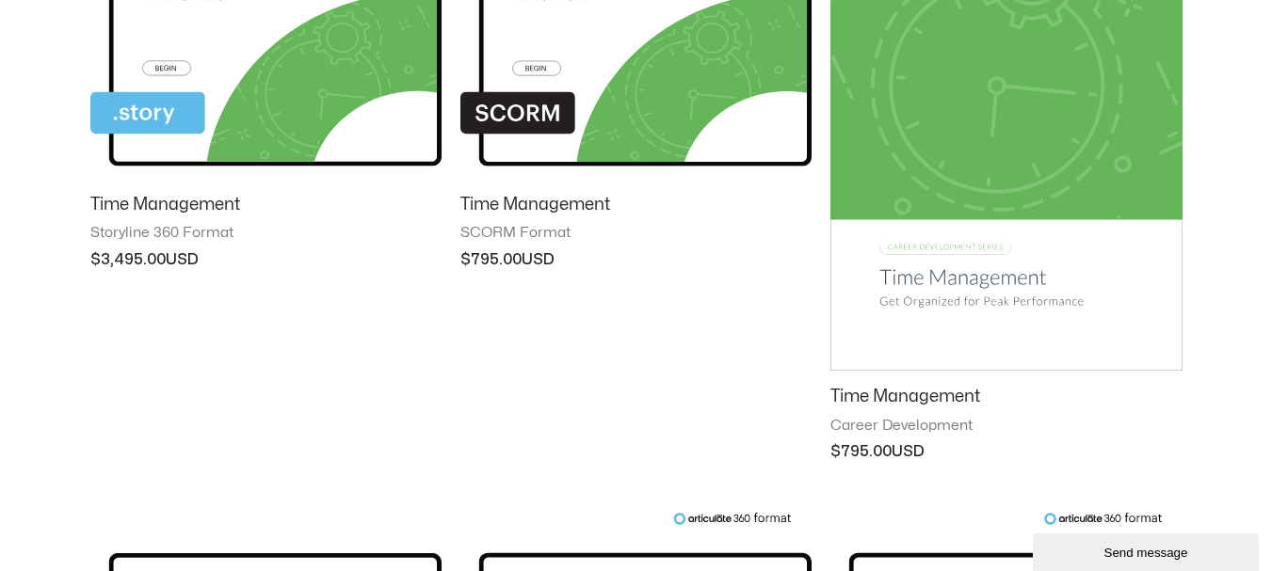
click at [894, 391] on h2 "Time Management" at bounding box center [1005, 397] width 351 height 22
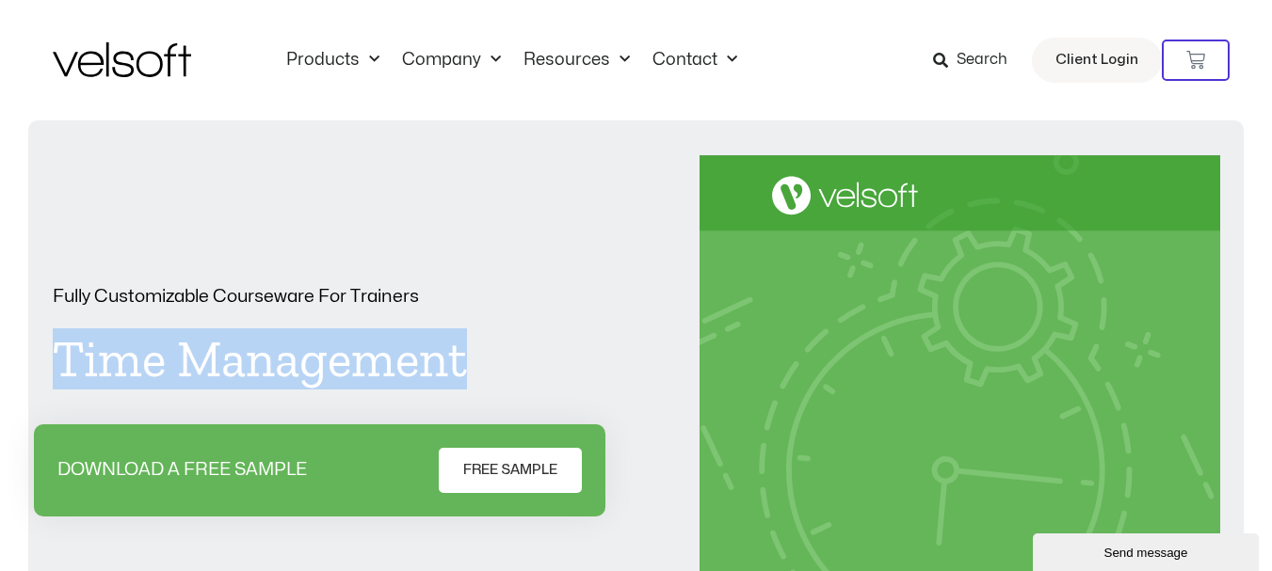
drag, startPoint x: 485, startPoint y: 366, endPoint x: 60, endPoint y: 346, distance: 425.0
click at [60, 346] on h1 "Time Management" at bounding box center [313, 359] width 520 height 51
copy h1 "Time Management"
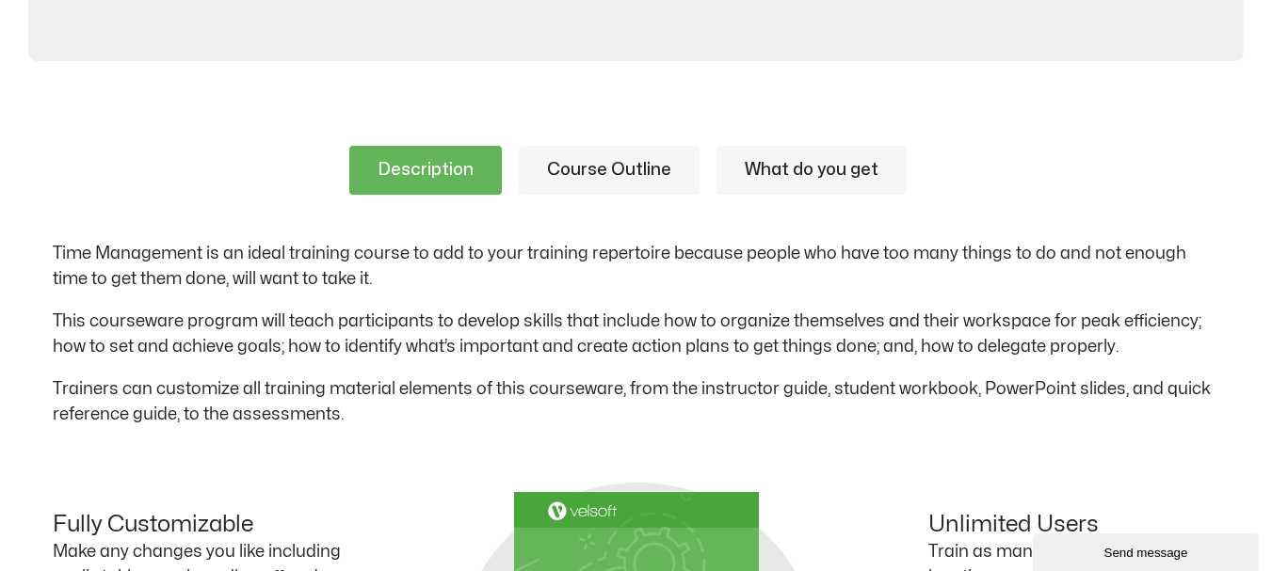
scroll to position [941, 0]
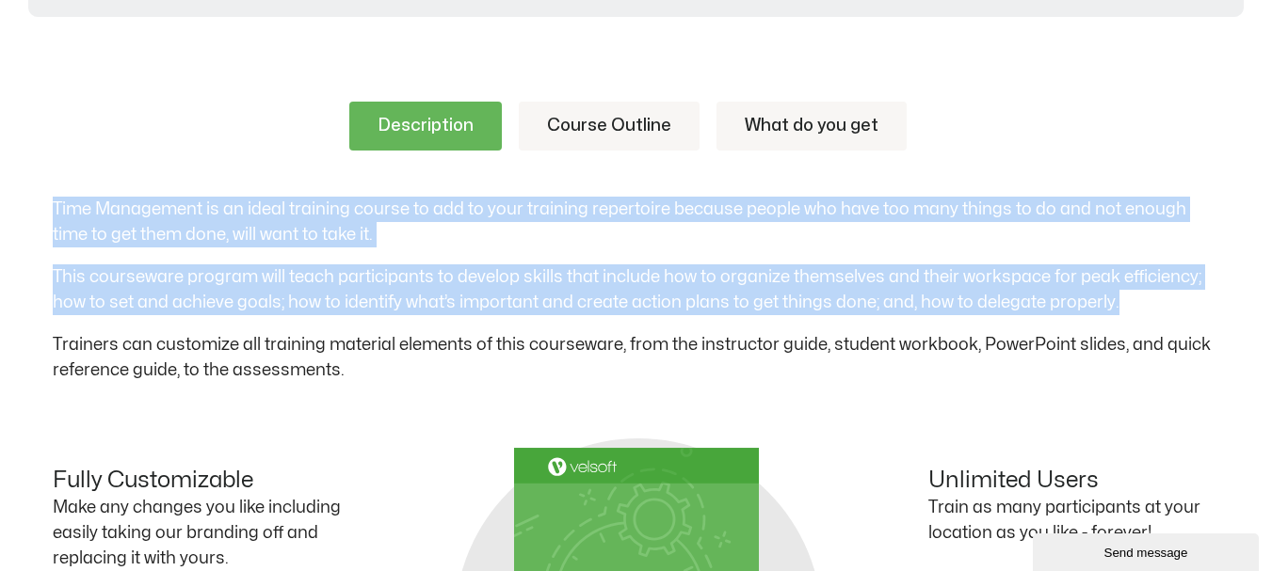
drag, startPoint x: 49, startPoint y: 198, endPoint x: 847, endPoint y: 278, distance: 802.2
click at [1110, 301] on div "Description Course Outline What do you get Time Management is an ideal training…" at bounding box center [636, 514] width 1272 height 938
copy div "Time Management is an ideal training course to add to your training repertoire …"
click at [631, 106] on link "Course Outline" at bounding box center [609, 126] width 181 height 49
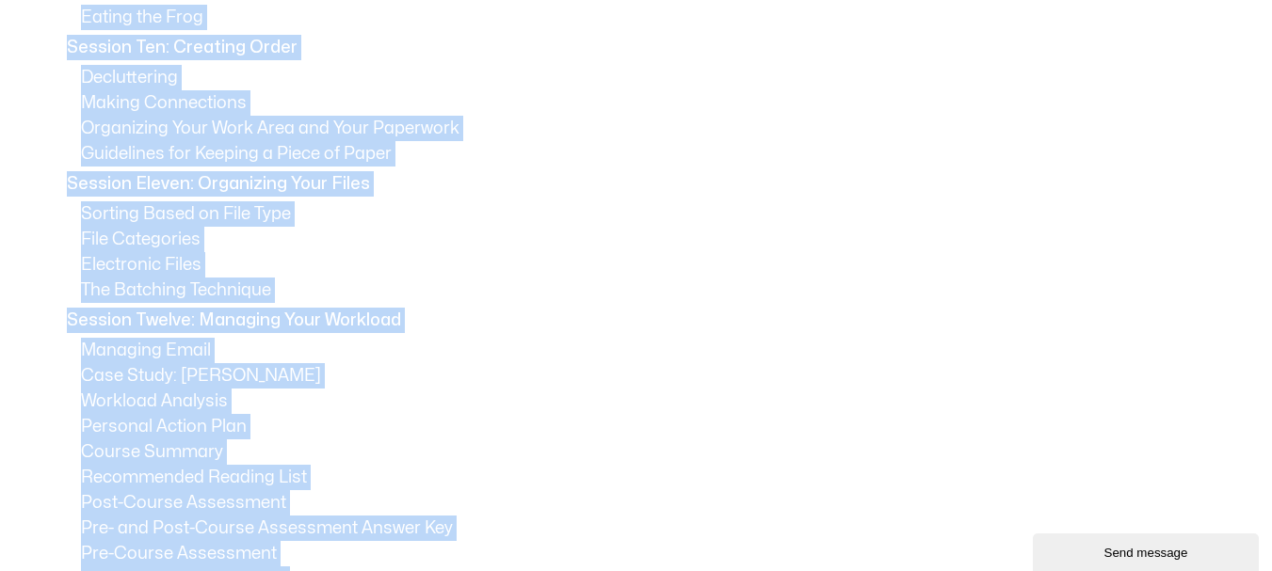
scroll to position [2130, 0]
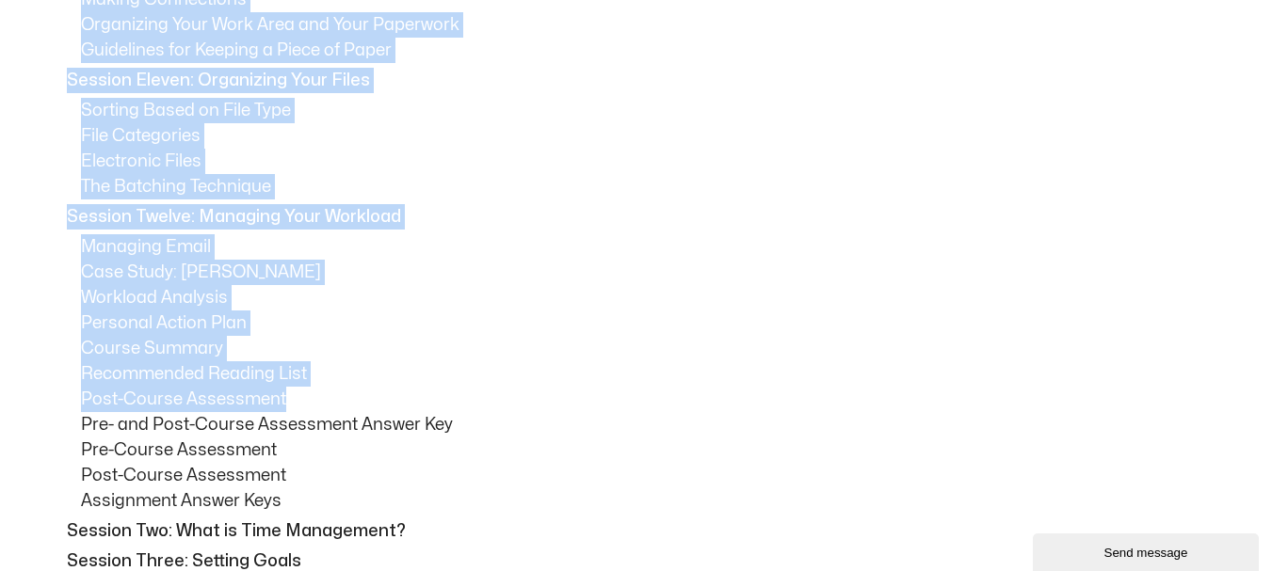
drag, startPoint x: 67, startPoint y: 304, endPoint x: 313, endPoint y: 400, distance: 263.8
copy div "Session One: Course Overview Course Overview Learning Objectives Pre-Assignment…"
